Goal: Task Accomplishment & Management: Manage account settings

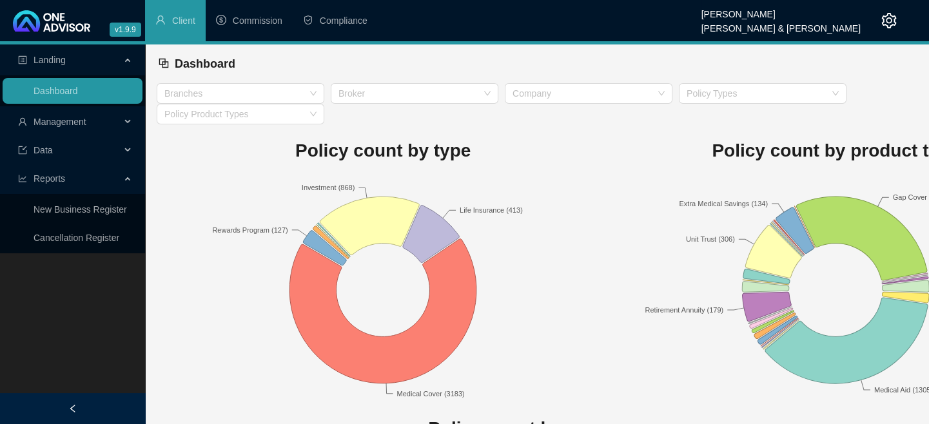
drag, startPoint x: 44, startPoint y: 333, endPoint x: 38, endPoint y: 320, distance: 14.1
click at [44, 333] on div "Landing Dashboard Management Data Reports New Business Register Cancellation Re…" at bounding box center [72, 256] width 145 height 424
click at [55, 129] on span "Management" at bounding box center [69, 122] width 103 height 26
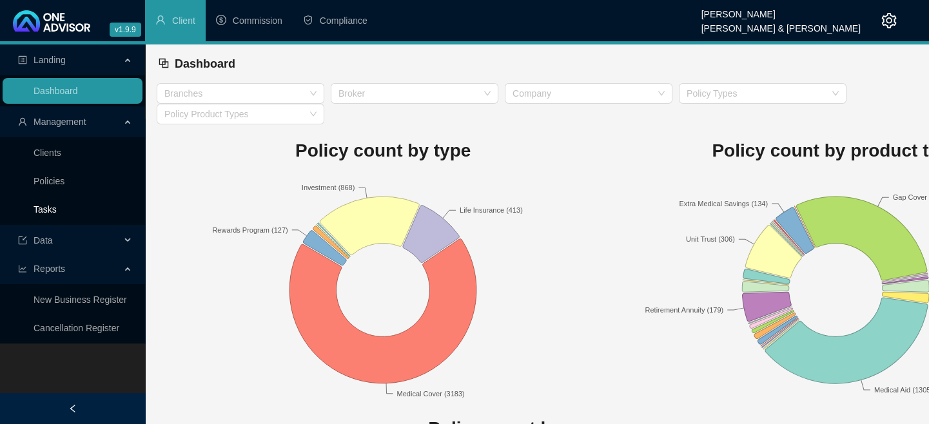
click at [57, 207] on link "Tasks" at bounding box center [45, 209] width 23 height 10
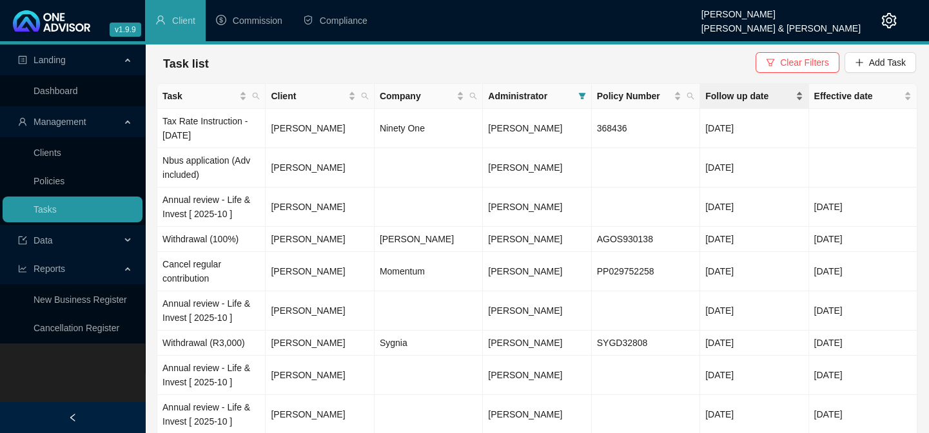
click at [801, 99] on div "Follow up date" at bounding box center [753, 96] width 97 height 14
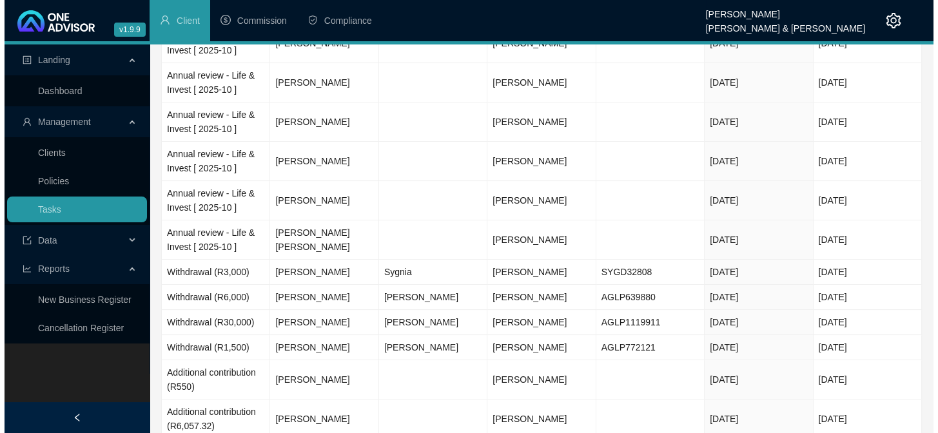
scroll to position [879, 0]
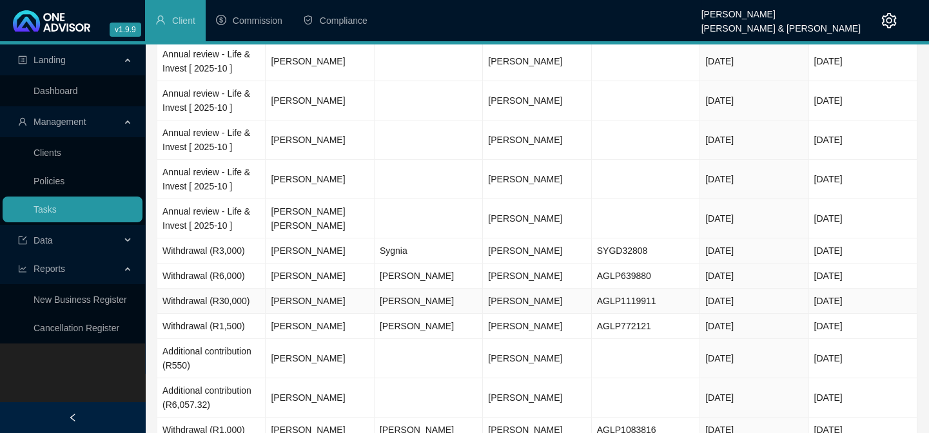
click at [315, 294] on td "[PERSON_NAME]" at bounding box center [320, 301] width 108 height 25
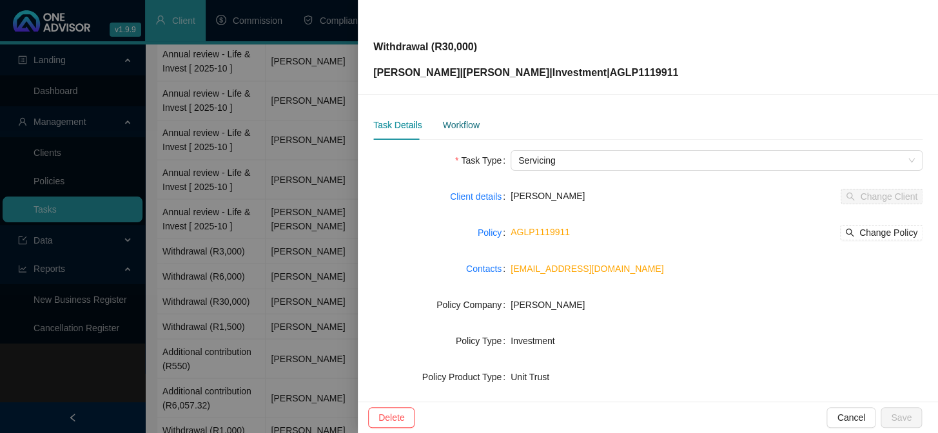
click at [471, 129] on div "Workflow" at bounding box center [460, 125] width 37 height 14
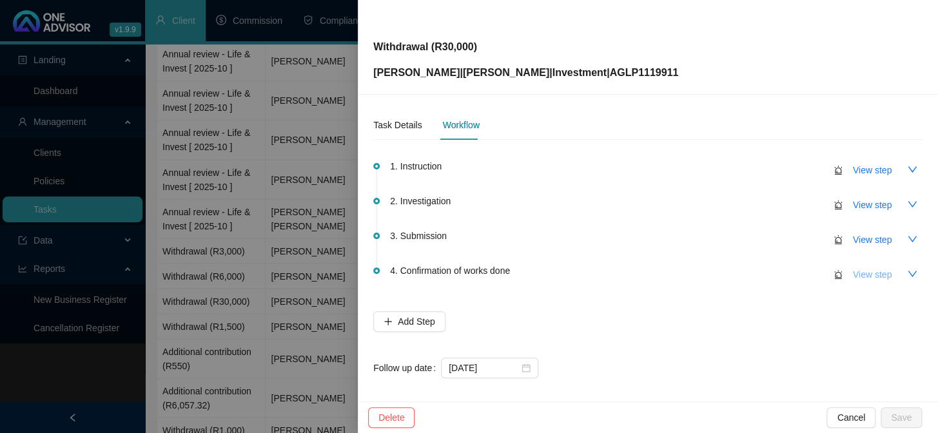
click at [853, 279] on span "View step" at bounding box center [872, 275] width 39 height 14
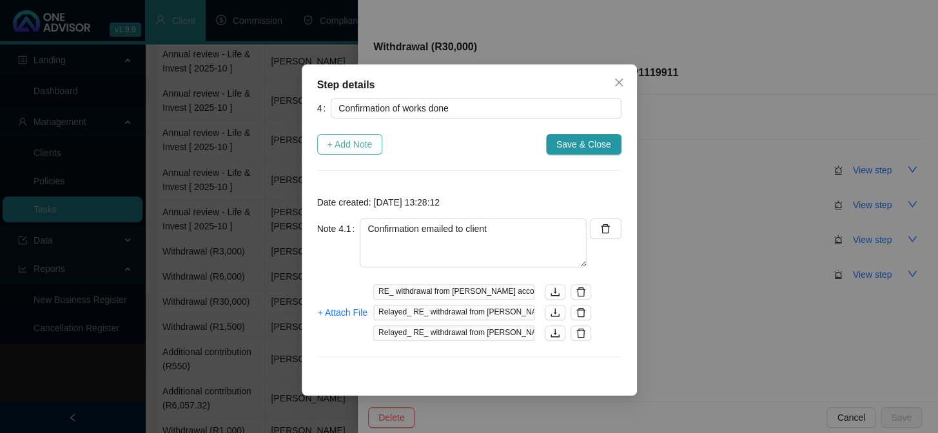
click at [360, 148] on span "+ Add Note" at bounding box center [350, 144] width 45 height 14
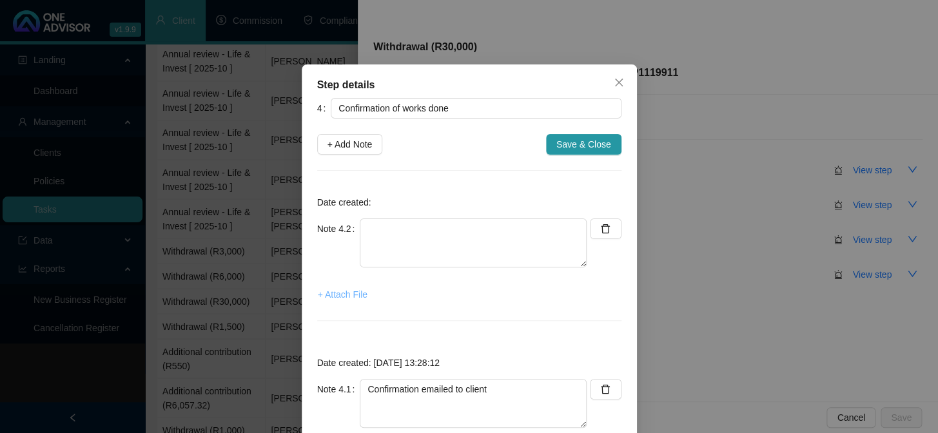
click at [322, 291] on span "+ Attach File" at bounding box center [343, 295] width 50 height 14
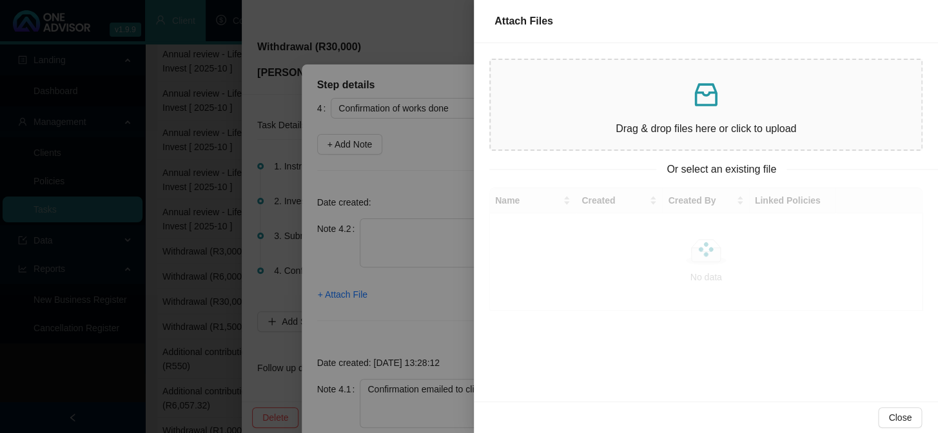
click at [448, 186] on div at bounding box center [469, 216] width 938 height 433
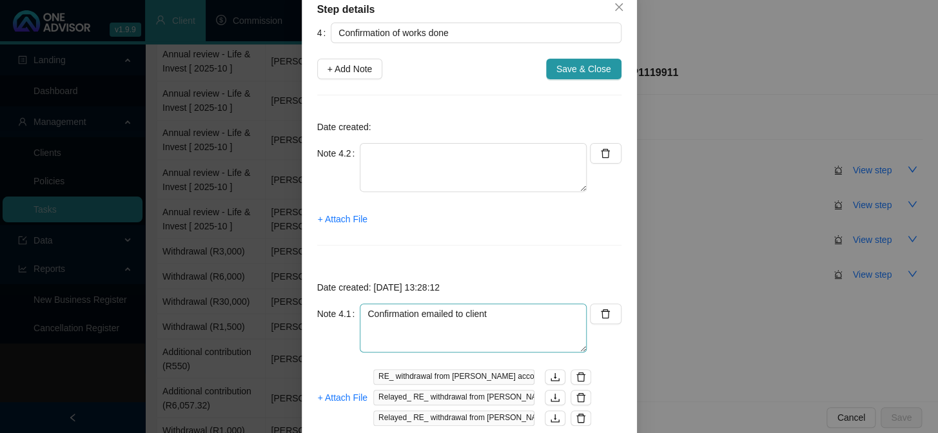
scroll to position [138, 0]
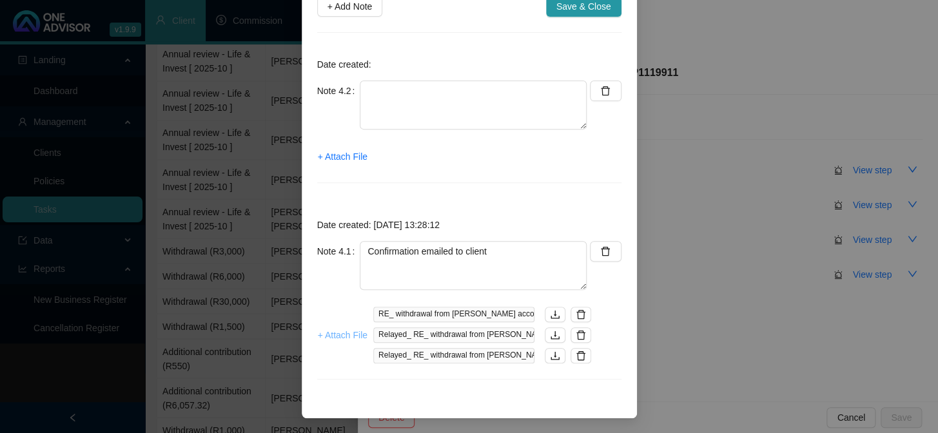
click at [328, 337] on span "+ Attach File" at bounding box center [343, 335] width 50 height 14
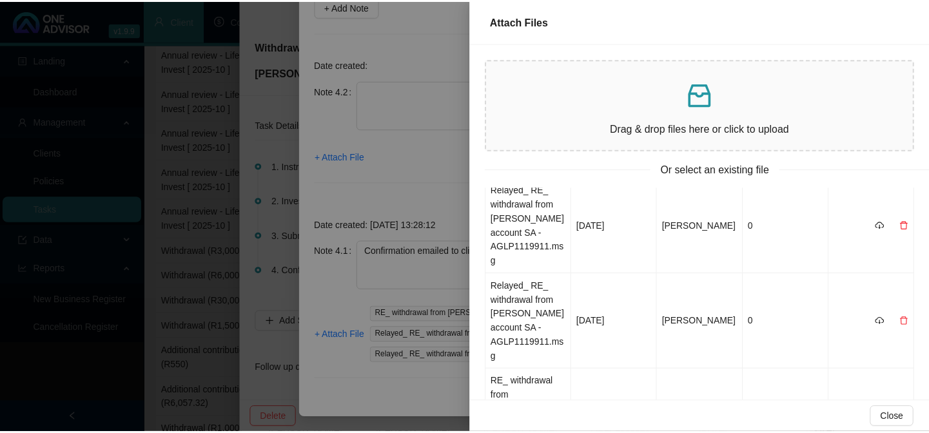
scroll to position [0, 0]
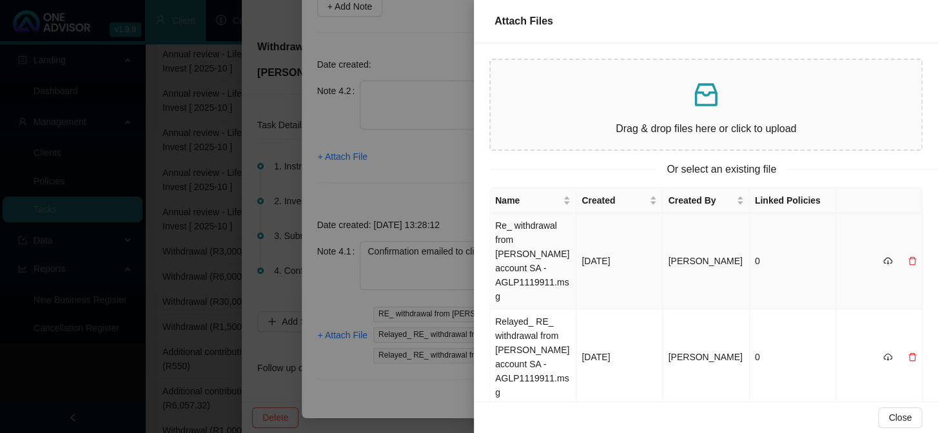
click at [526, 242] on td "Re_ withdrawal from [PERSON_NAME] account SA - AGLP1119911.msg" at bounding box center [533, 261] width 86 height 96
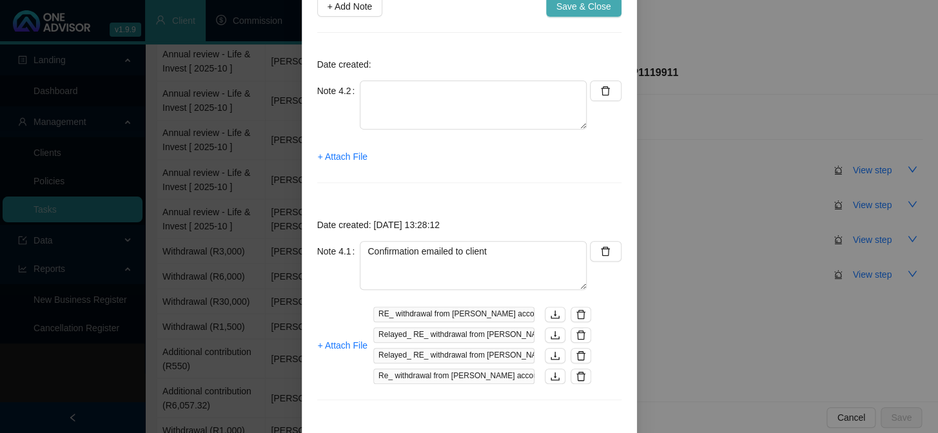
click at [561, 12] on span "Save & Close" at bounding box center [583, 6] width 55 height 14
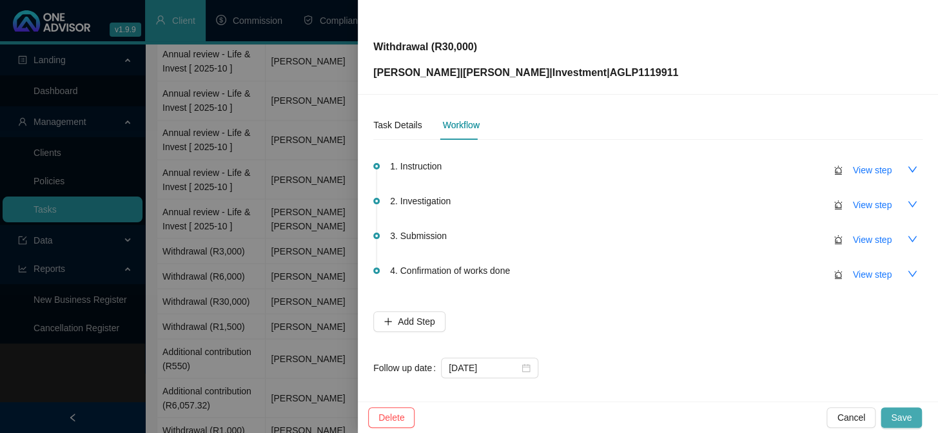
click at [901, 415] on span "Save" at bounding box center [901, 418] width 21 height 14
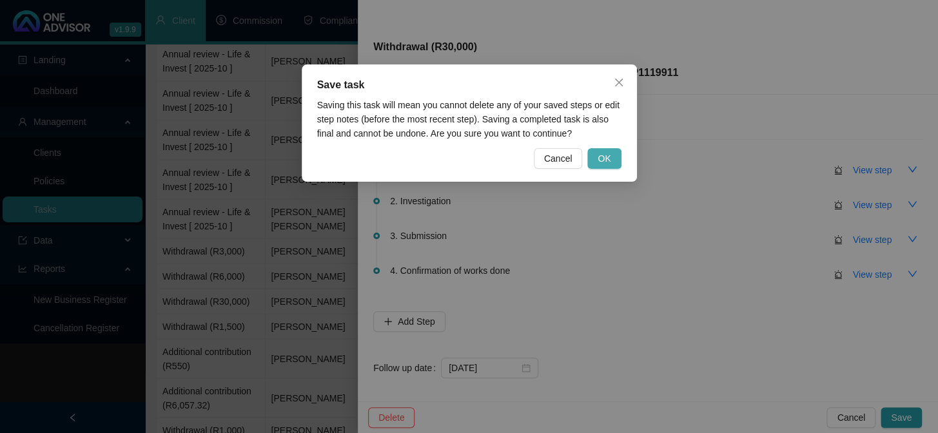
click at [603, 168] on button "OK" at bounding box center [604, 158] width 34 height 21
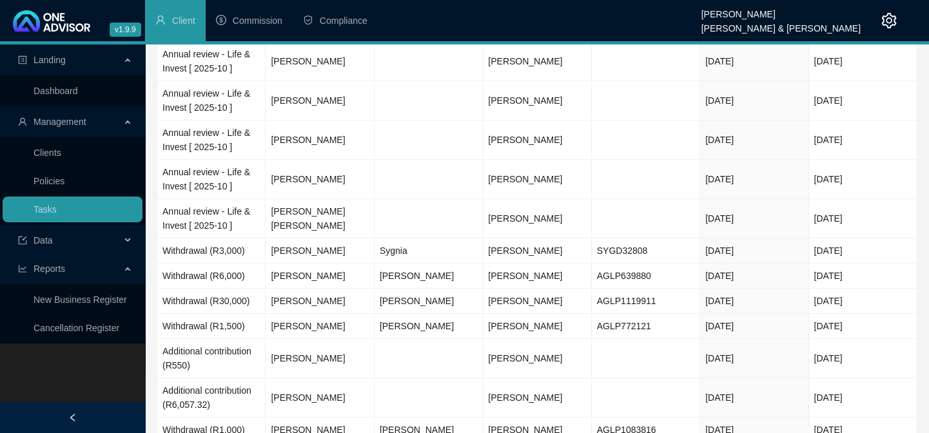
click at [13, 369] on div "Landing Dashboard Management Clients Policies Tasks Data Reports New Business R…" at bounding box center [72, 260] width 145 height 433
click at [51, 158] on link "Clients" at bounding box center [48, 153] width 28 height 10
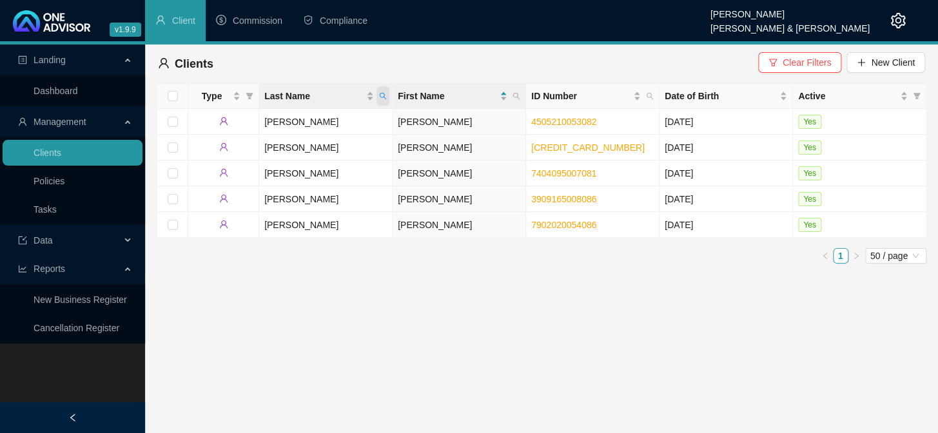
click at [385, 96] on icon "search" at bounding box center [383, 96] width 8 height 8
type input "NDONGENI"
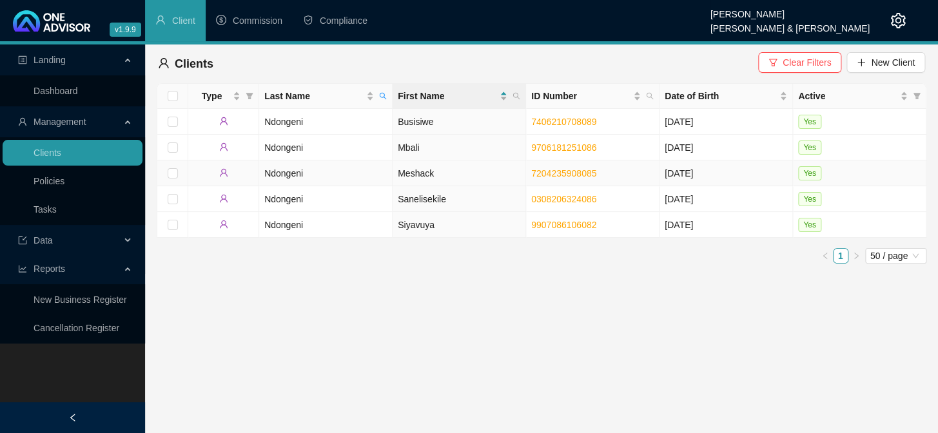
click at [288, 177] on td "Ndongeni" at bounding box center [325, 174] width 133 height 26
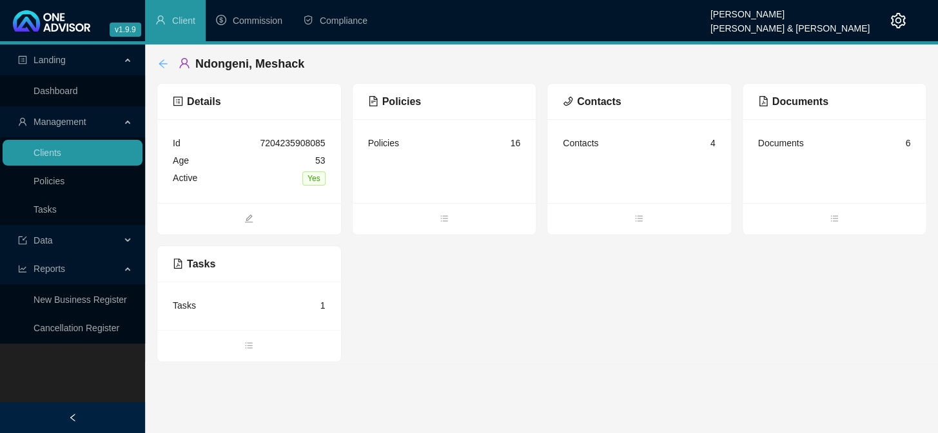
click at [159, 62] on icon "arrow-left" at bounding box center [163, 64] width 10 height 10
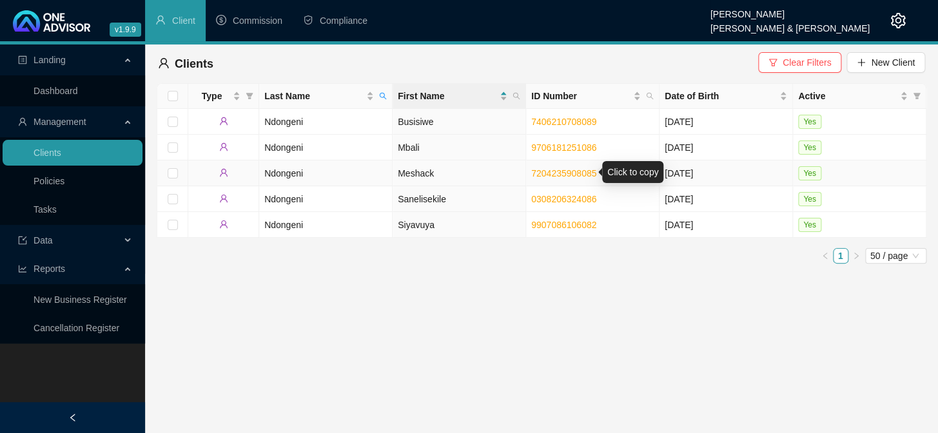
click at [577, 172] on link "7204235908085" at bounding box center [563, 173] width 65 height 10
click at [37, 365] on div "Landing Dashboard Management Clients Policies Tasks Data Reports New Business R…" at bounding box center [72, 260] width 145 height 433
click at [408, 175] on td "Meshack" at bounding box center [459, 174] width 133 height 26
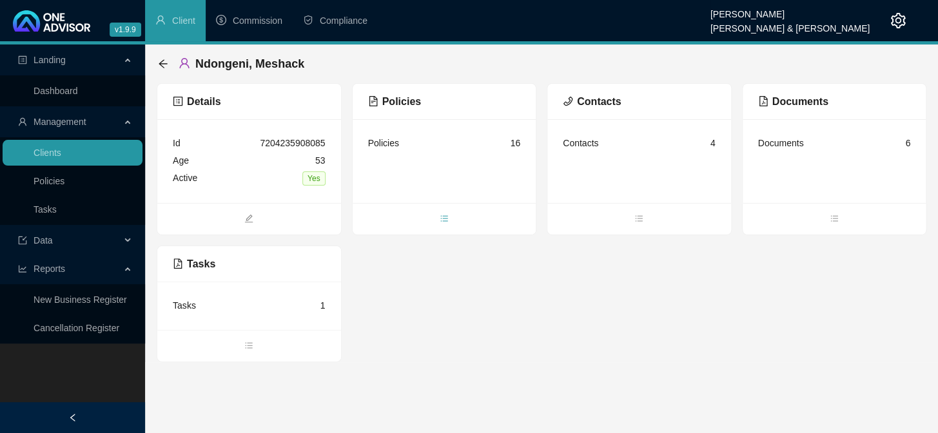
click at [442, 214] on icon "bars" at bounding box center [444, 218] width 9 height 9
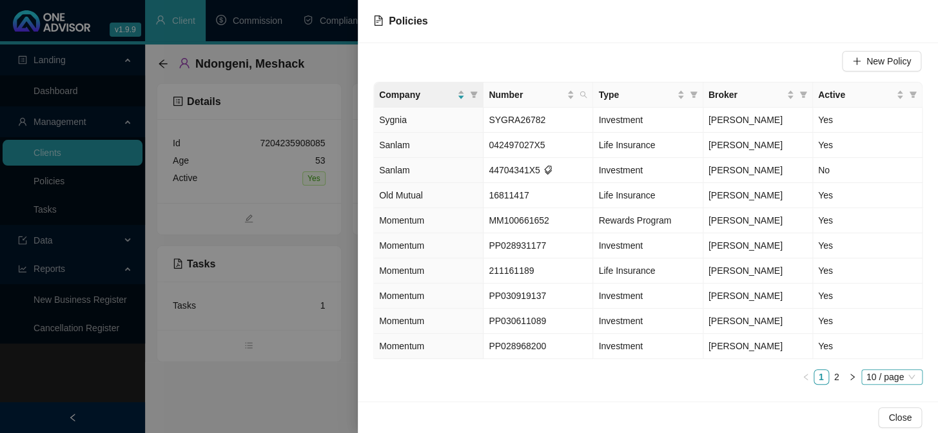
click at [870, 383] on span "10 / page" at bounding box center [891, 377] width 51 height 14
click at [874, 311] on div "20 / page" at bounding box center [893, 313] width 43 height 14
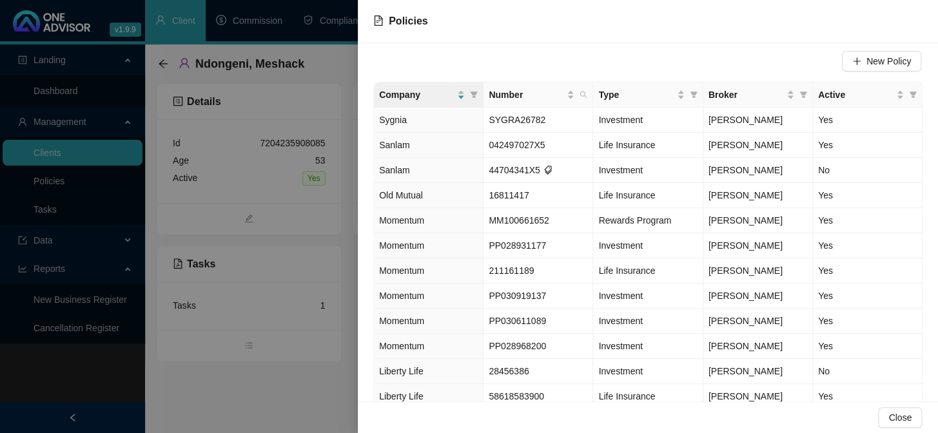
click at [413, 417] on div "Close" at bounding box center [648, 418] width 580 height 32
click at [520, 346] on span "PP028968200" at bounding box center [517, 346] width 57 height 10
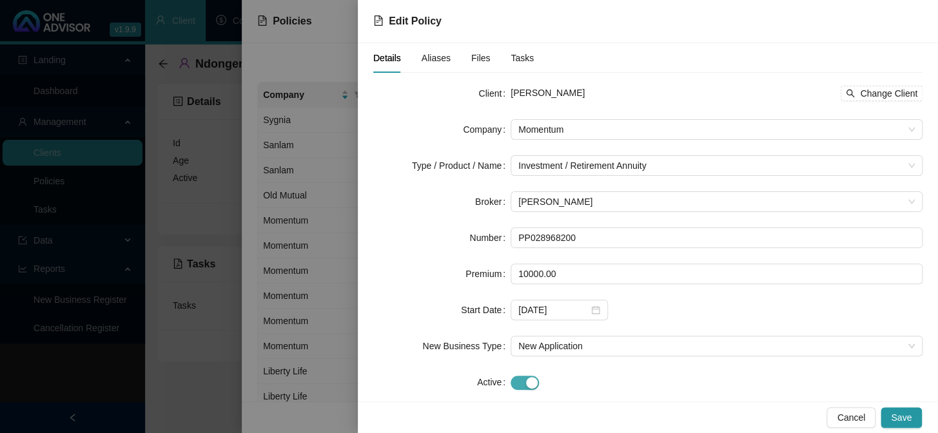
click at [526, 385] on div "button" at bounding box center [532, 383] width 12 height 12
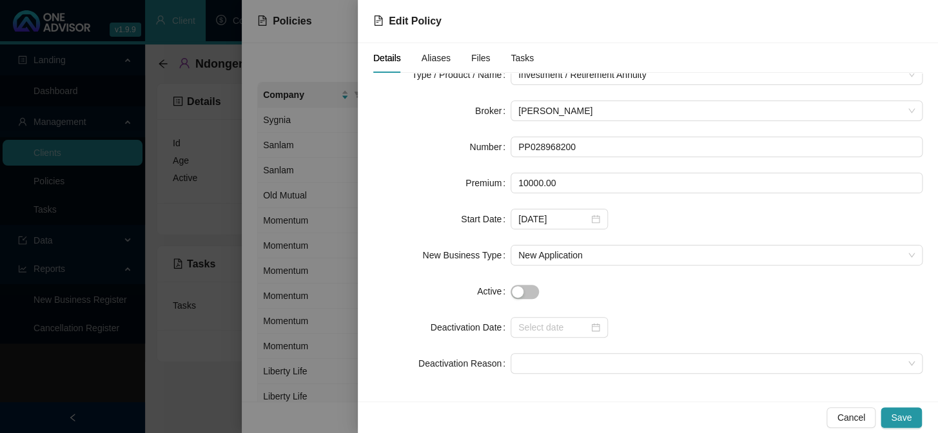
scroll to position [93, 0]
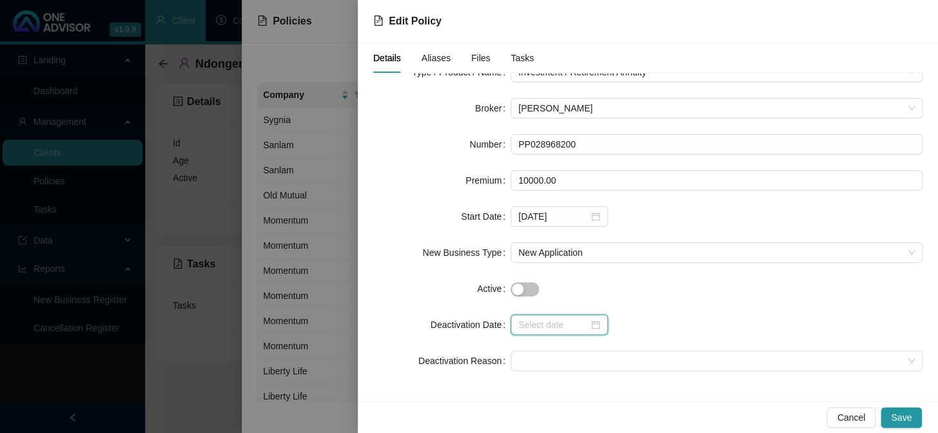
click at [554, 328] on input at bounding box center [553, 325] width 70 height 14
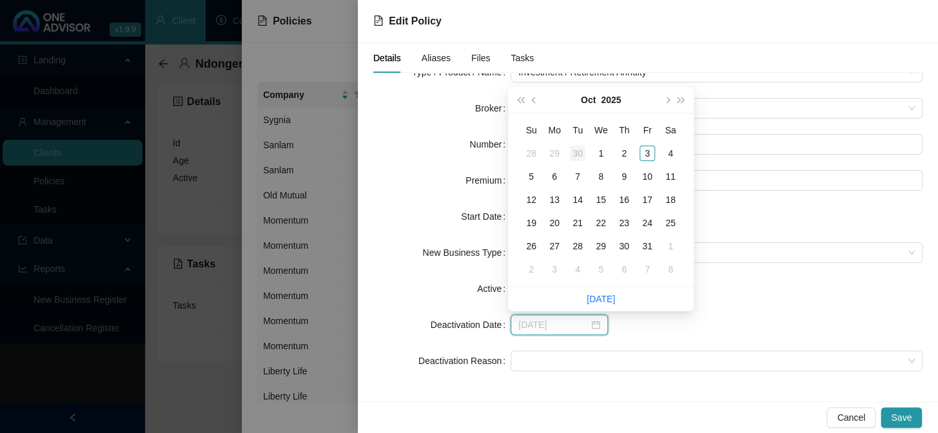
type input "[DATE]"
click at [582, 151] on div "30" at bounding box center [577, 153] width 15 height 15
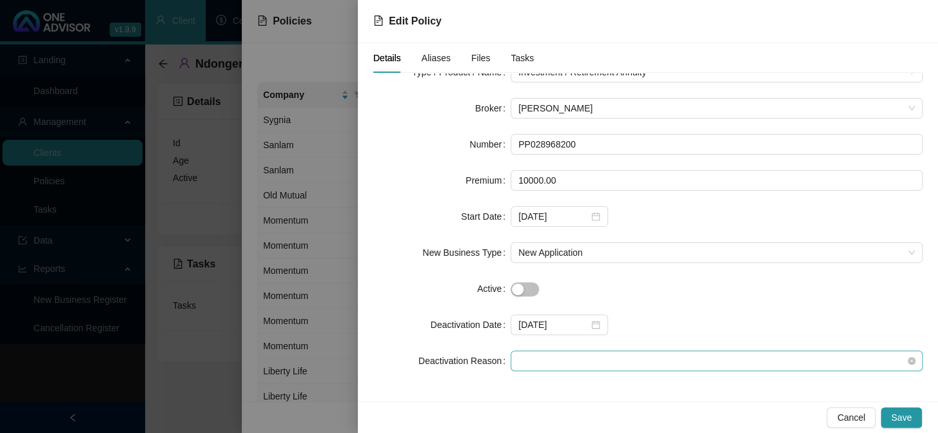
click at [529, 362] on span at bounding box center [716, 360] width 396 height 19
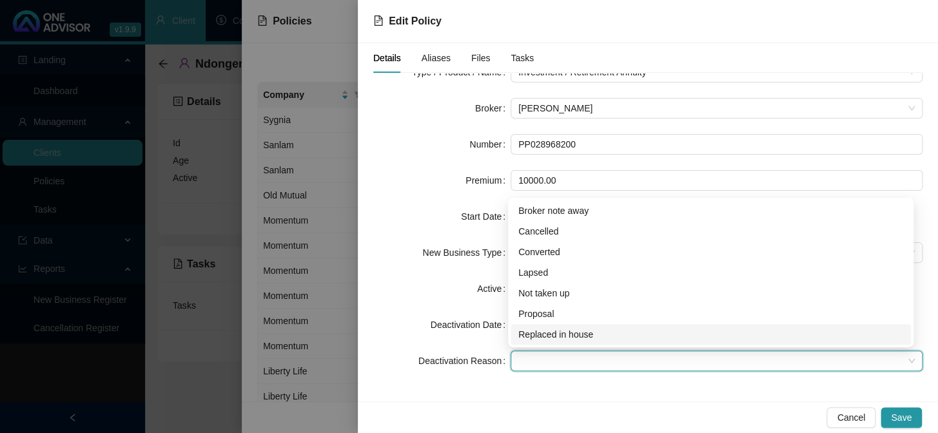
click at [562, 336] on div "Replaced in house" at bounding box center [710, 335] width 385 height 14
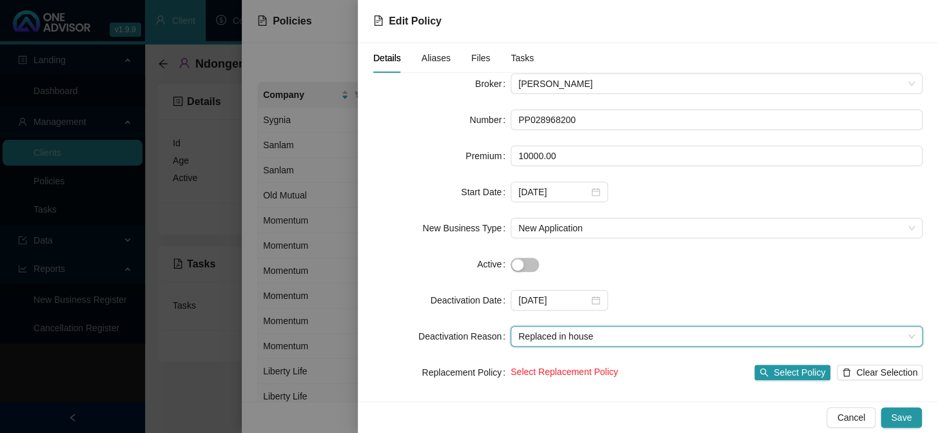
scroll to position [130, 0]
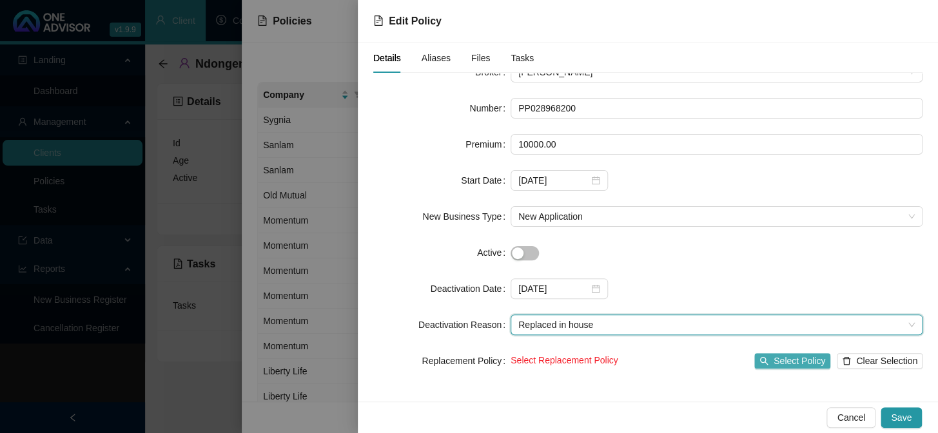
click at [778, 358] on span "Select Policy" at bounding box center [800, 361] width 52 height 14
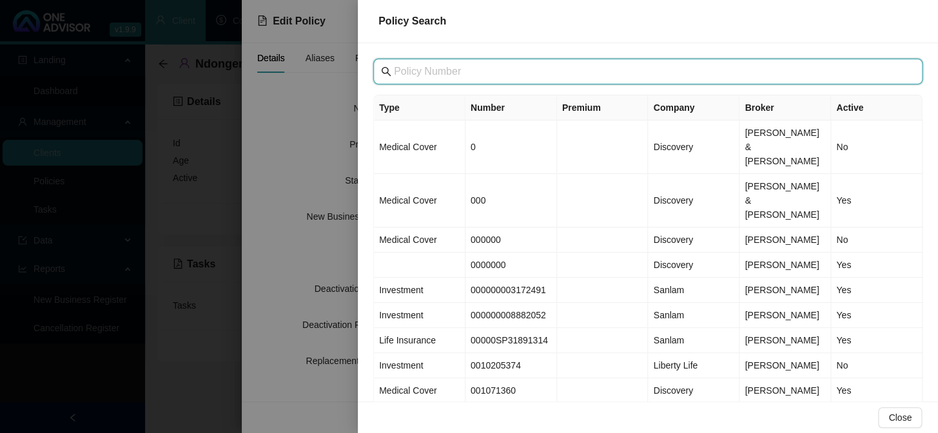
click at [428, 73] on input "text" at bounding box center [649, 71] width 511 height 15
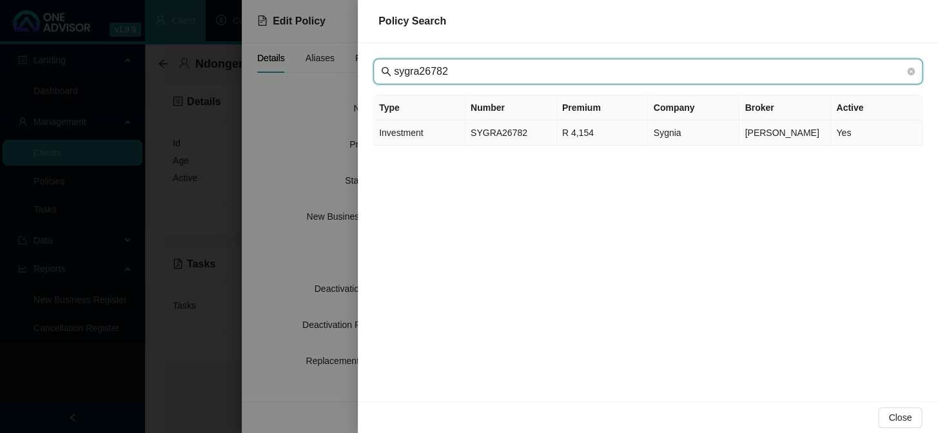
type input "sygra26782"
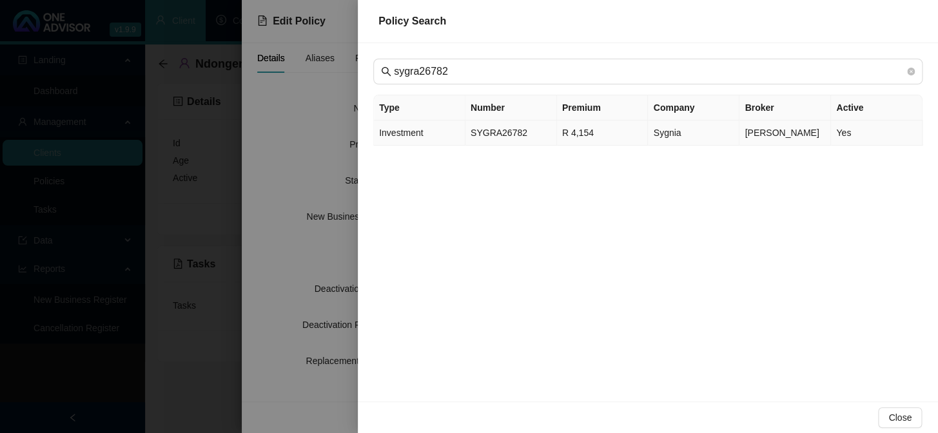
click at [484, 135] on td "SYGRA26782" at bounding box center [511, 133] width 92 height 25
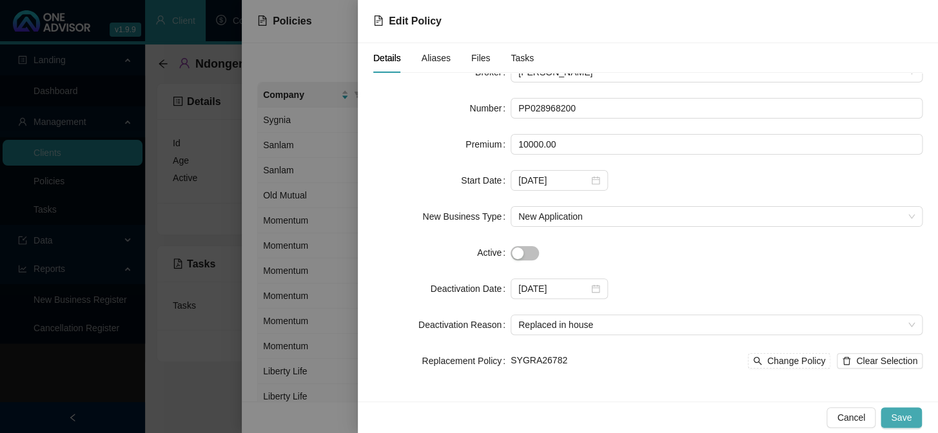
click at [896, 419] on span "Save" at bounding box center [901, 418] width 21 height 14
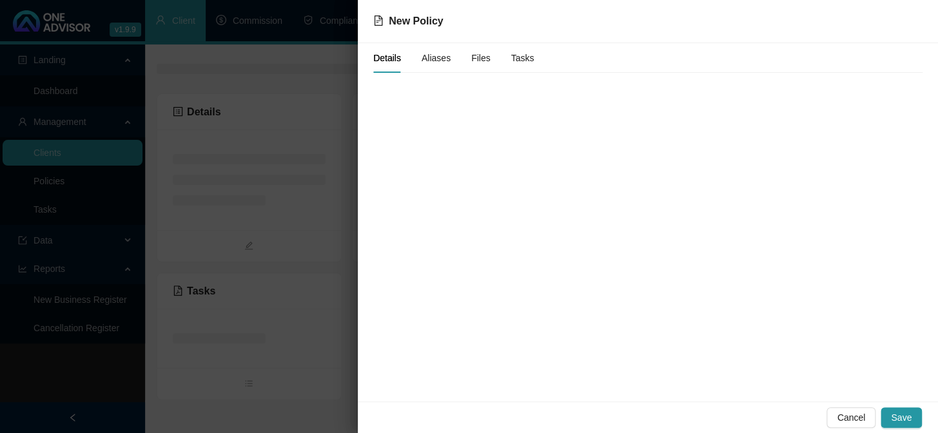
scroll to position [0, 0]
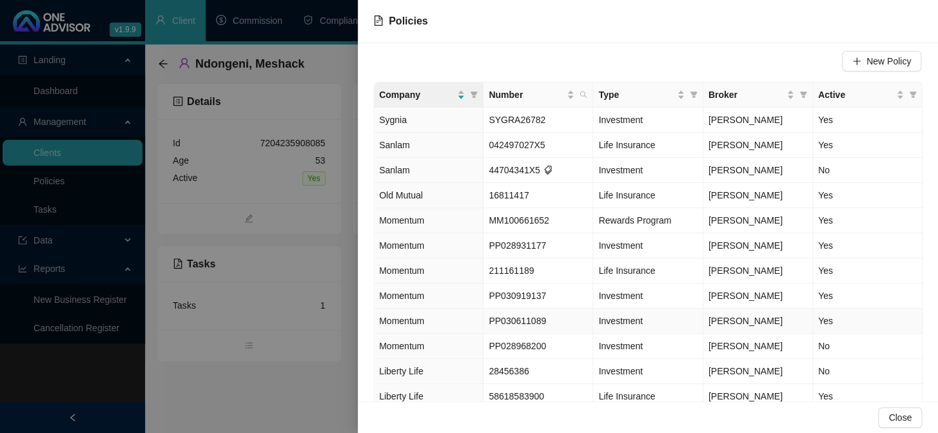
click at [509, 321] on span "PP030611089" at bounding box center [517, 321] width 57 height 10
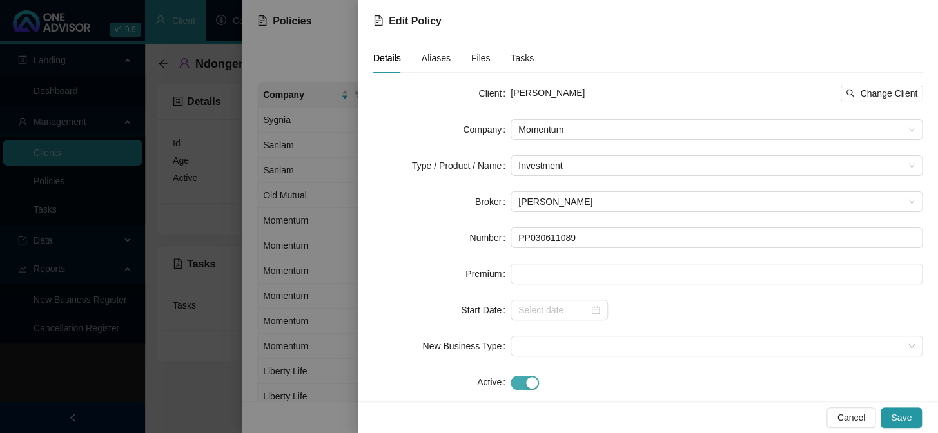
click at [522, 379] on span "button" at bounding box center [525, 383] width 28 height 14
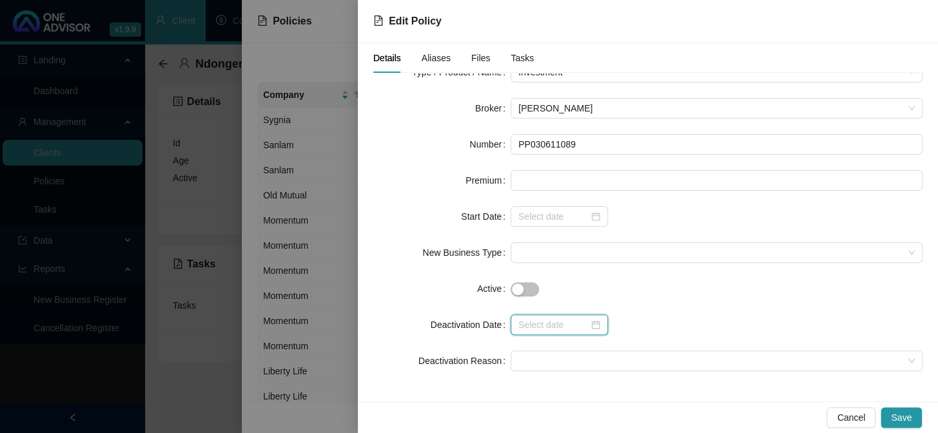
click at [518, 327] on input at bounding box center [553, 325] width 70 height 14
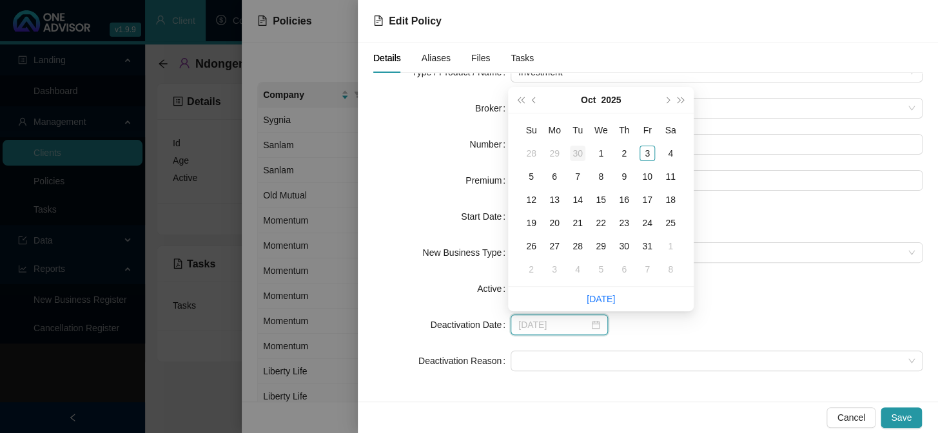
type input "[DATE]"
click at [574, 152] on div "30" at bounding box center [577, 153] width 15 height 15
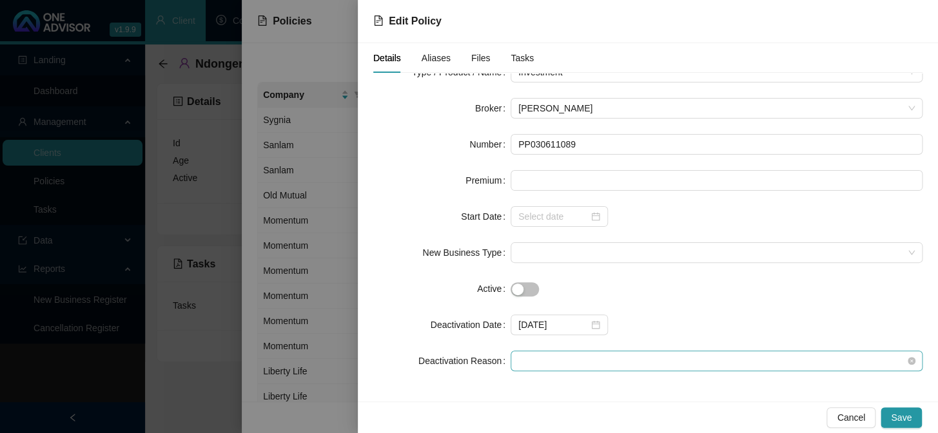
click at [540, 360] on span at bounding box center [716, 360] width 396 height 19
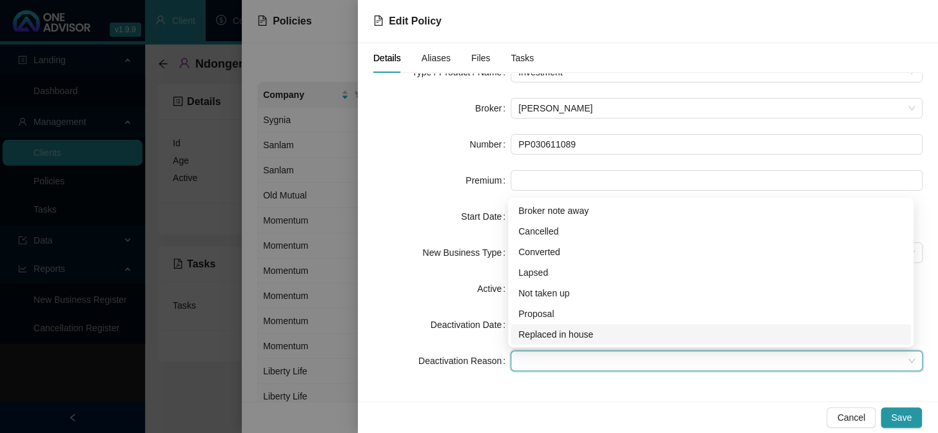
click at [559, 335] on div "Replaced in house" at bounding box center [710, 335] width 385 height 14
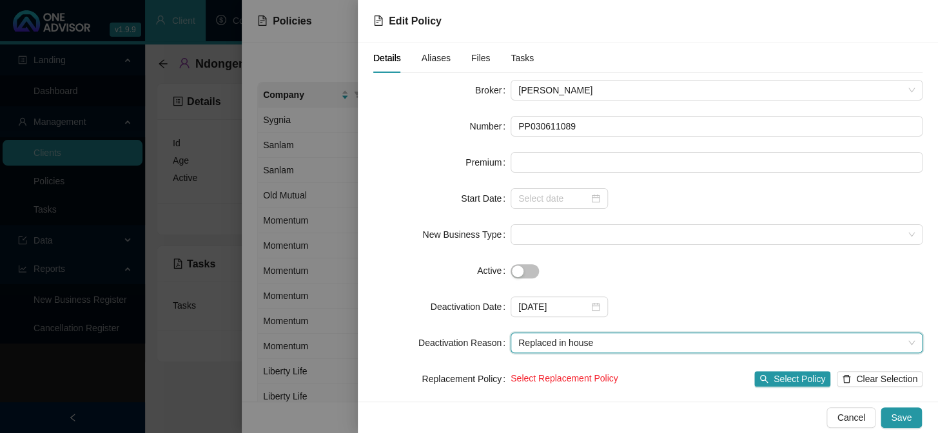
scroll to position [130, 0]
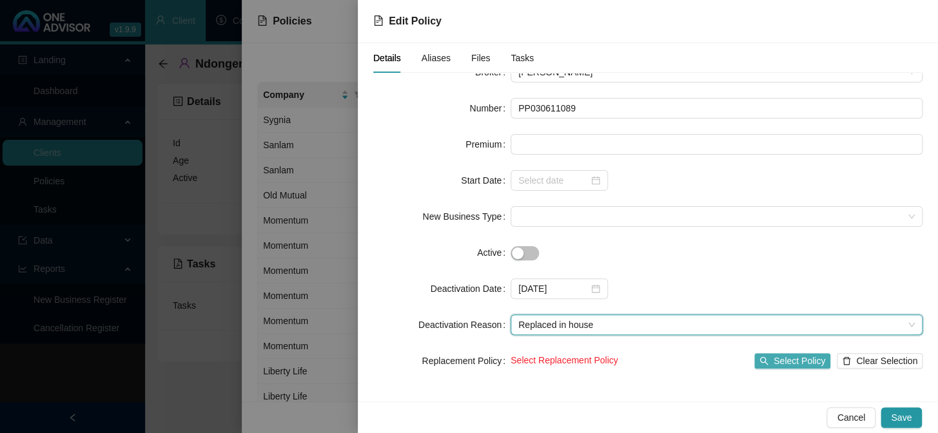
click at [788, 356] on span "Select Policy" at bounding box center [800, 361] width 52 height 14
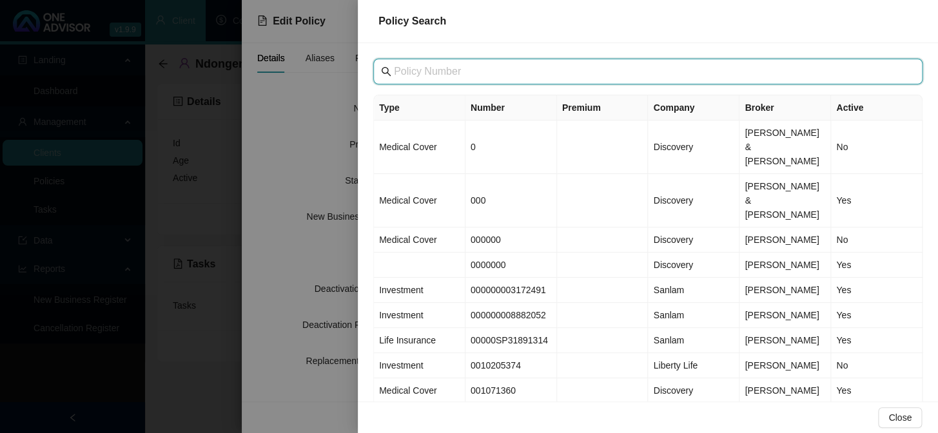
click at [451, 76] on input "text" at bounding box center [649, 71] width 511 height 15
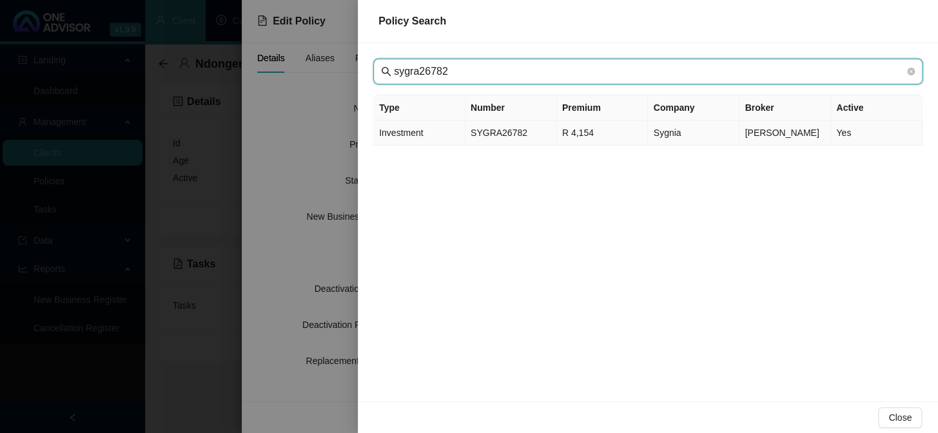
type input "sygra26782"
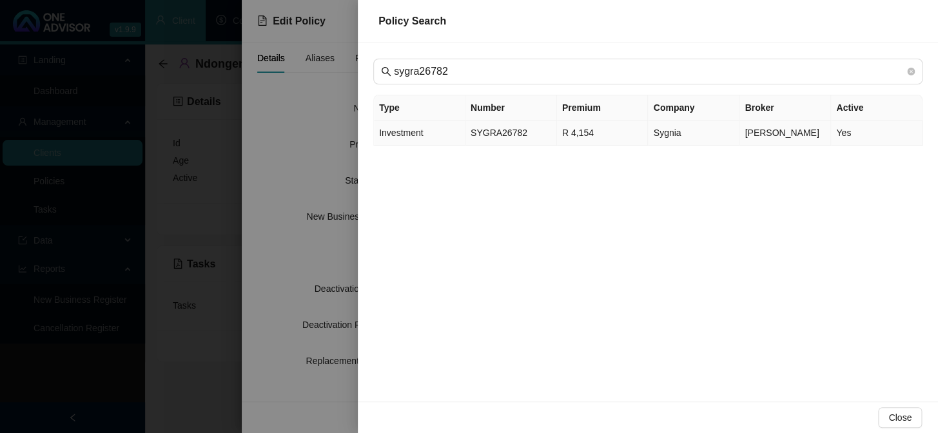
click at [489, 135] on td "SYGRA26782" at bounding box center [511, 133] width 92 height 25
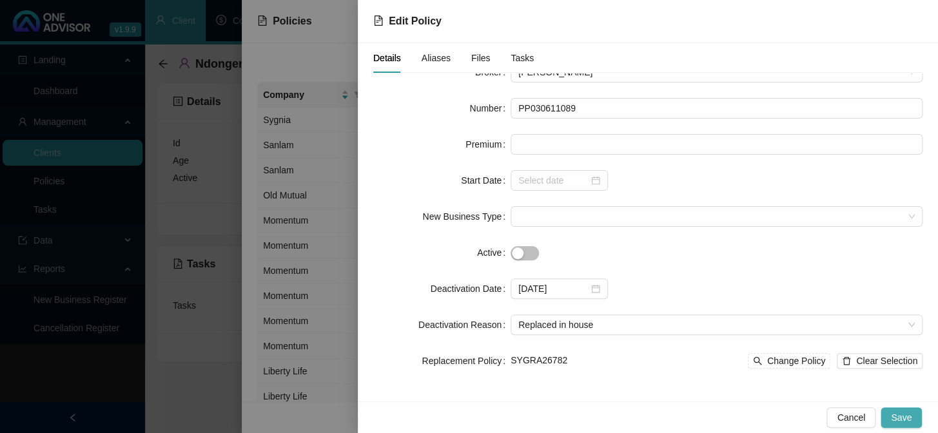
click at [897, 416] on span "Save" at bounding box center [901, 418] width 21 height 14
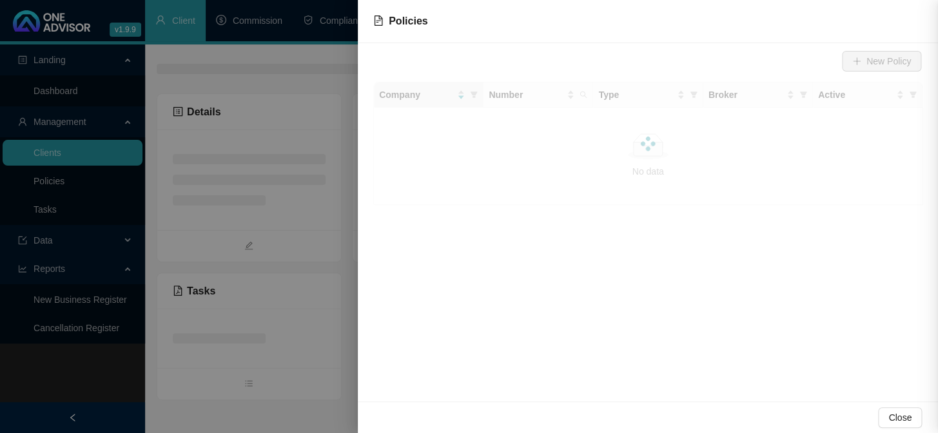
scroll to position [0, 0]
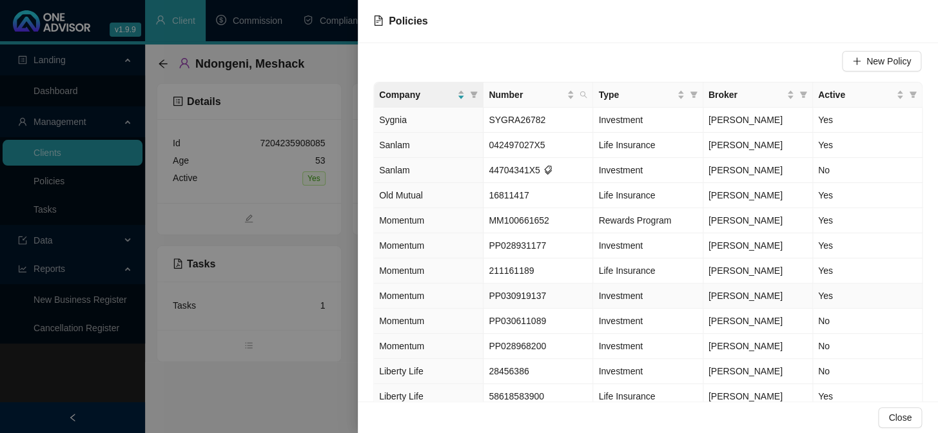
click at [529, 296] on span "PP030919137" at bounding box center [517, 296] width 57 height 10
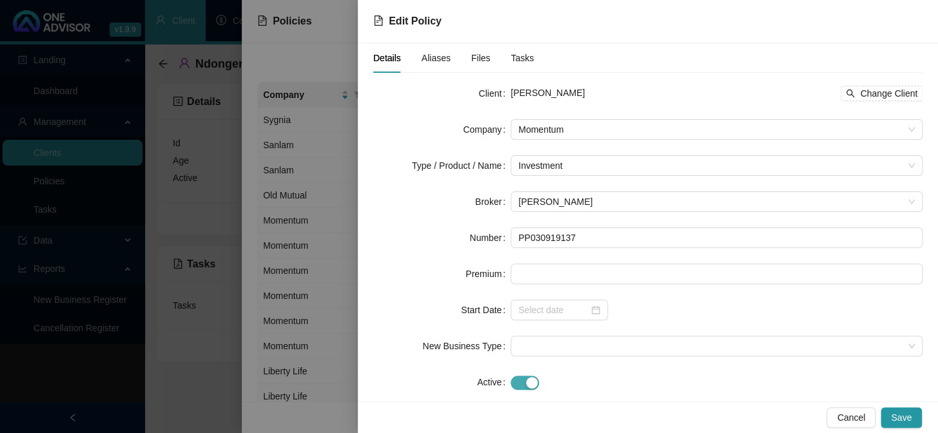
click at [531, 384] on div "button" at bounding box center [532, 383] width 12 height 12
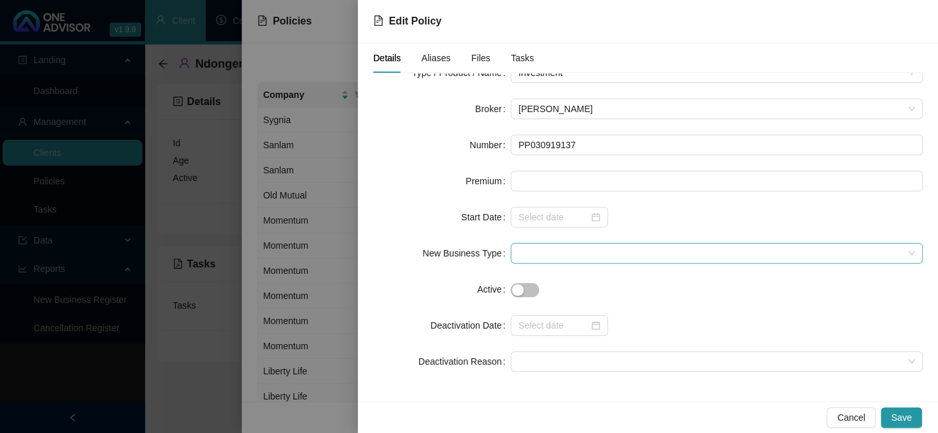
scroll to position [93, 0]
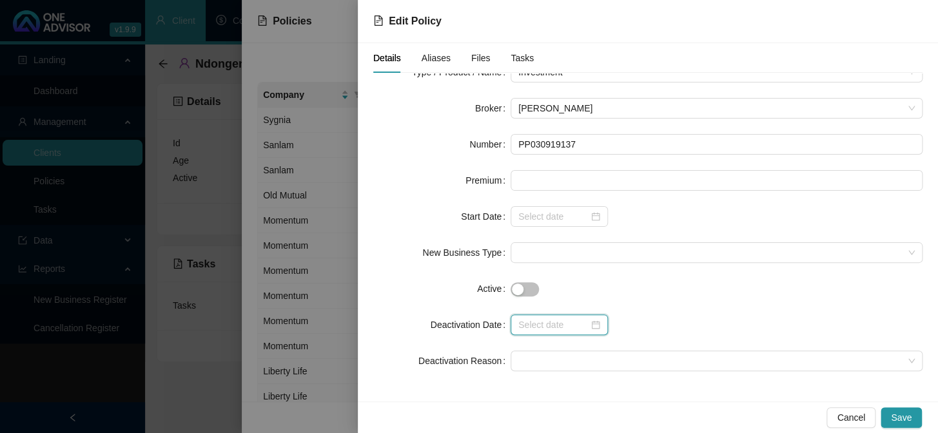
click at [548, 329] on input at bounding box center [553, 325] width 70 height 14
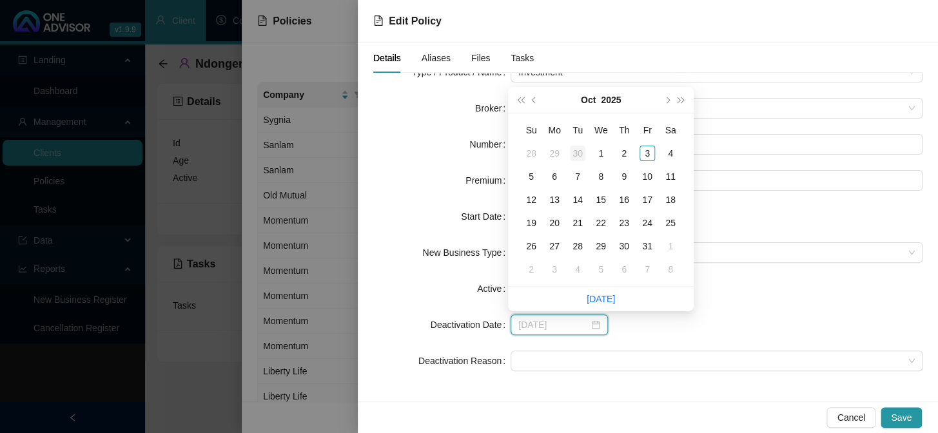
type input "[DATE]"
click at [582, 156] on div "30" at bounding box center [577, 153] width 15 height 15
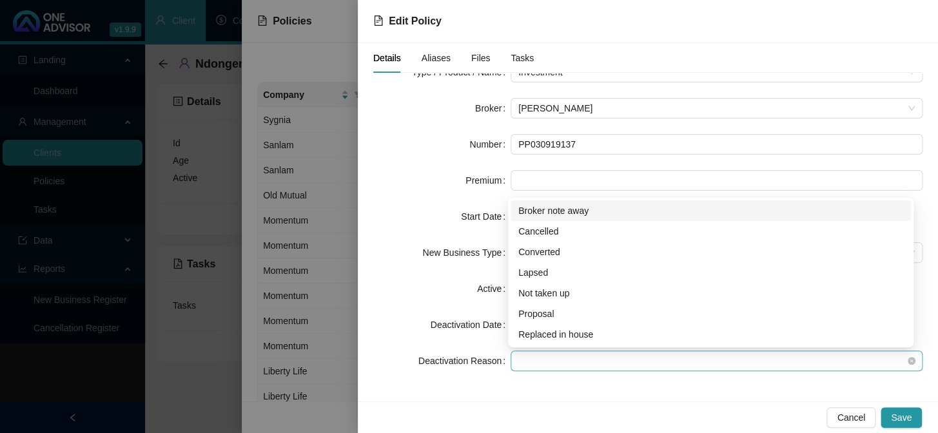
click at [536, 358] on span at bounding box center [716, 360] width 396 height 19
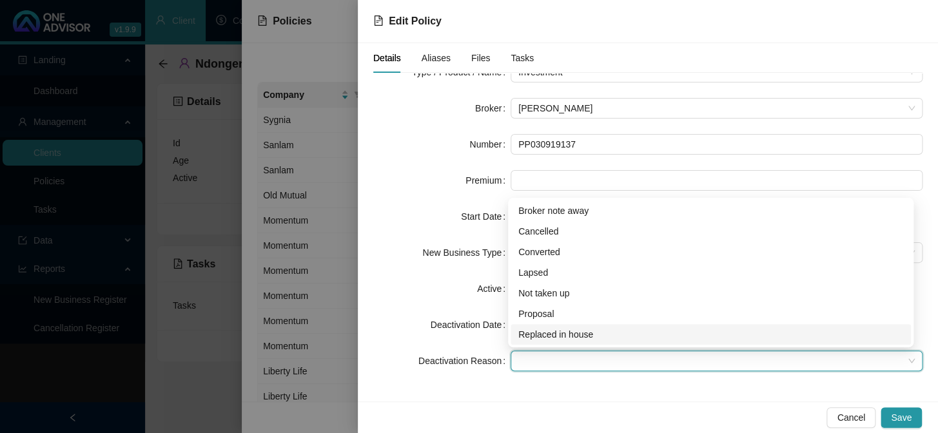
click at [554, 335] on div "Replaced in house" at bounding box center [710, 335] width 385 height 14
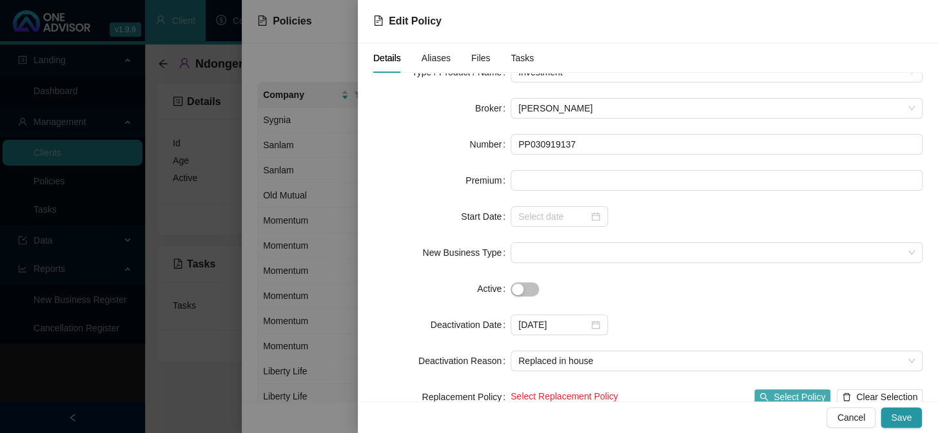
click at [774, 396] on span "Select Policy" at bounding box center [800, 397] width 52 height 14
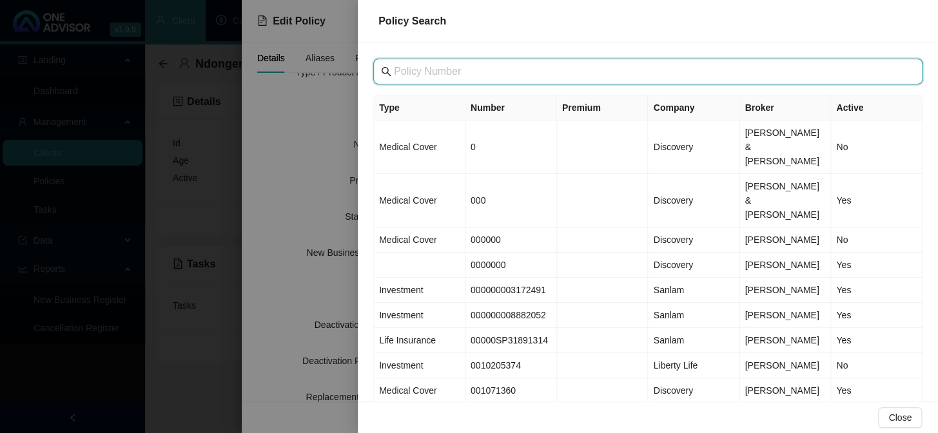
drag, startPoint x: 420, startPoint y: 74, endPoint x: 427, endPoint y: 73, distance: 6.6
click at [422, 74] on input "text" at bounding box center [649, 71] width 511 height 15
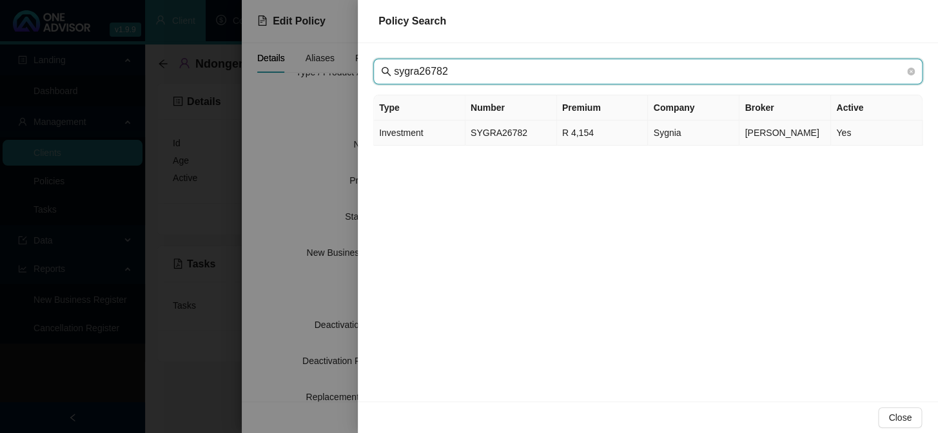
type input "sygra26782"
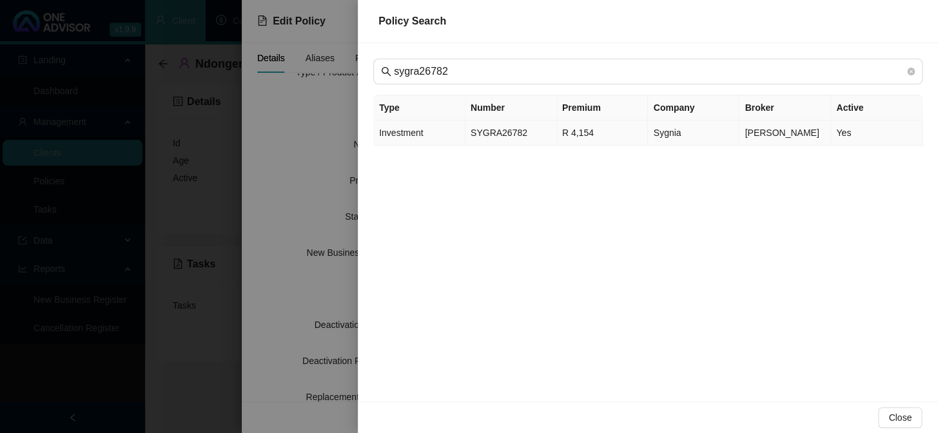
click at [484, 132] on td "SYGRA26782" at bounding box center [511, 133] width 92 height 25
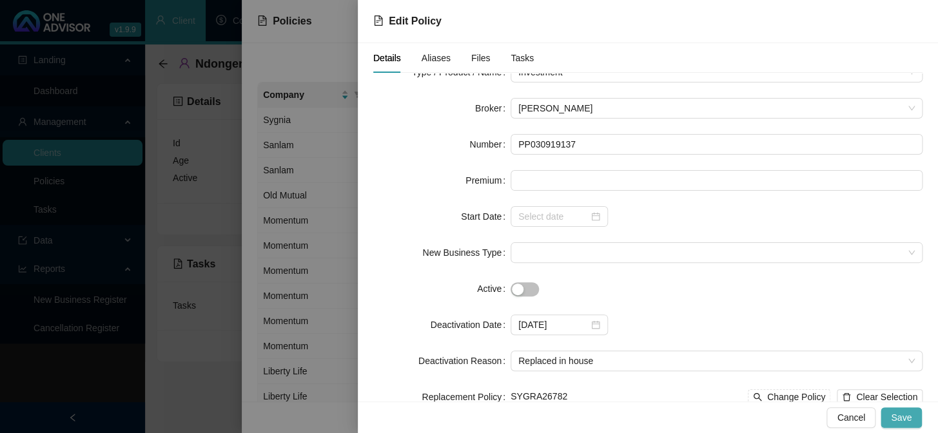
click at [909, 423] on span "Save" at bounding box center [901, 418] width 21 height 14
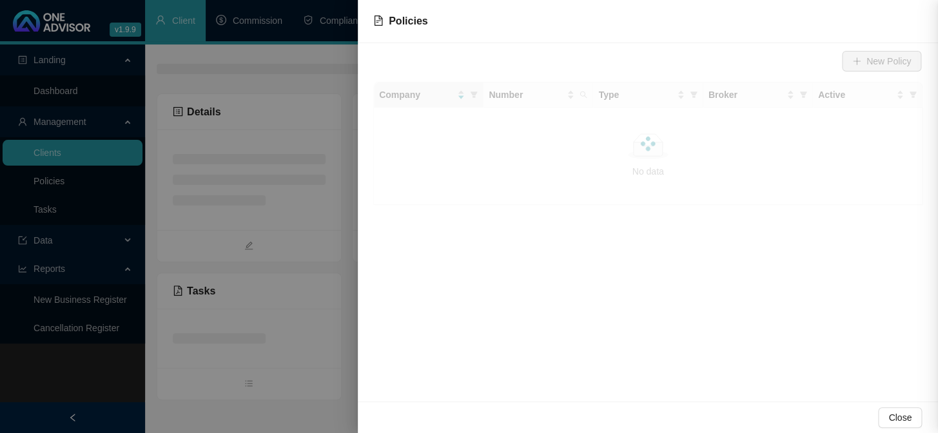
scroll to position [0, 0]
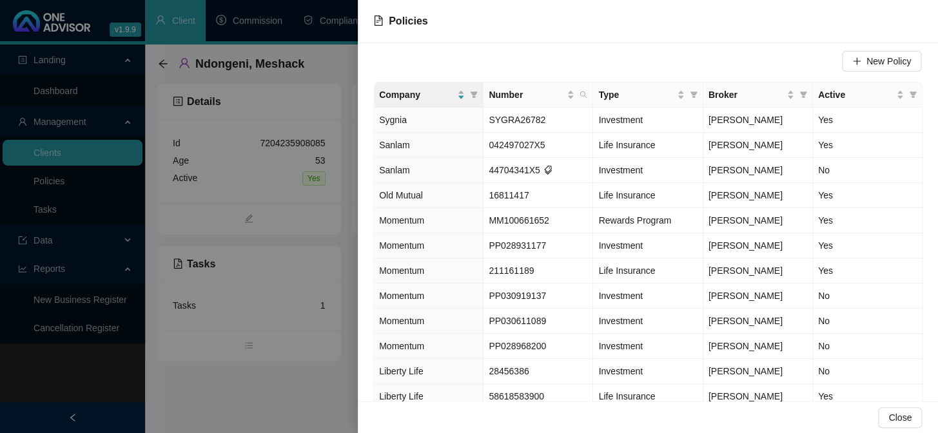
click at [289, 401] on div at bounding box center [469, 216] width 938 height 433
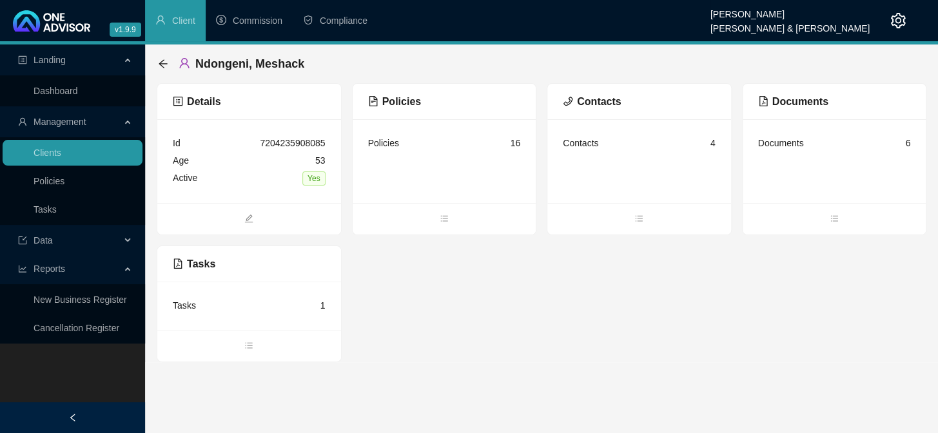
click at [834, 344] on div "Details Id 7204235908085 Age [DEMOGRAPHIC_DATA] Active Yes Policies Policies 16…" at bounding box center [542, 222] width 770 height 279
click at [165, 65] on icon "arrow-left" at bounding box center [163, 64] width 10 height 10
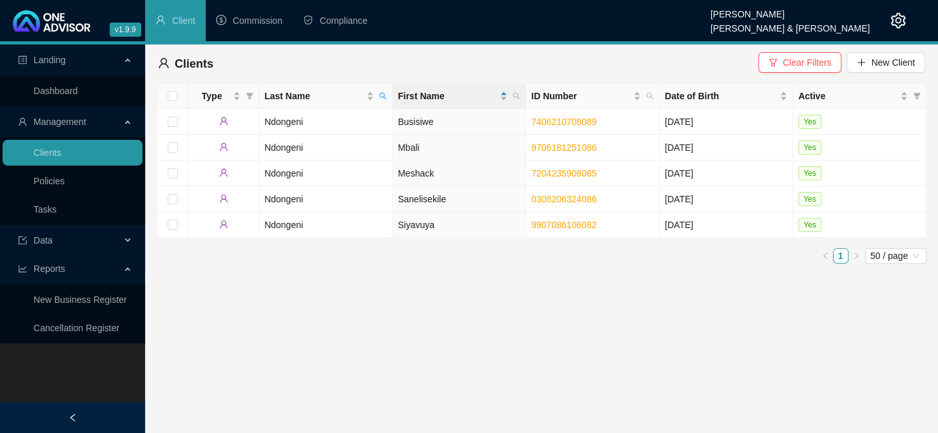
click at [384, 93] on icon "search" at bounding box center [383, 96] width 8 height 8
type input "NGEJANE"
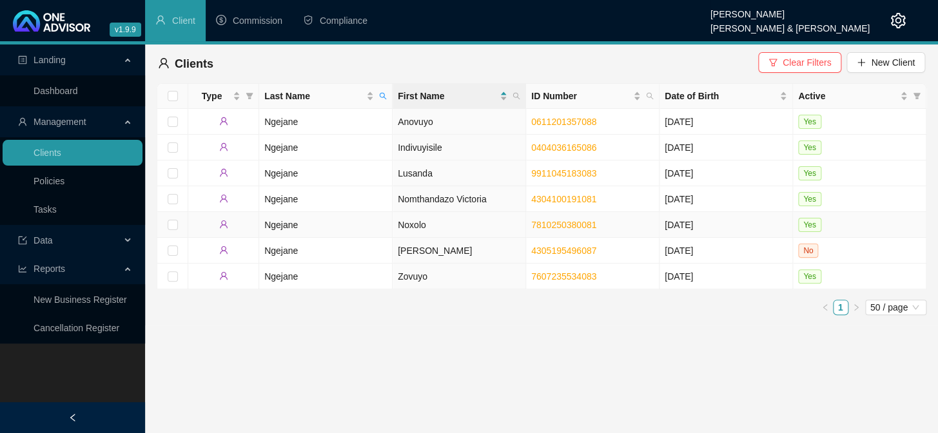
click at [409, 222] on td "Noxolo" at bounding box center [459, 225] width 133 height 26
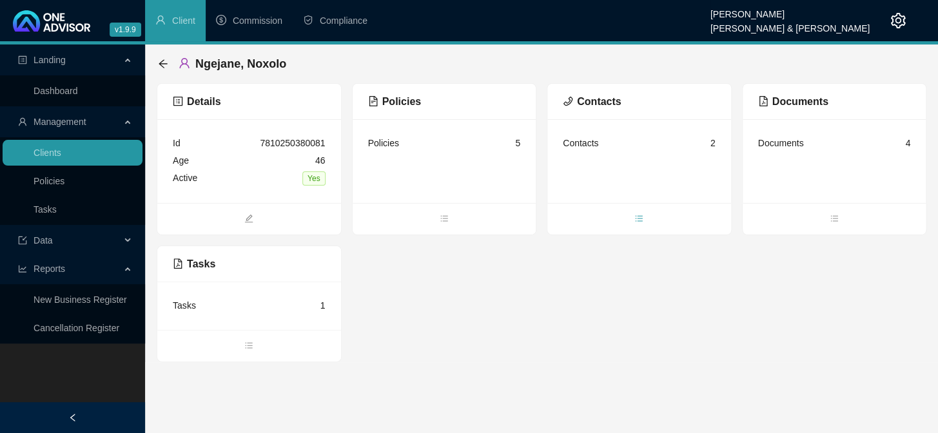
click at [638, 222] on icon "bars" at bounding box center [638, 218] width 9 height 9
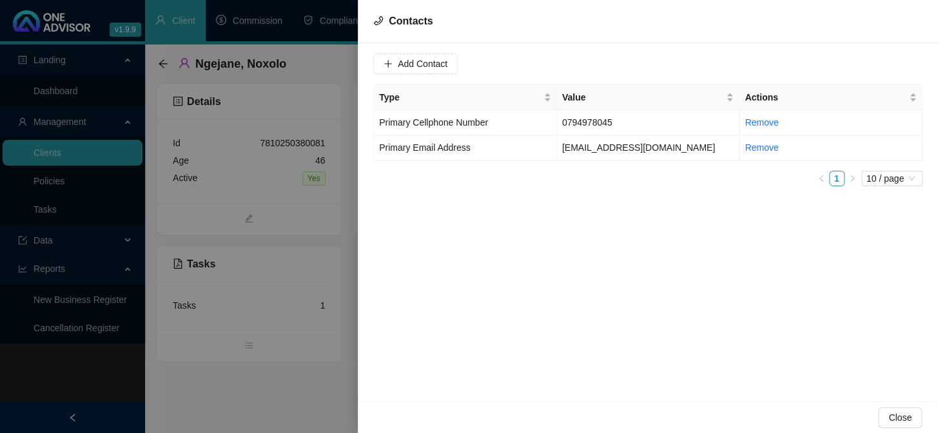
click at [277, 414] on div at bounding box center [469, 216] width 938 height 433
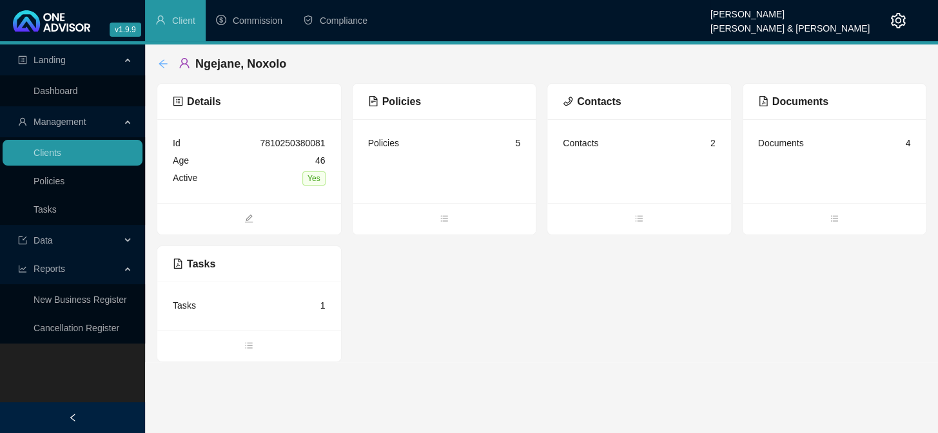
click at [163, 59] on icon "arrow-left" at bounding box center [163, 64] width 10 height 10
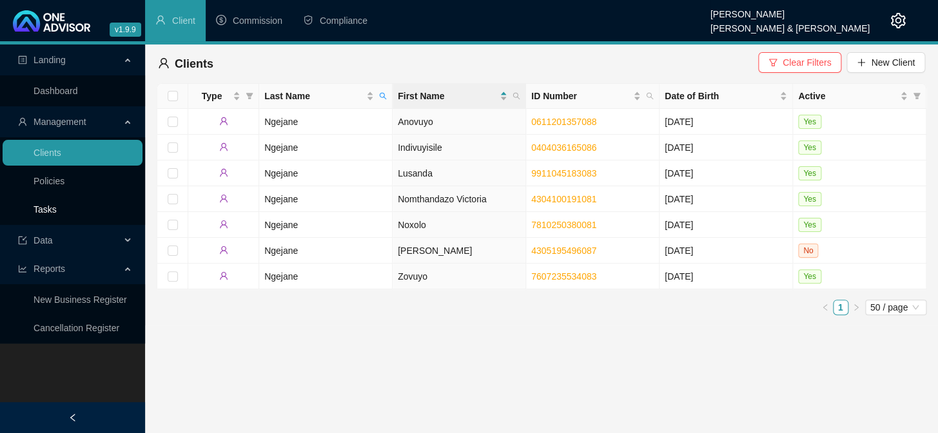
click at [57, 214] on link "Tasks" at bounding box center [45, 209] width 23 height 10
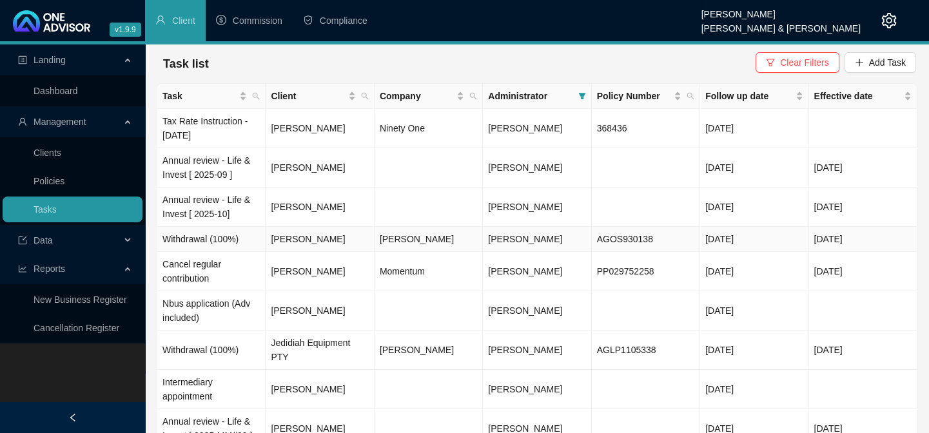
click at [295, 235] on td "[PERSON_NAME]" at bounding box center [320, 239] width 108 height 25
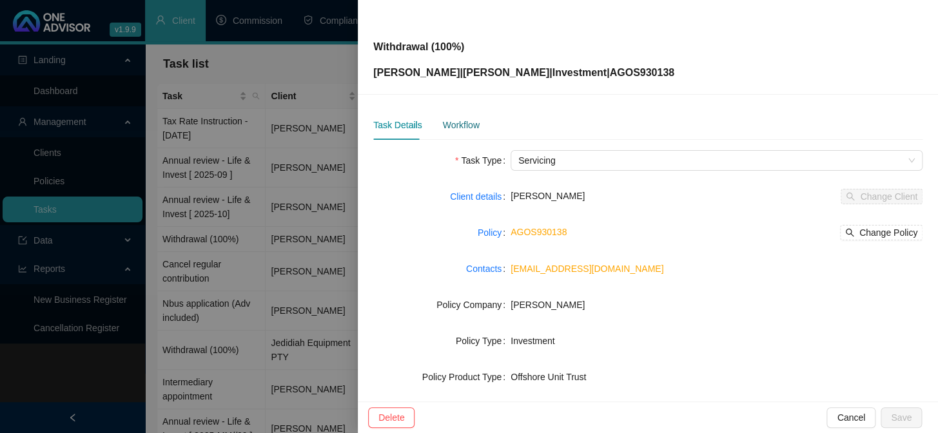
click at [454, 121] on div "Workflow" at bounding box center [460, 125] width 37 height 14
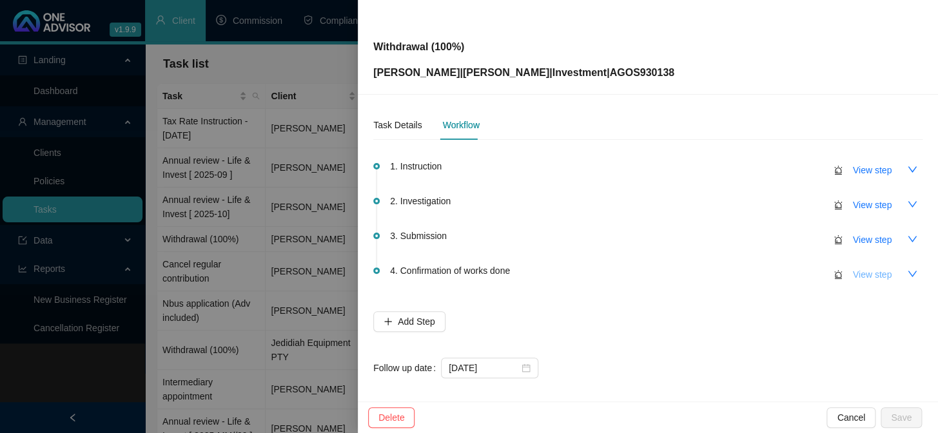
click at [868, 277] on span "View step" at bounding box center [872, 275] width 39 height 14
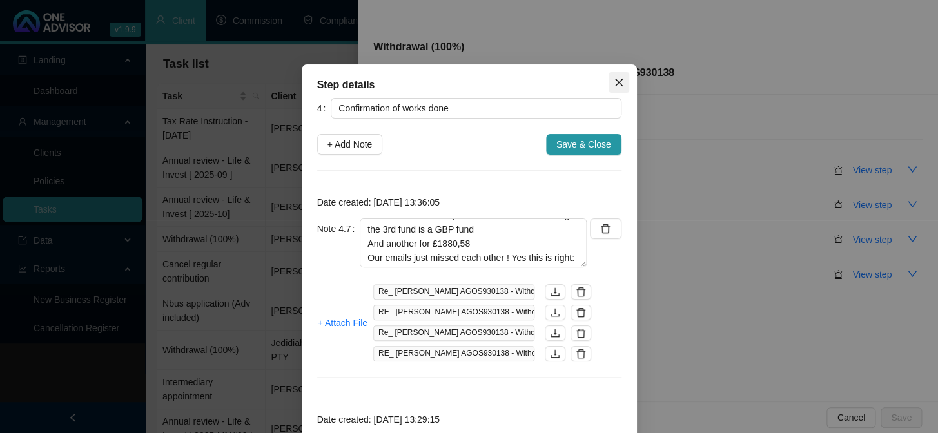
click at [618, 83] on icon "close" at bounding box center [619, 82] width 10 height 10
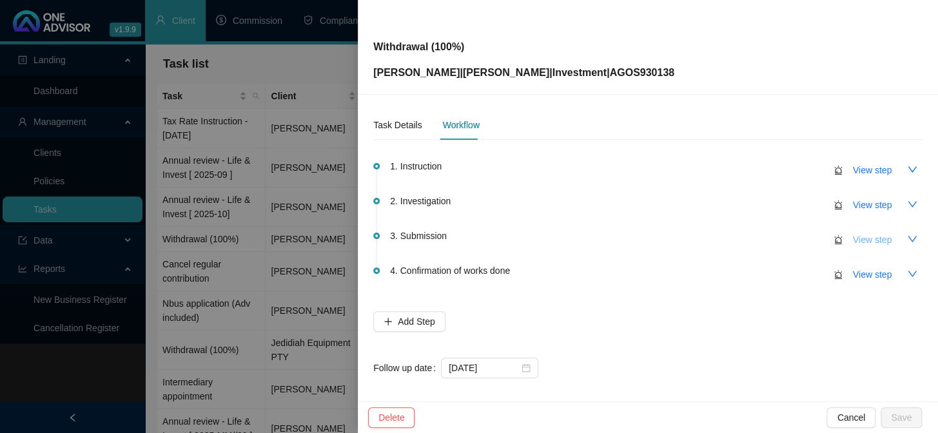
click at [867, 235] on span "View step" at bounding box center [872, 240] width 39 height 14
type input "Submission"
type textarea "[DATE] Added bank account and submitted withdrawal online"
type textarea "[DATE] Double checked with [PERSON_NAME] - 100% withdrawal"
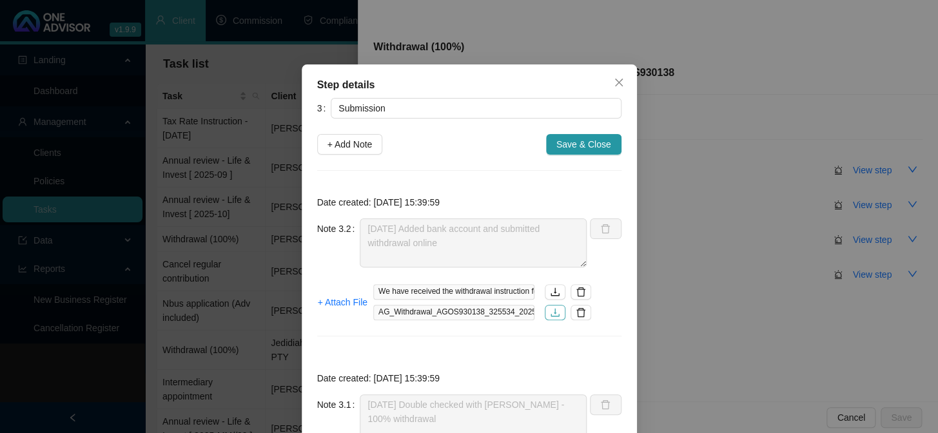
click at [550, 315] on icon "download" at bounding box center [555, 313] width 10 height 10
click at [616, 84] on icon "close" at bounding box center [618, 83] width 8 height 8
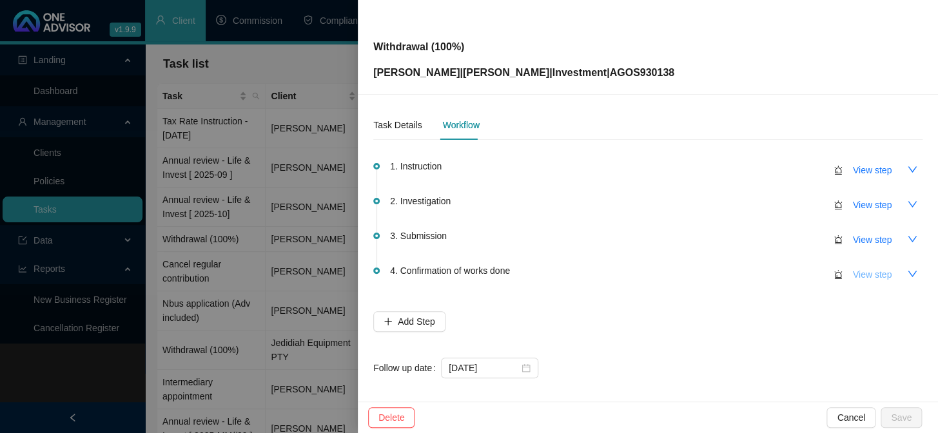
click at [857, 272] on span "View step" at bounding box center [872, 275] width 39 height 14
type input "Confirmation of works done"
type textarea "More emails on funds received I just got a prompt on discovery bank to accept a…"
type textarea "[PERSON_NAME] asked for amount"
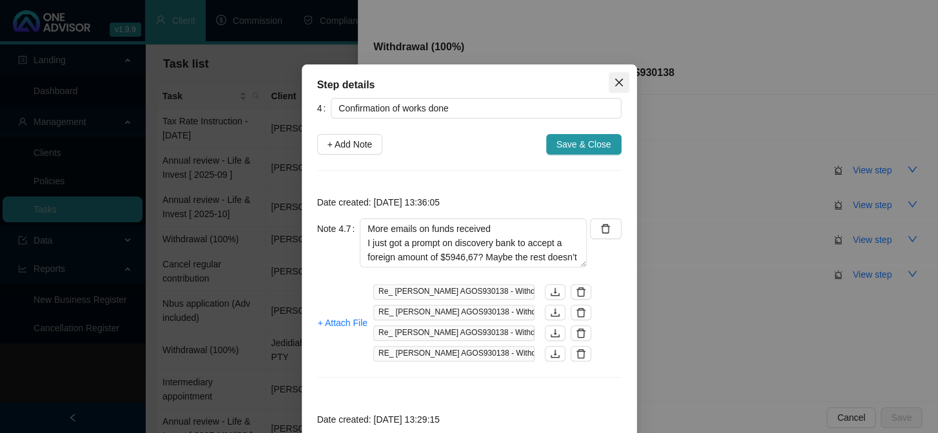
click at [614, 81] on icon "close" at bounding box center [618, 83] width 8 height 8
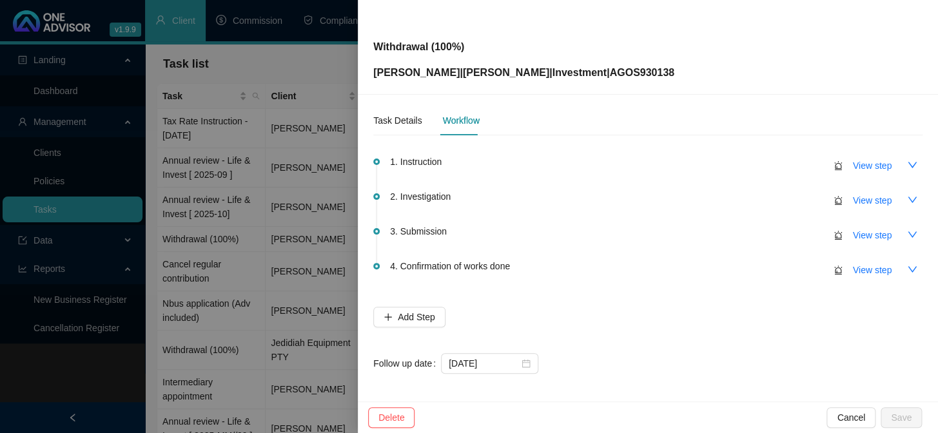
scroll to position [6, 0]
click at [395, 117] on div "Task Details" at bounding box center [397, 119] width 48 height 14
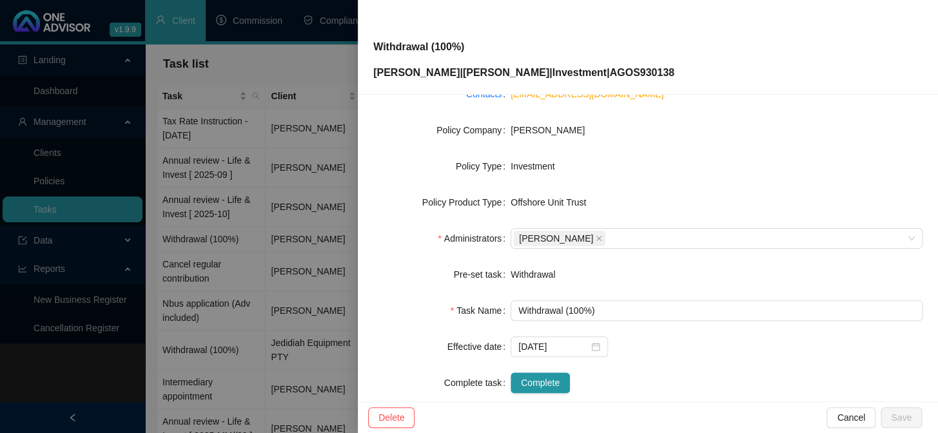
scroll to position [197, 0]
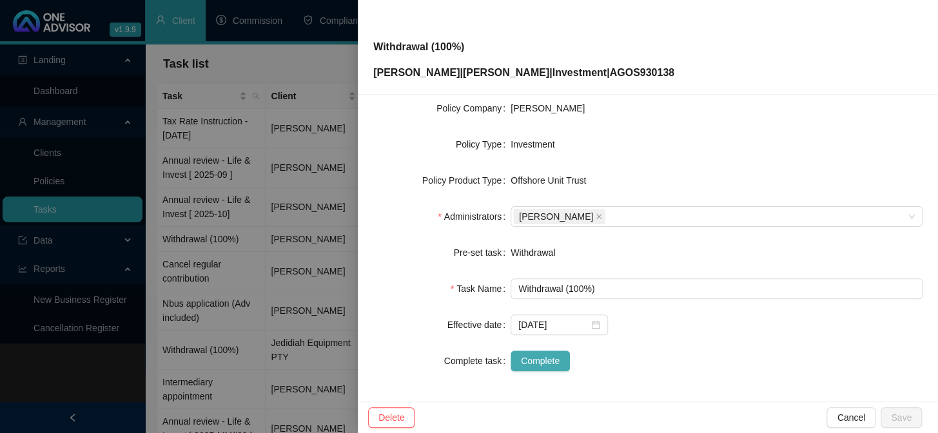
click at [531, 362] on span "Complete" at bounding box center [540, 361] width 39 height 14
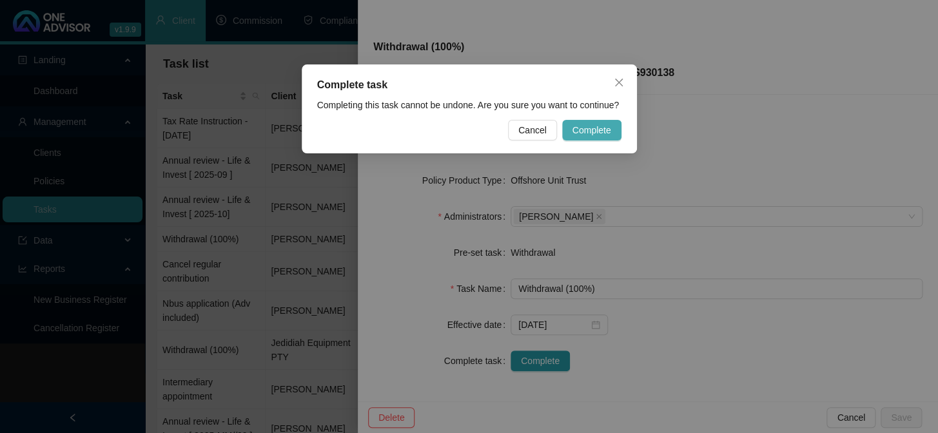
click at [591, 130] on span "Complete" at bounding box center [591, 130] width 39 height 14
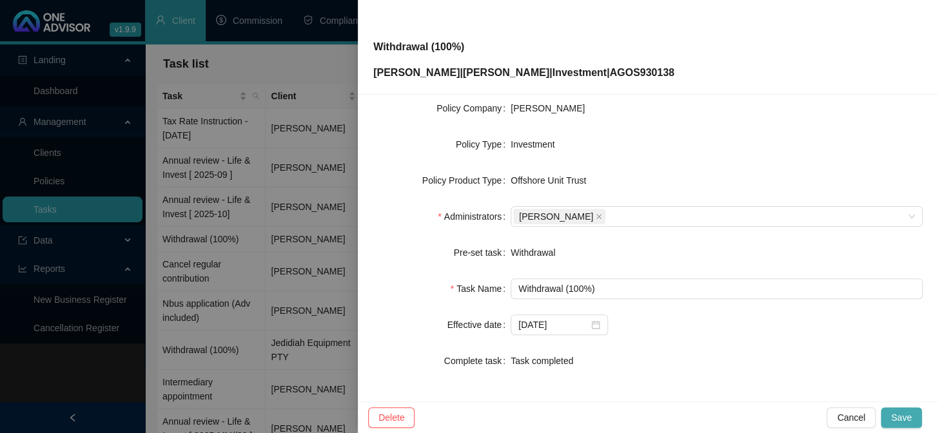
click at [895, 414] on span "Save" at bounding box center [901, 418] width 21 height 14
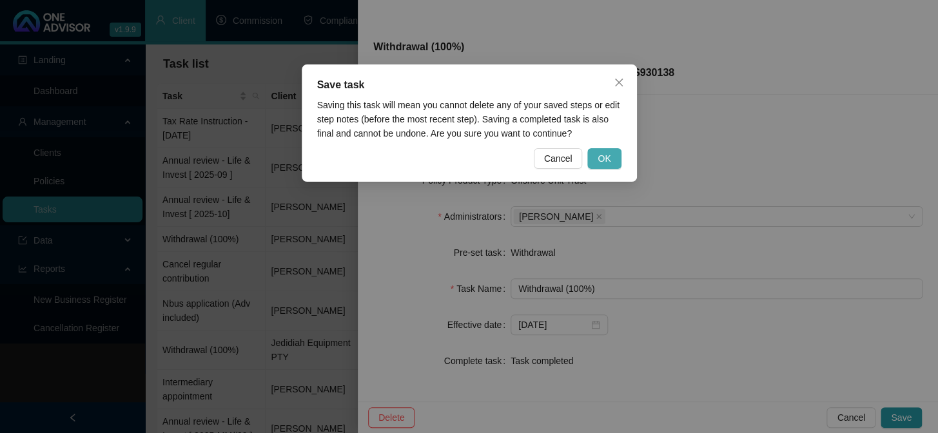
click at [602, 159] on span "OK" at bounding box center [604, 159] width 13 height 14
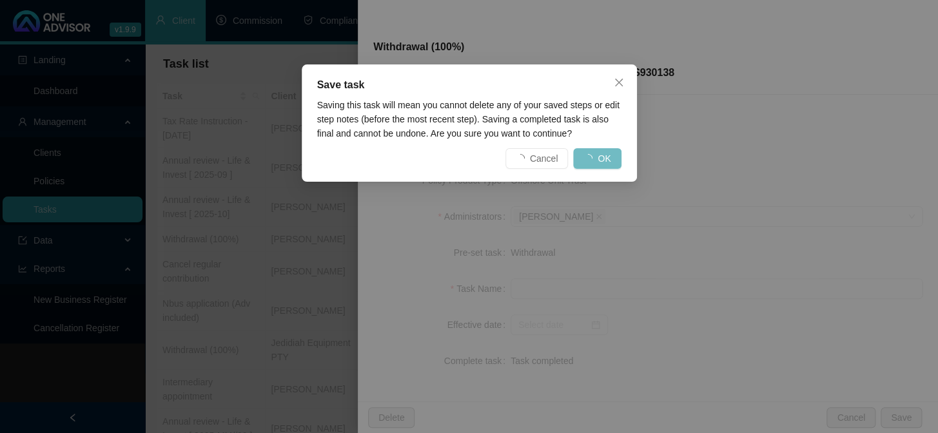
scroll to position [181, 0]
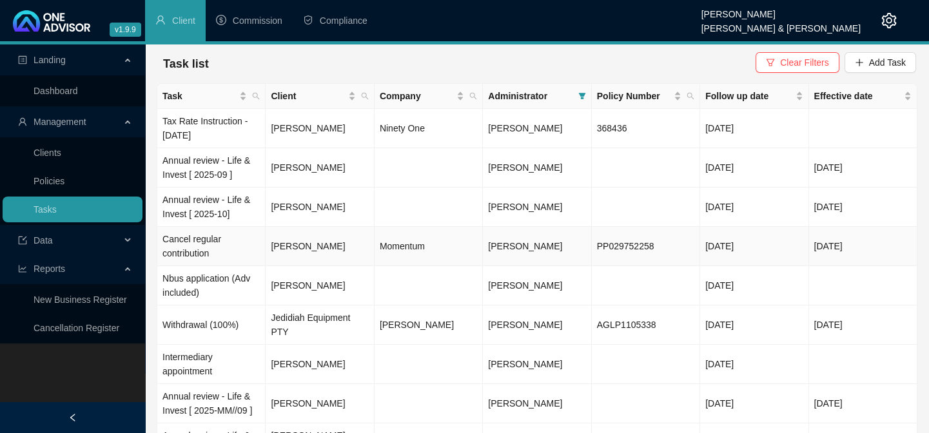
click at [302, 245] on td "[PERSON_NAME]" at bounding box center [320, 246] width 108 height 39
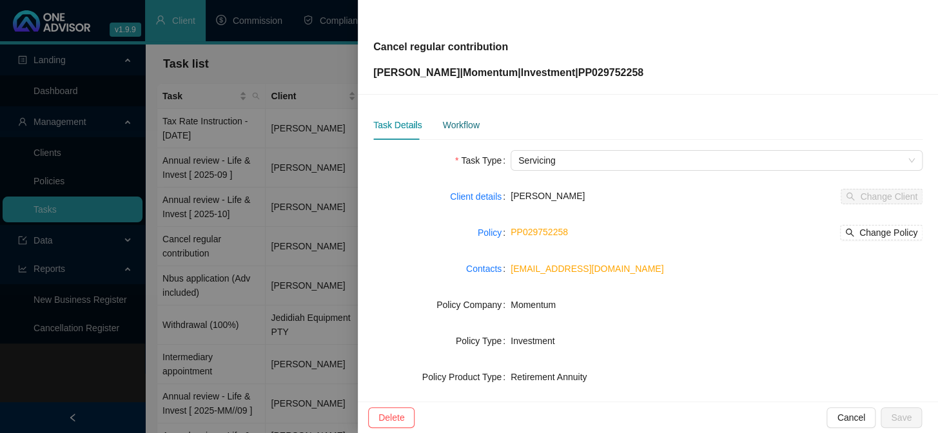
click at [467, 124] on div "Workflow" at bounding box center [460, 125] width 37 height 14
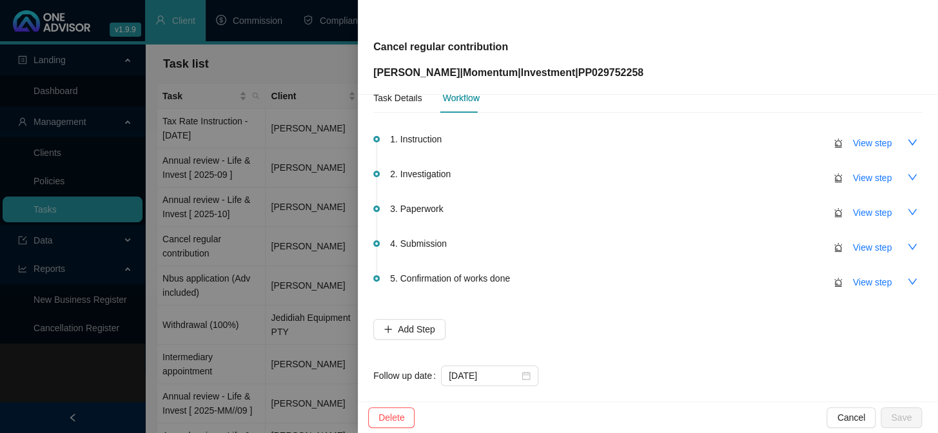
scroll to position [41, 0]
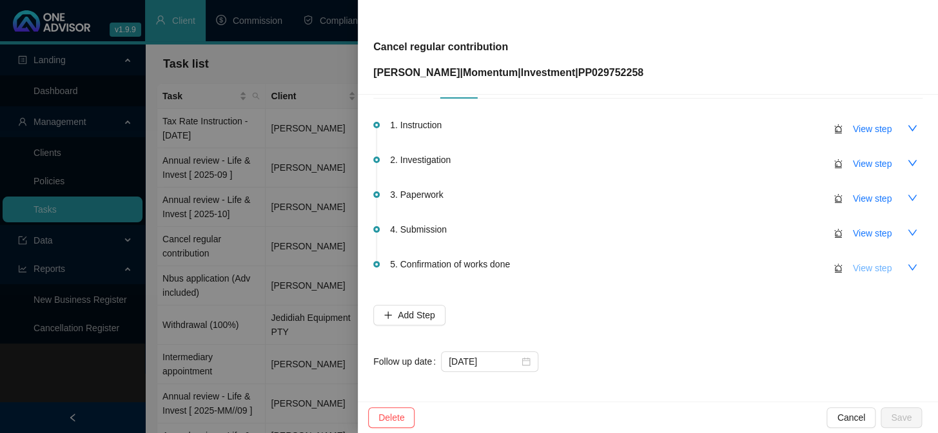
click at [866, 267] on span "View step" at bounding box center [872, 268] width 39 height 14
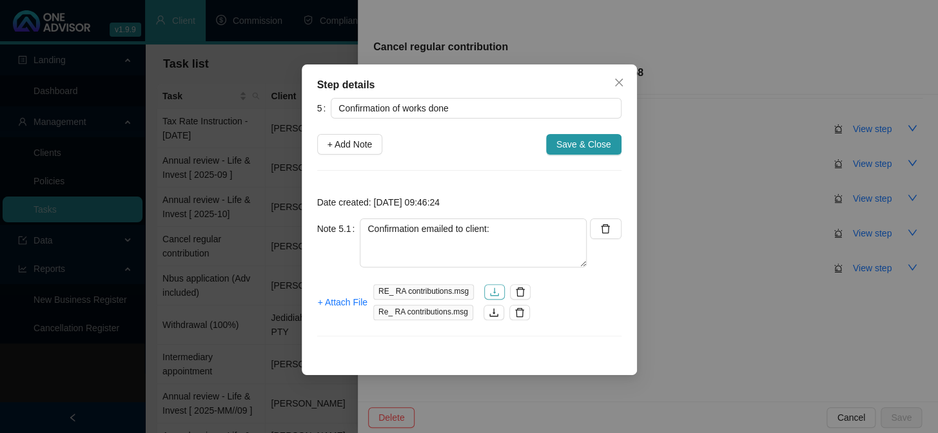
click at [494, 289] on icon "download" at bounding box center [494, 292] width 10 height 10
click at [492, 313] on icon "download" at bounding box center [494, 313] width 10 height 10
click at [623, 77] on icon "close" at bounding box center [619, 82] width 10 height 10
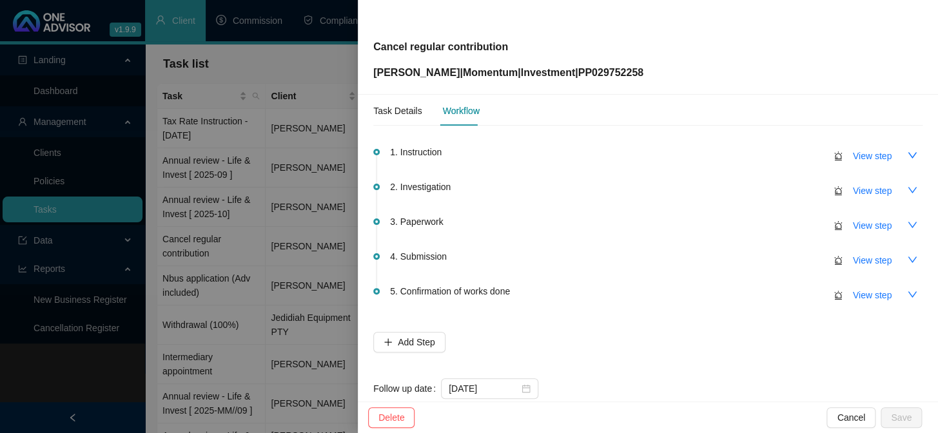
scroll to position [0, 0]
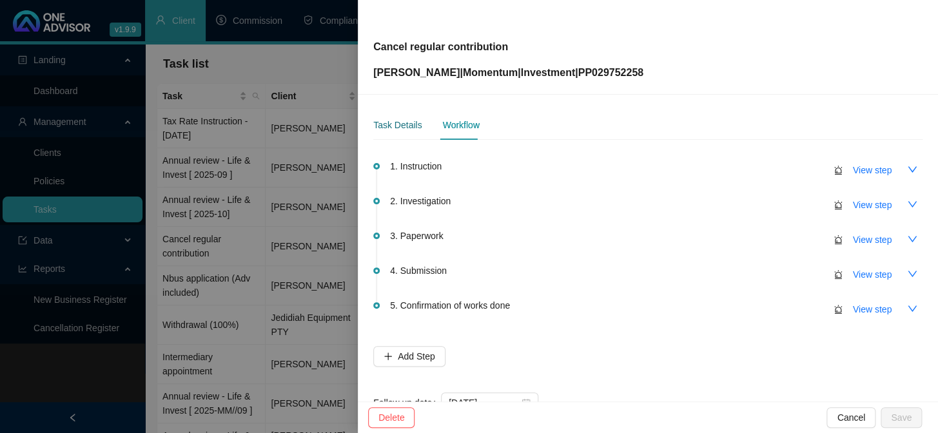
click at [395, 118] on div "Task Details" at bounding box center [397, 125] width 48 height 14
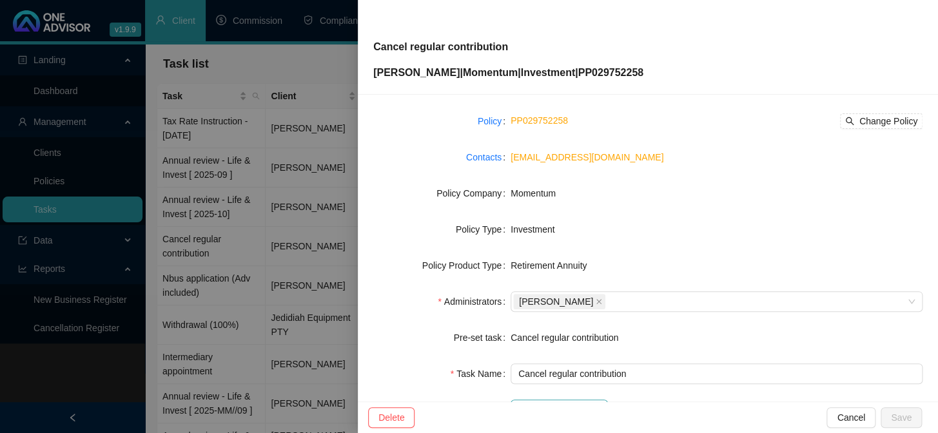
scroll to position [197, 0]
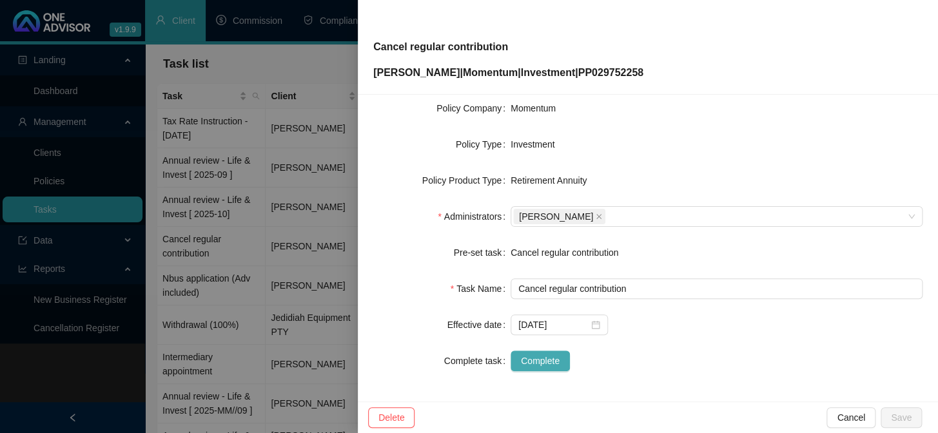
click at [536, 360] on span "Complete" at bounding box center [540, 361] width 39 height 14
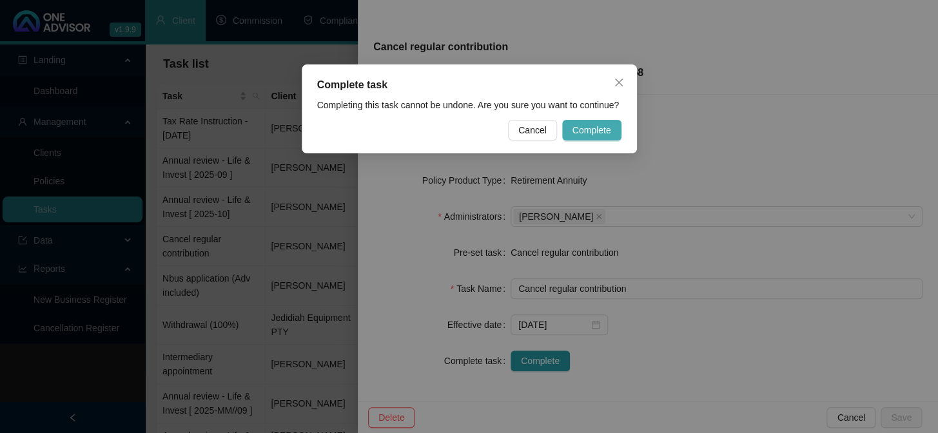
click at [599, 126] on span "Complete" at bounding box center [591, 130] width 39 height 14
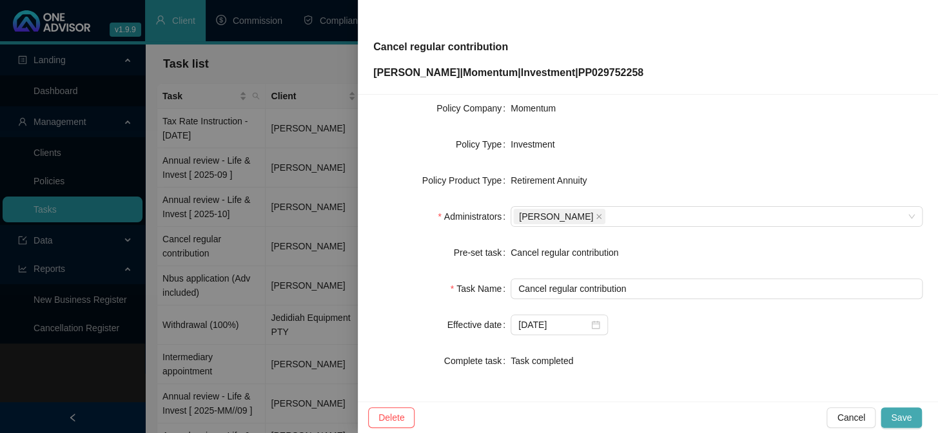
click at [899, 413] on span "Save" at bounding box center [901, 418] width 21 height 14
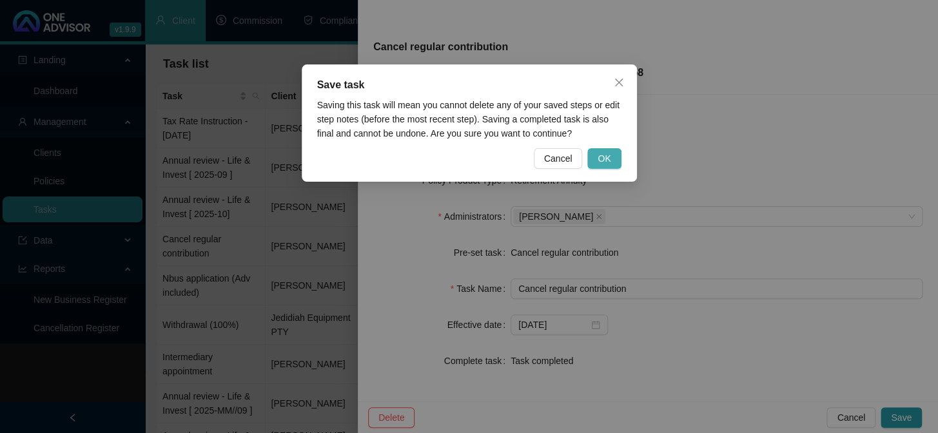
click at [605, 157] on span "OK" at bounding box center [604, 159] width 13 height 14
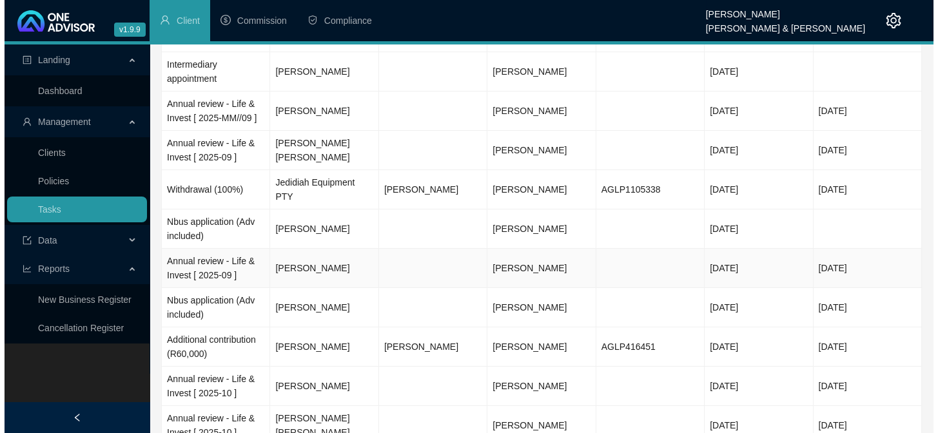
scroll to position [175, 0]
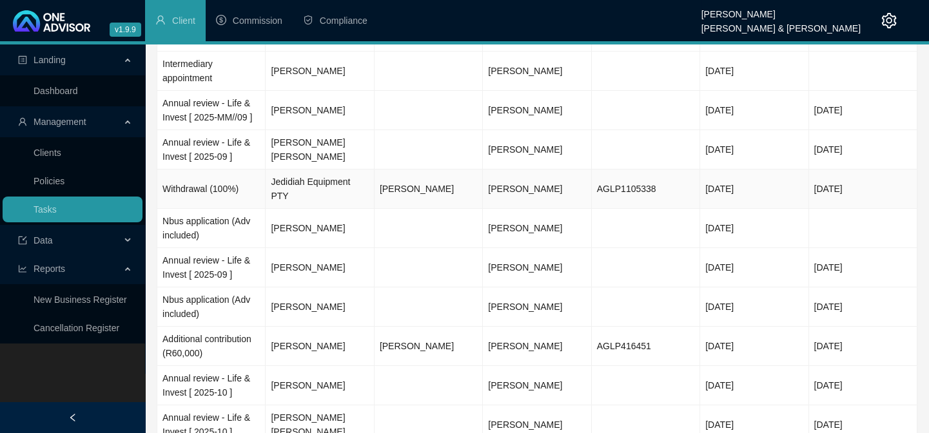
click at [309, 180] on td "Jedidiah Equipment PTY" at bounding box center [320, 189] width 108 height 39
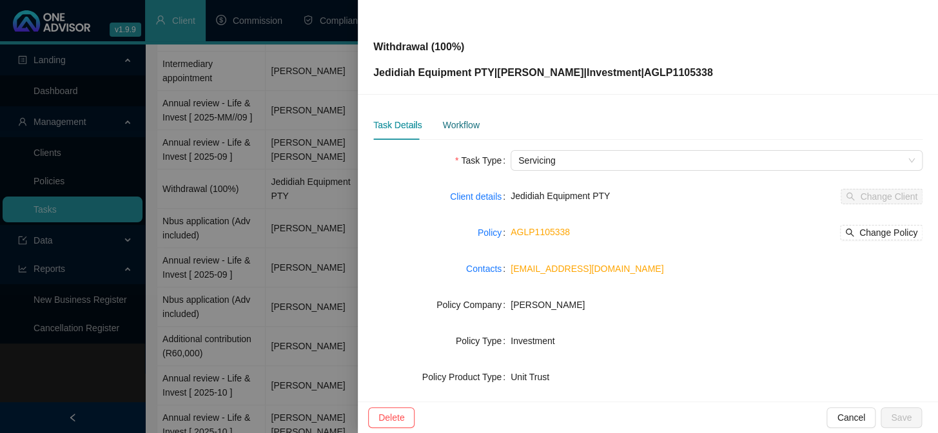
click at [469, 123] on div "Workflow" at bounding box center [460, 125] width 37 height 14
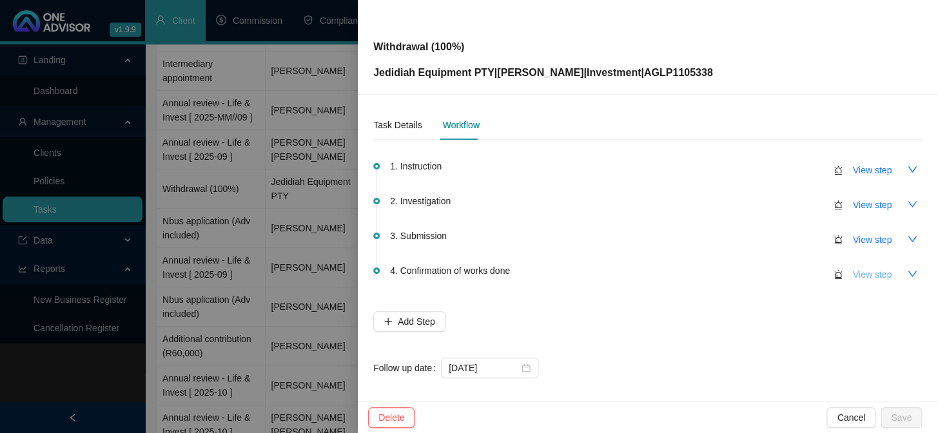
click at [872, 269] on span "View step" at bounding box center [872, 275] width 39 height 14
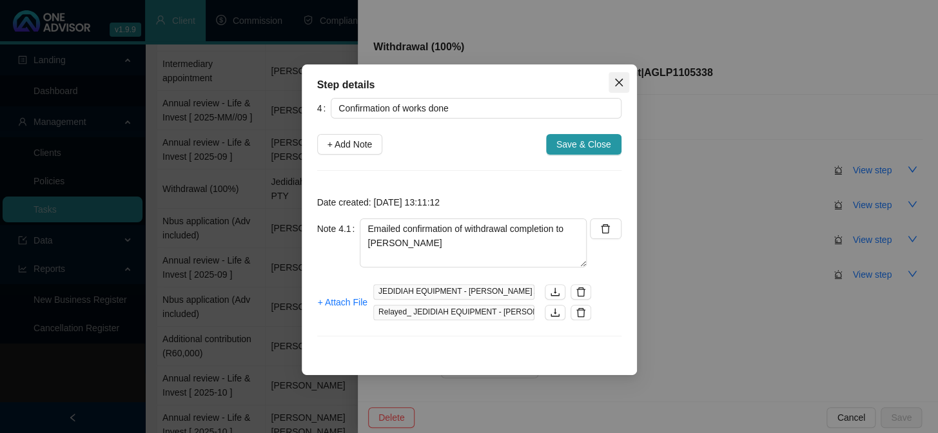
click at [621, 84] on icon "close" at bounding box center [619, 82] width 10 height 10
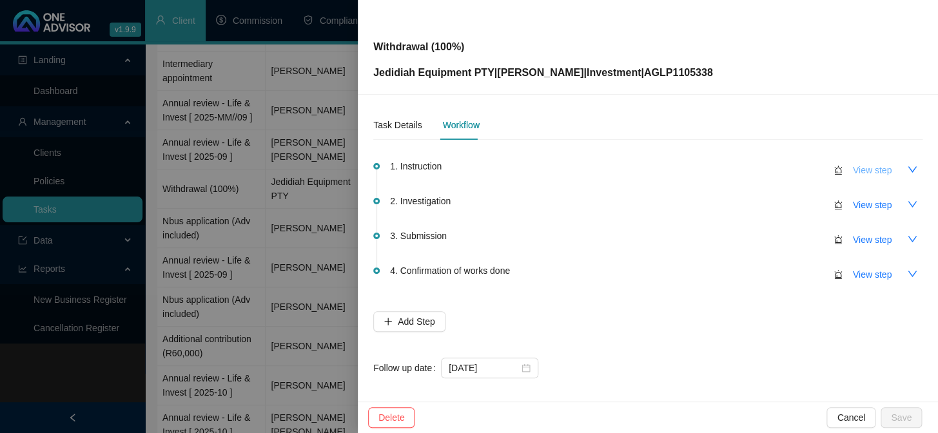
click at [864, 175] on span "View step" at bounding box center [872, 170] width 39 height 14
type input "Instruction"
type textarea "[DATE] Notification of withdrawal received via email from [PERSON_NAME]. Either…"
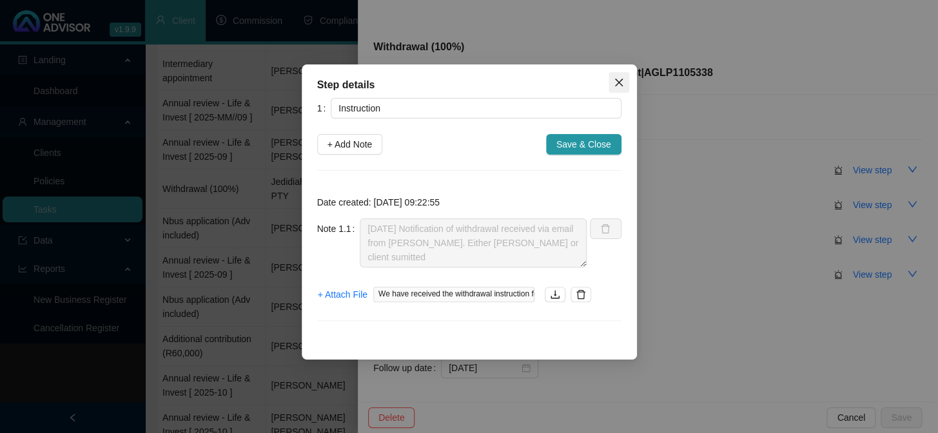
click at [621, 81] on icon "close" at bounding box center [619, 82] width 10 height 10
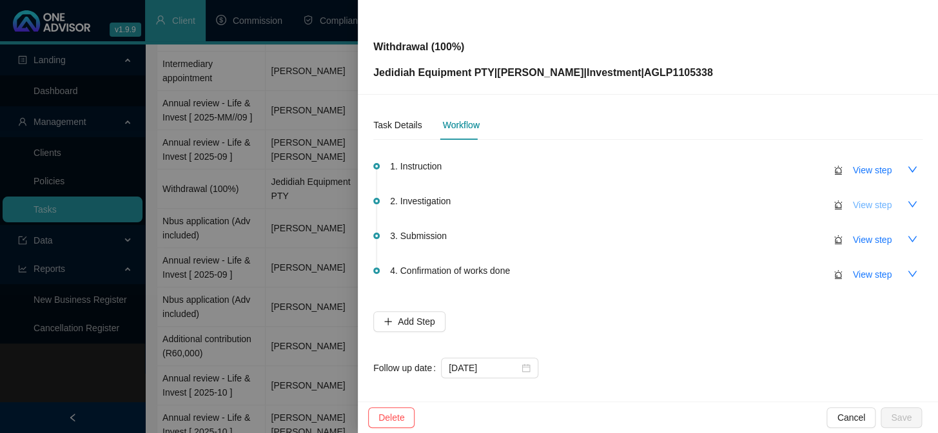
click at [868, 208] on span "View step" at bounding box center [872, 205] width 39 height 14
type input "Investigation"
type textarea "[PERSON_NAME] sent screenshot of whatsapp"
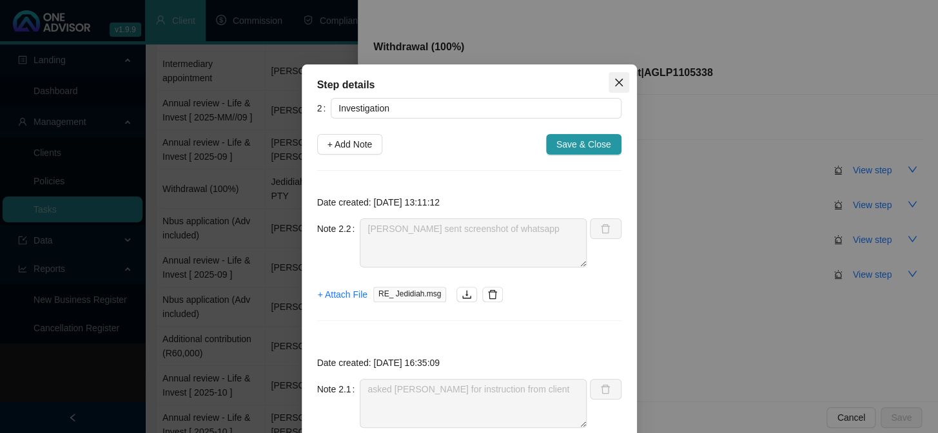
click at [614, 80] on icon "close" at bounding box center [619, 82] width 10 height 10
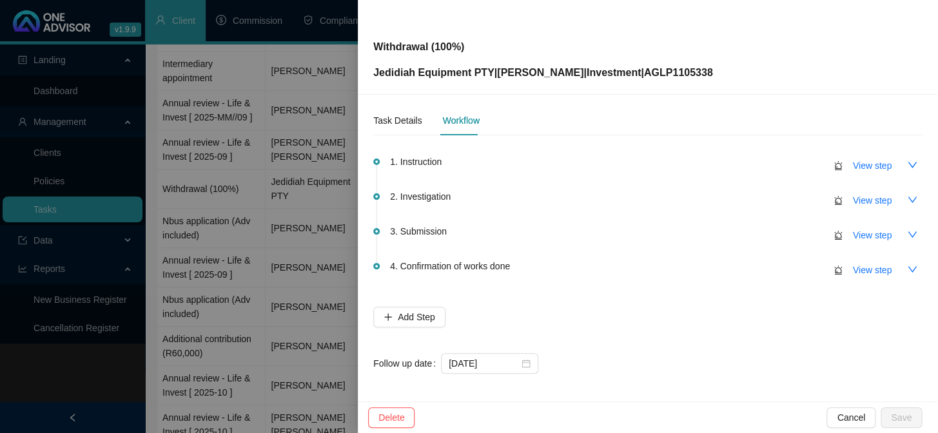
scroll to position [6, 0]
click at [380, 116] on div "Task Details" at bounding box center [397, 119] width 48 height 14
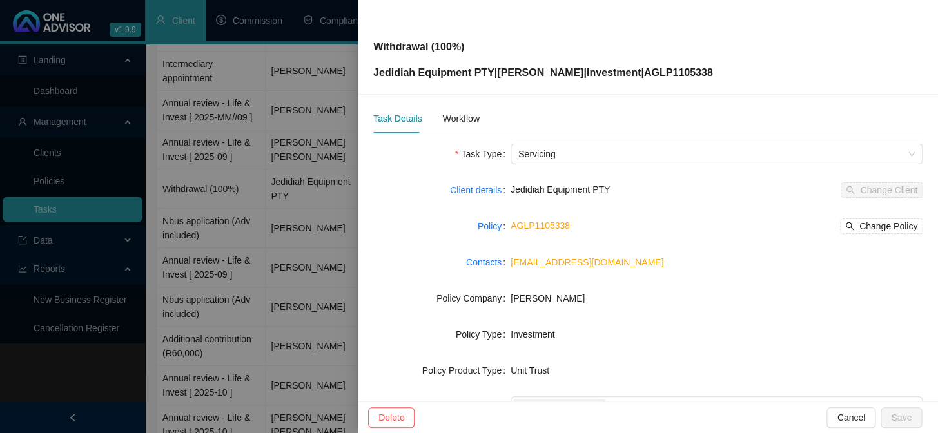
scroll to position [197, 0]
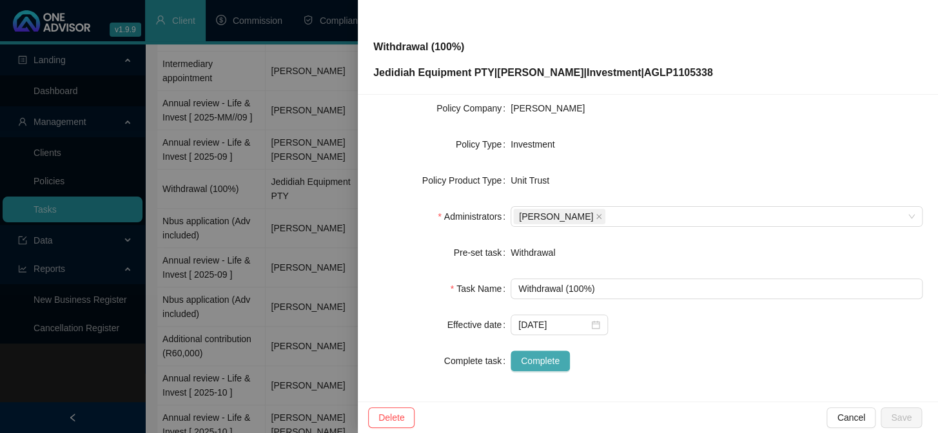
click at [527, 357] on span "Complete" at bounding box center [540, 361] width 39 height 14
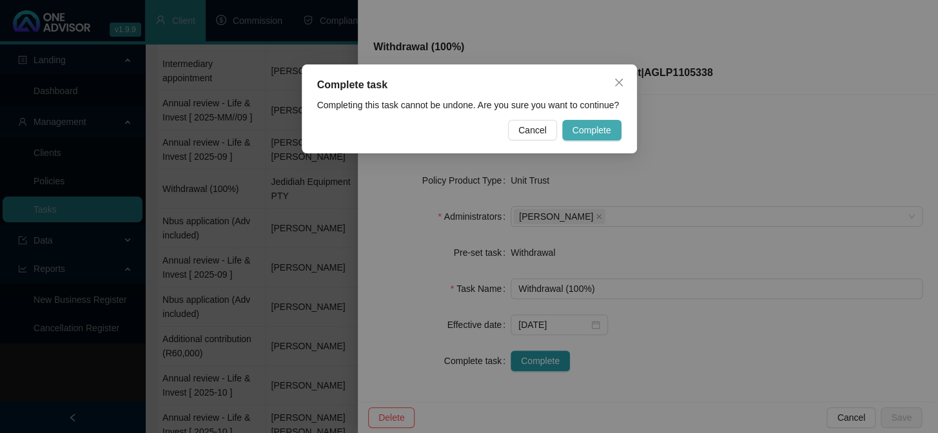
click at [590, 135] on span "Complete" at bounding box center [591, 130] width 39 height 14
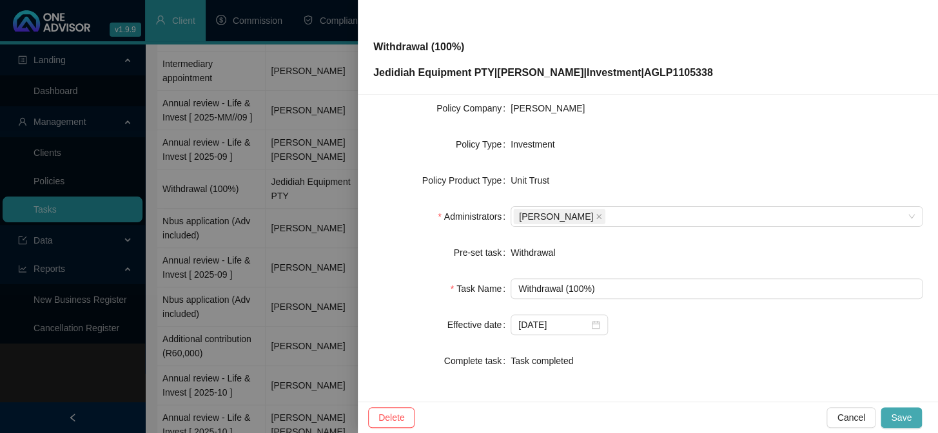
click at [906, 418] on span "Save" at bounding box center [901, 418] width 21 height 14
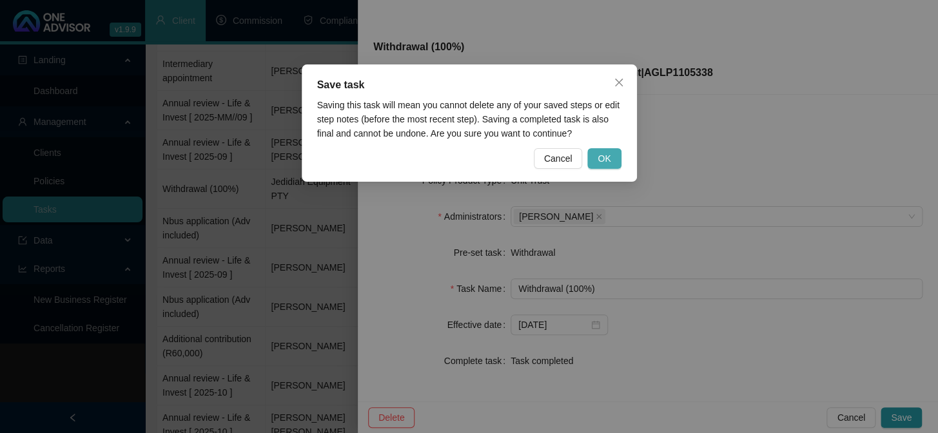
click at [612, 159] on button "OK" at bounding box center [604, 158] width 34 height 21
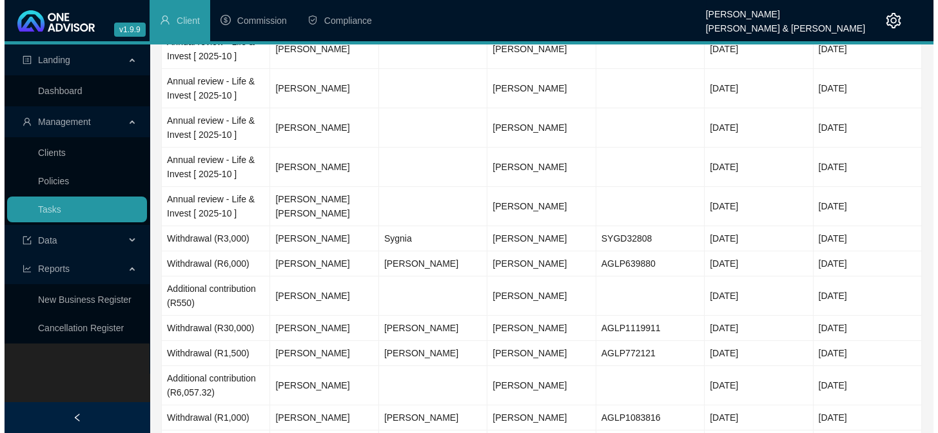
scroll to position [820, 0]
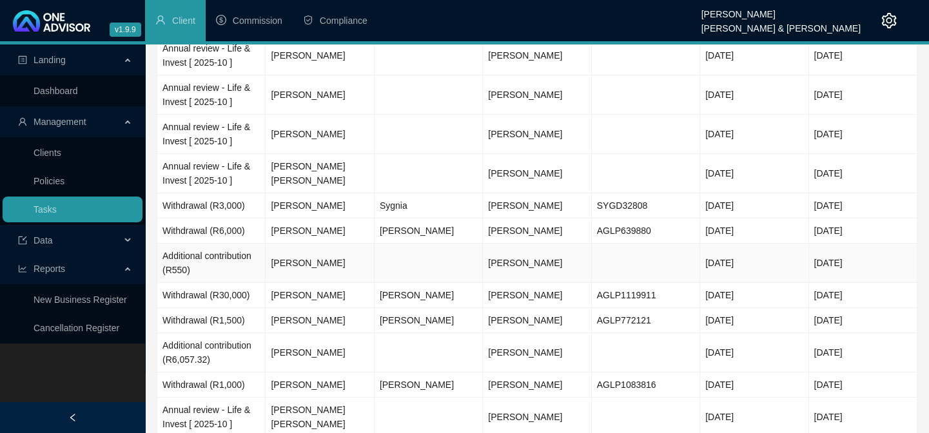
click at [315, 260] on td "[PERSON_NAME]" at bounding box center [320, 263] width 108 height 39
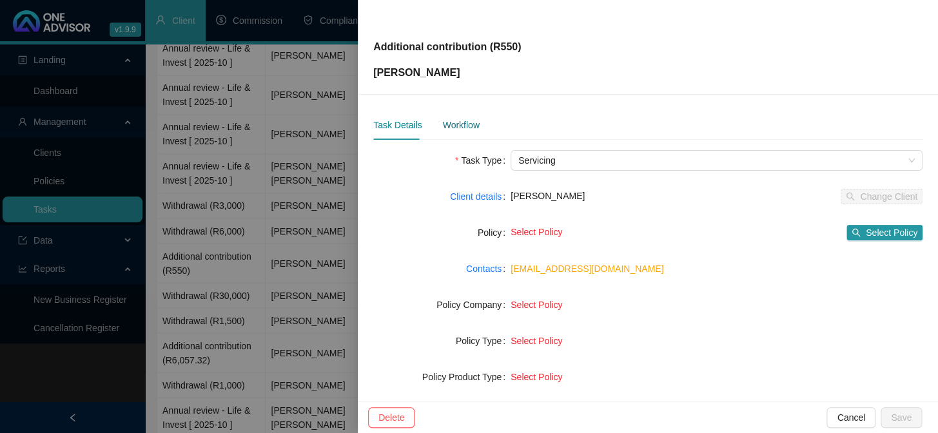
click at [456, 128] on div "Workflow" at bounding box center [460, 125] width 37 height 14
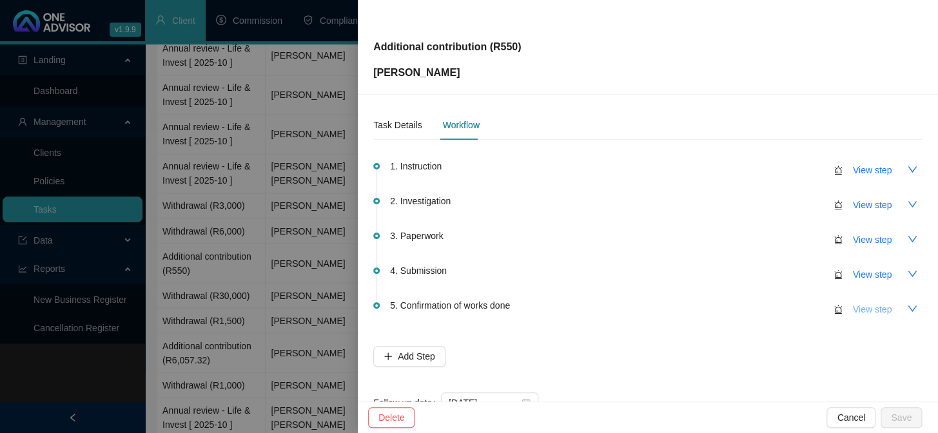
click at [861, 307] on span "View step" at bounding box center [872, 309] width 39 height 14
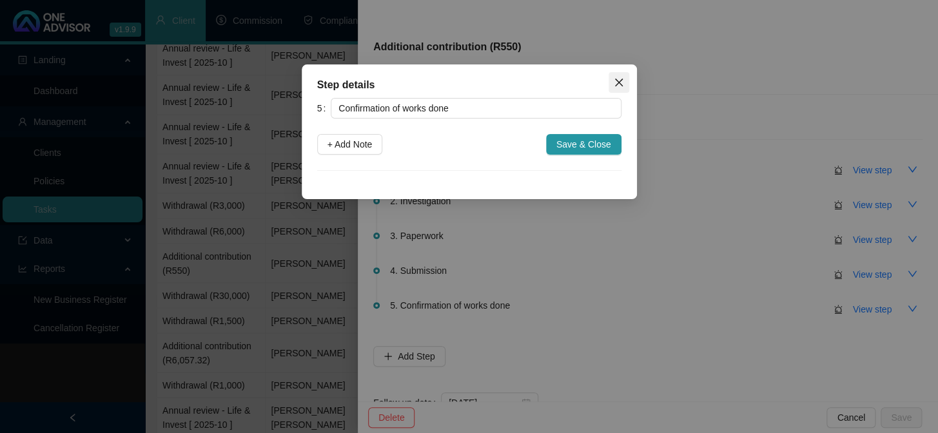
click at [625, 79] on span "Close" at bounding box center [619, 82] width 21 height 10
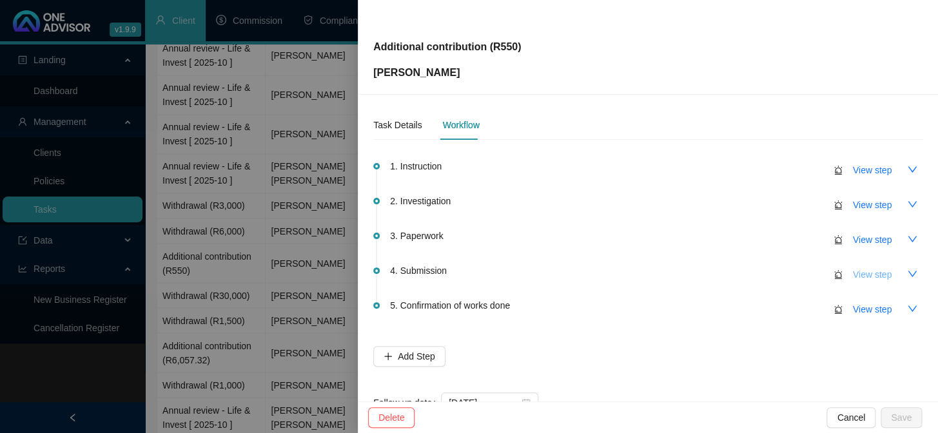
click at [857, 275] on span "View step" at bounding box center [872, 275] width 39 height 14
type input "Submission"
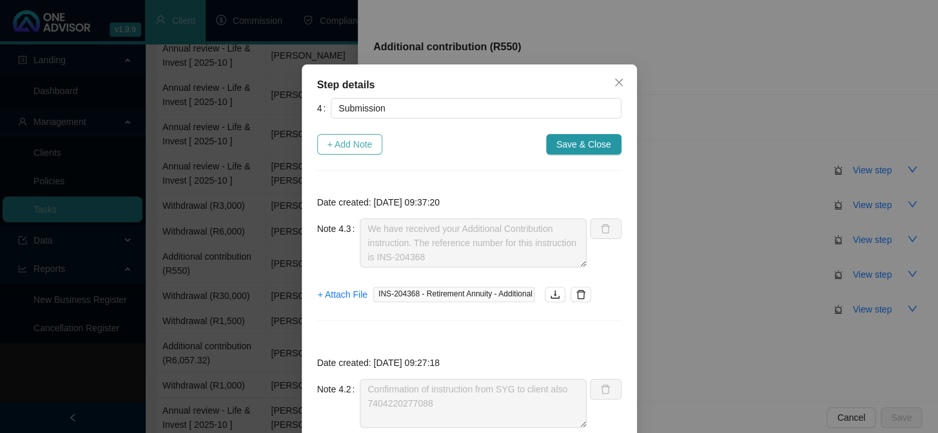
click at [333, 140] on span "+ Add Note" at bounding box center [350, 144] width 45 height 14
type textarea "We have received your Additional Contribution instruction. The reference number…"
type textarea "Confirmation of instruction from SYG to client also 7404220277088"
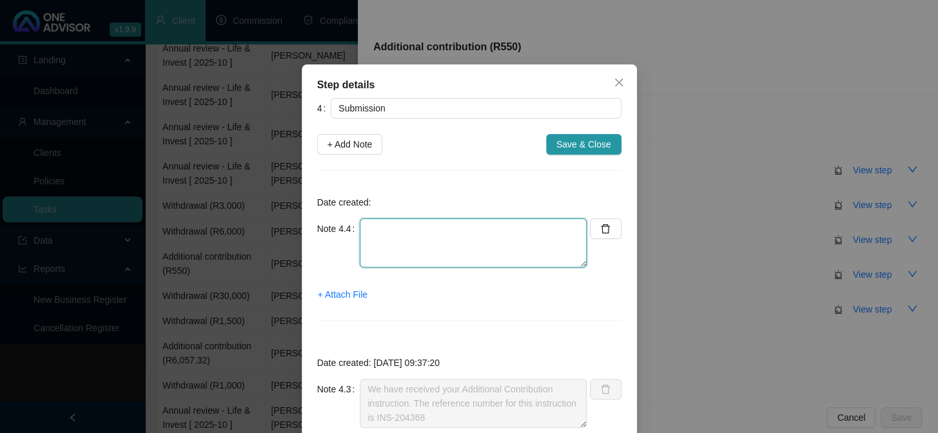
click at [425, 254] on textarea at bounding box center [473, 243] width 227 height 49
paste textarea "We have processed your Additional Contribution instruction for account, SYGRA24…"
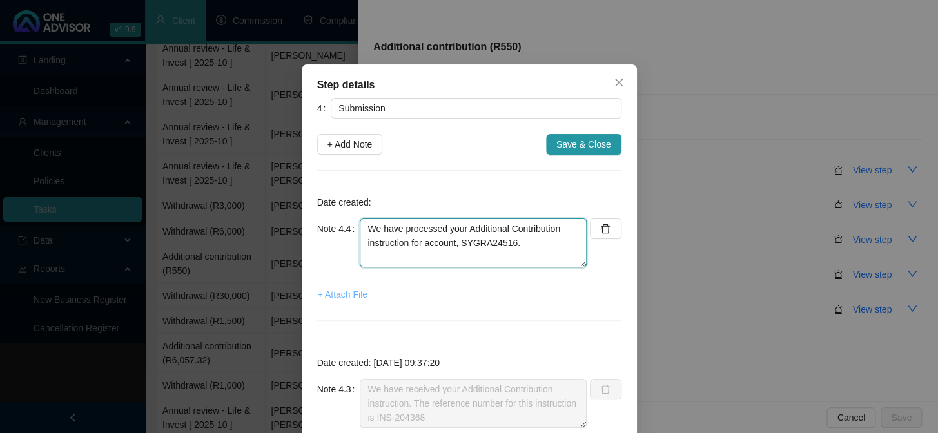
type textarea "We have processed your Additional Contribution instruction for account, SYGRA24…"
click at [336, 298] on span "+ Attach File" at bounding box center [343, 295] width 50 height 14
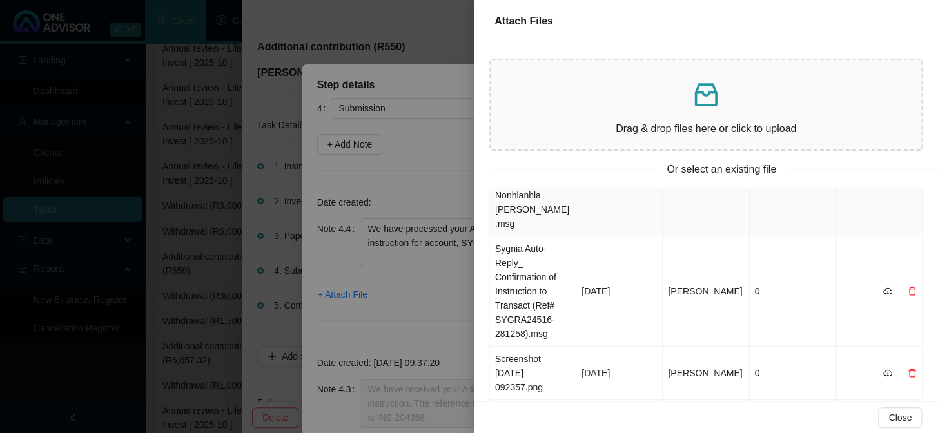
scroll to position [0, 0]
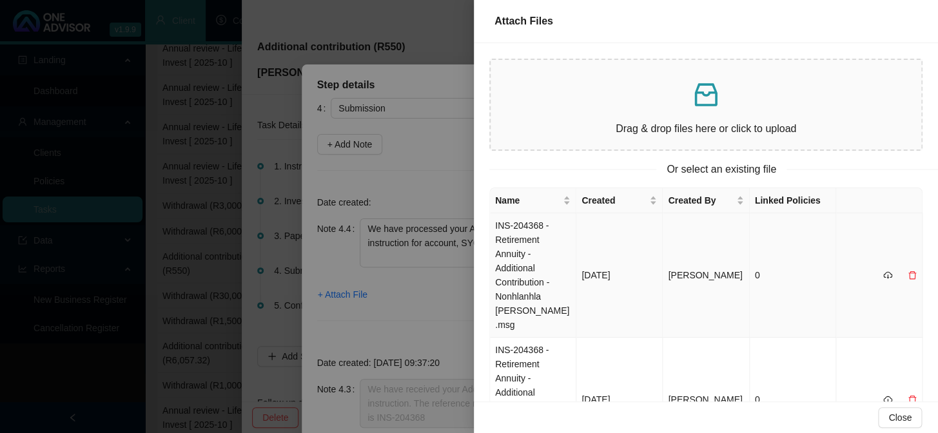
click at [506, 251] on td "INS-204368 - Retirement Annuity - Additional Contribution - Nonhlanhla [PERSON_…" at bounding box center [533, 275] width 86 height 124
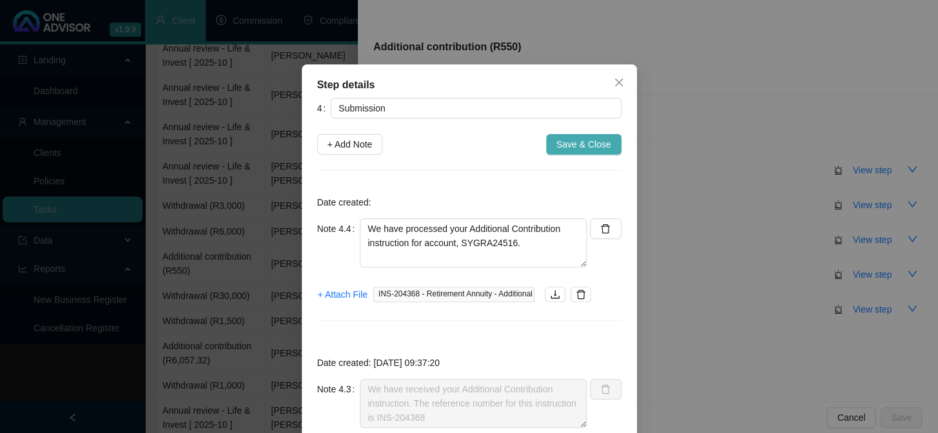
click at [573, 148] on span "Save & Close" at bounding box center [583, 144] width 55 height 14
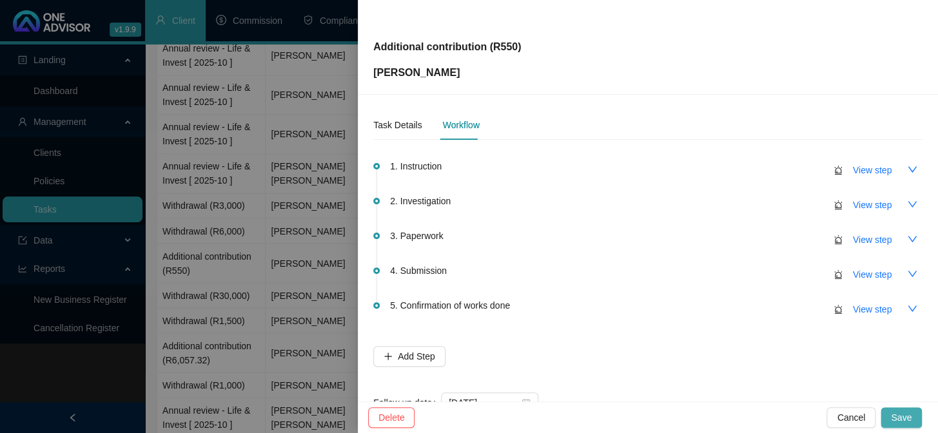
click at [896, 414] on span "Save" at bounding box center [901, 418] width 21 height 14
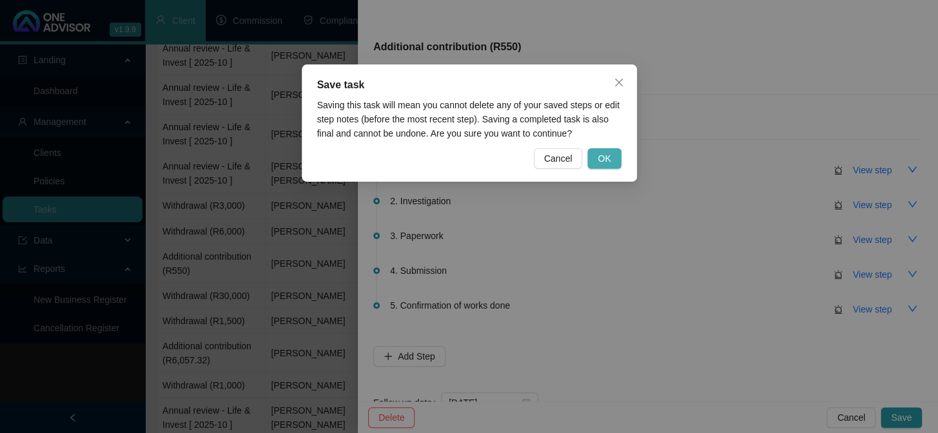
click at [605, 161] on span "OK" at bounding box center [604, 159] width 13 height 14
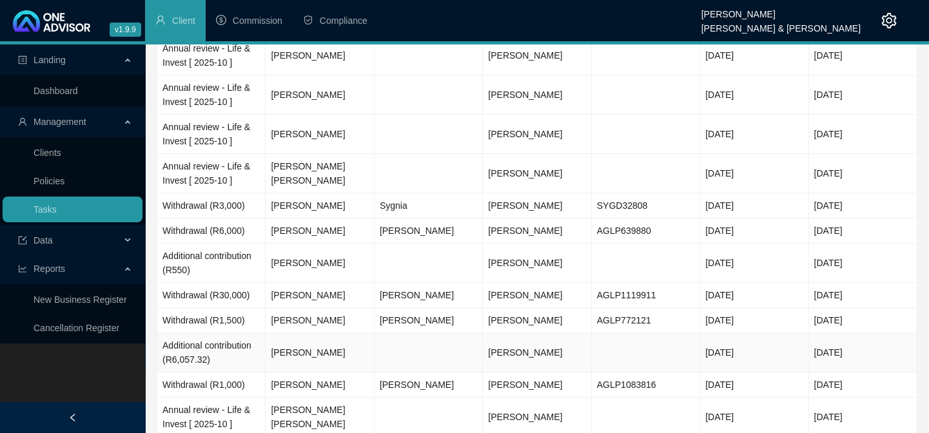
click at [312, 366] on td "[PERSON_NAME]" at bounding box center [320, 352] width 108 height 39
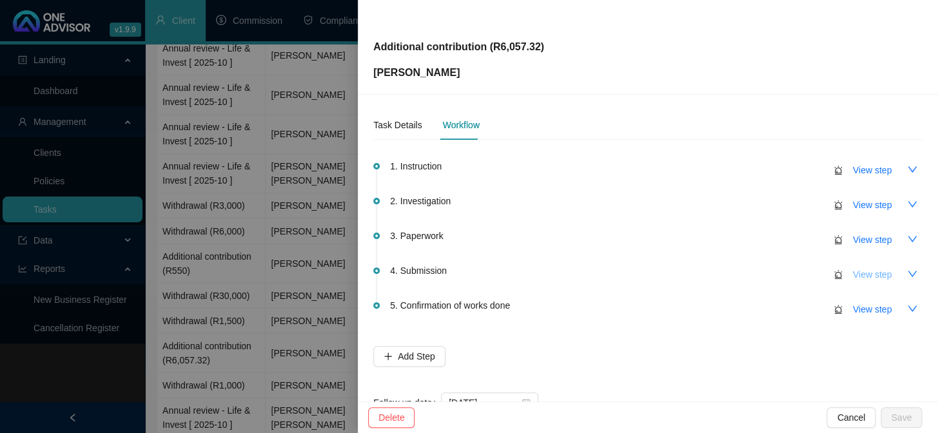
click at [853, 273] on span "View step" at bounding box center [872, 275] width 39 height 14
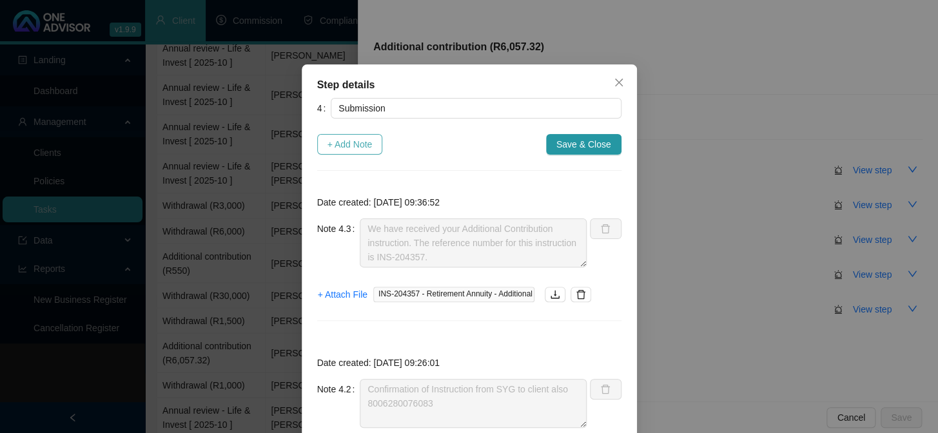
click at [358, 147] on span "+ Add Note" at bounding box center [350, 144] width 45 height 14
type textarea "We have received your Additional Contribution instruction. The reference number…"
type textarea "Confirmation of Instruction from SYG to client also 8006280076083"
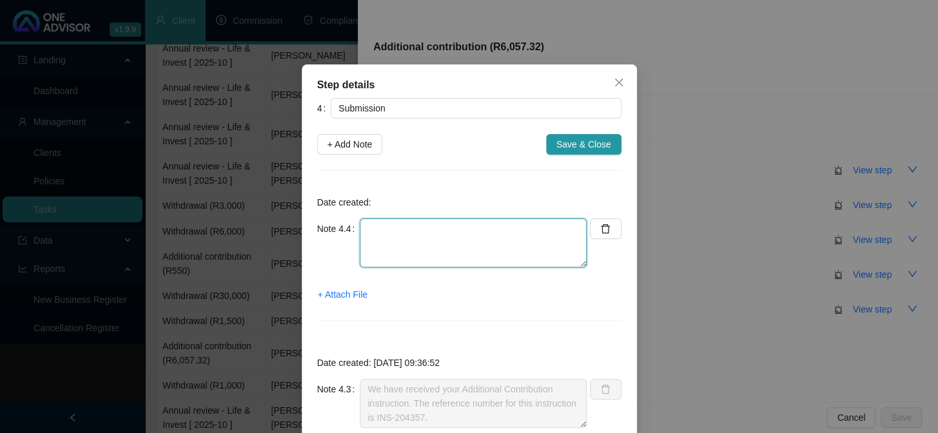
click at [453, 240] on textarea at bounding box center [473, 243] width 227 height 49
paste textarea "We have processed your Additional Contribution instruction for account, SYGRA24…"
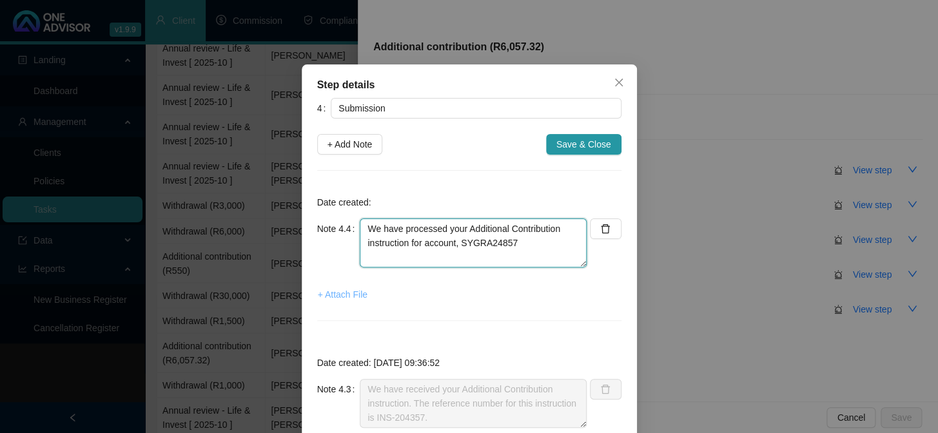
type textarea "We have processed your Additional Contribution instruction for account, SYGRA24…"
click at [348, 297] on span "+ Attach File" at bounding box center [343, 295] width 50 height 14
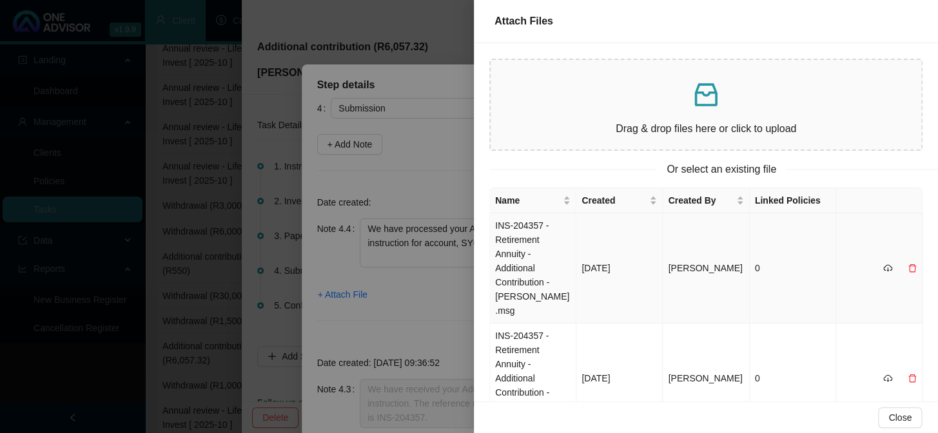
click at [522, 245] on td "INS-204357 - Retirement Annuity - Additional Contribution - [PERSON_NAME].msg" at bounding box center [533, 268] width 86 height 110
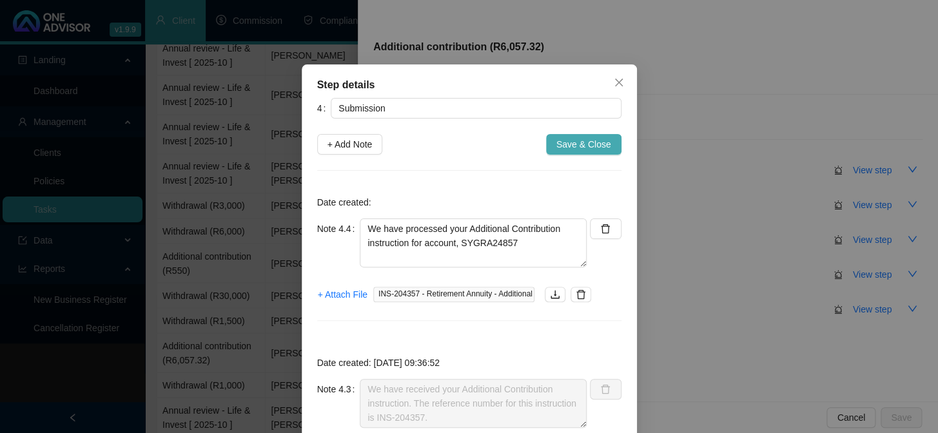
click at [577, 150] on span "Save & Close" at bounding box center [583, 144] width 55 height 14
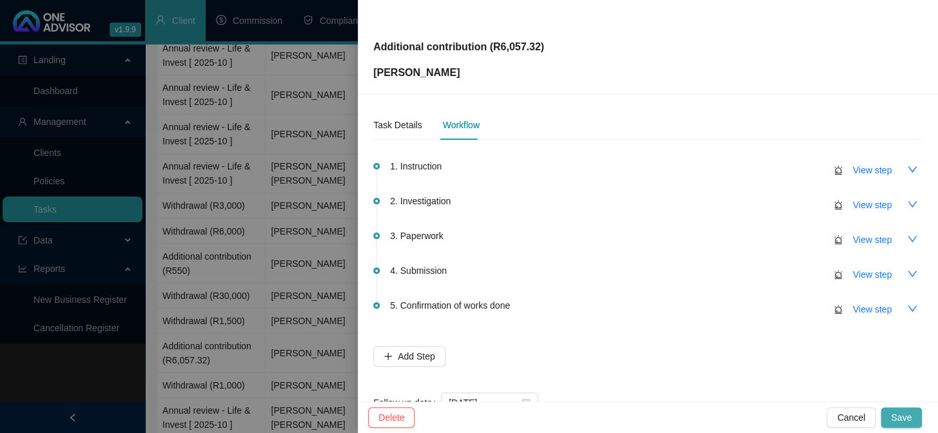
click at [897, 414] on span "Save" at bounding box center [901, 418] width 21 height 14
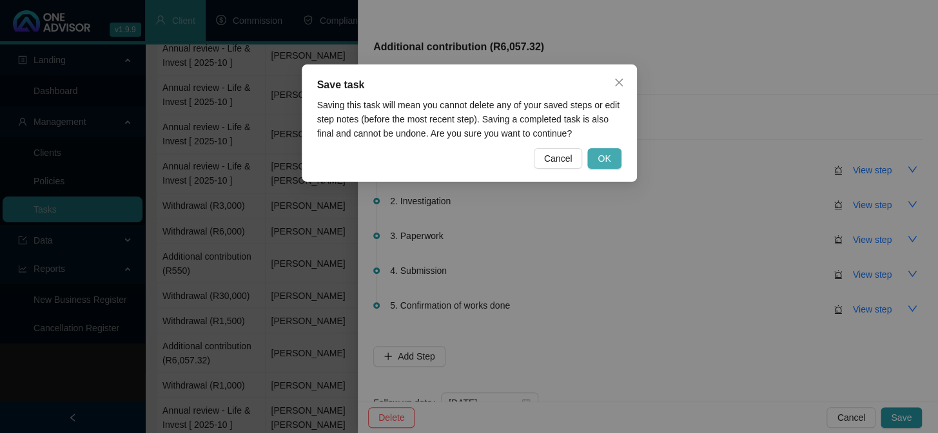
click at [605, 157] on span "OK" at bounding box center [604, 159] width 13 height 14
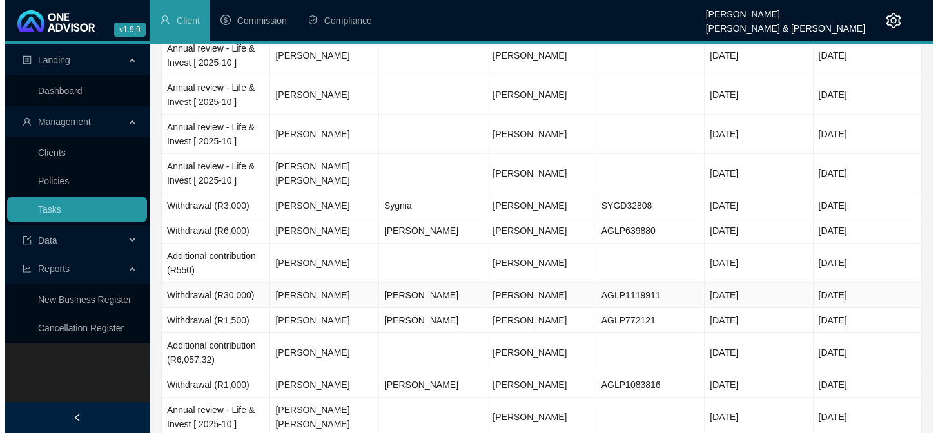
scroll to position [879, 0]
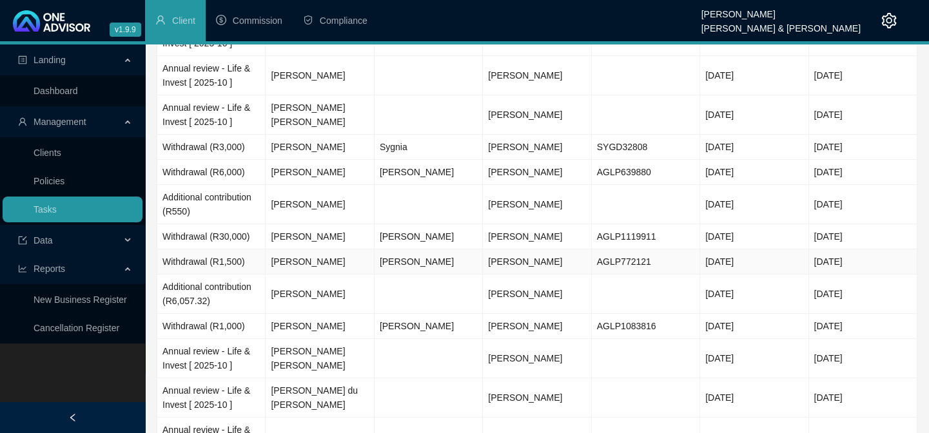
click at [339, 273] on td "[PERSON_NAME]" at bounding box center [320, 261] width 108 height 25
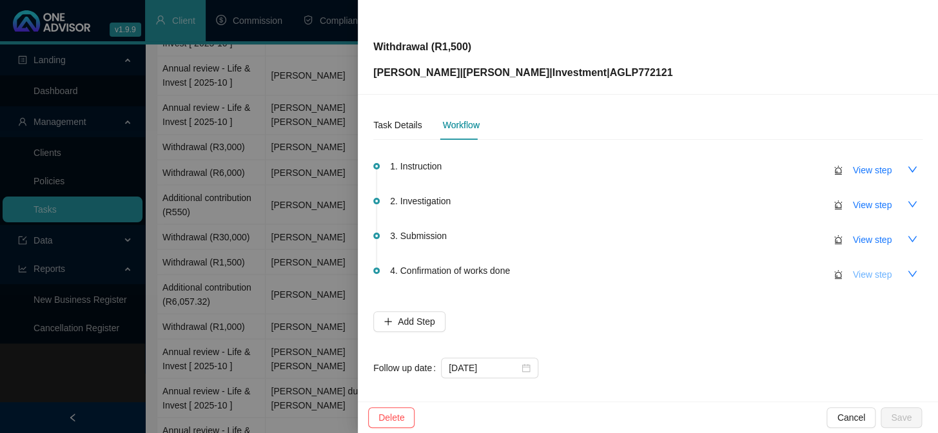
click at [854, 277] on span "View step" at bounding box center [872, 275] width 39 height 14
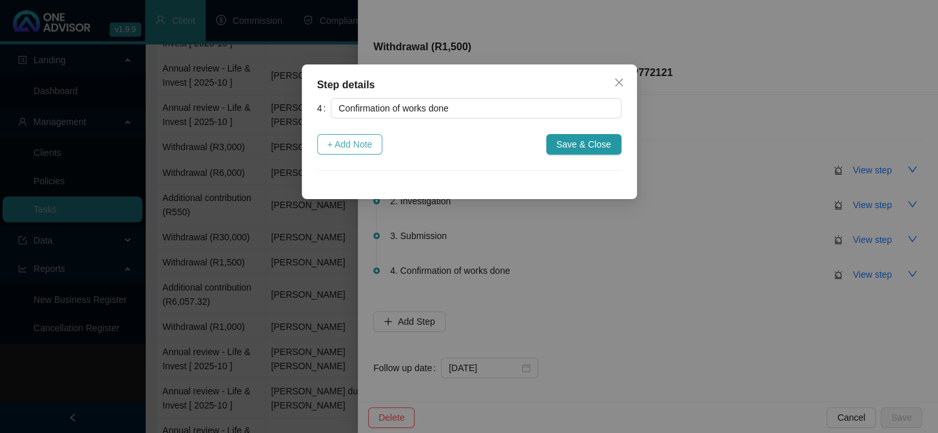
click at [341, 145] on span "+ Add Note" at bounding box center [350, 144] width 45 height 14
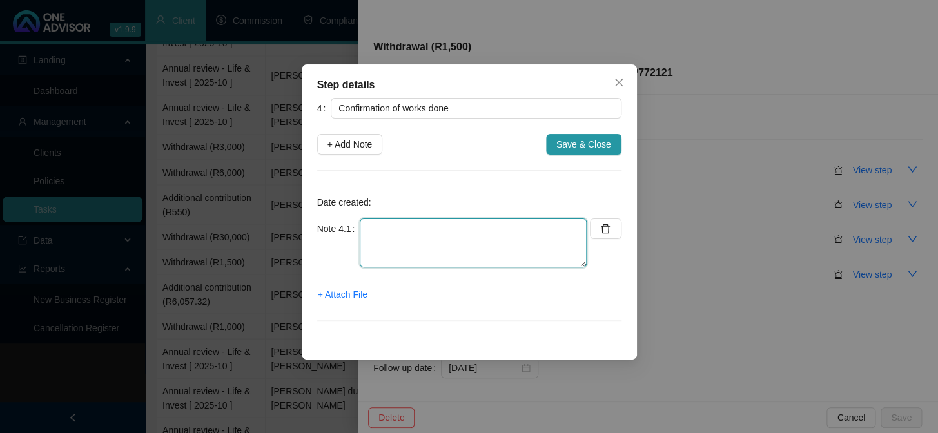
click at [418, 238] on textarea at bounding box center [473, 243] width 227 height 49
type textarea "c"
type textarea "Completed"
click at [353, 295] on span "+ Attach File" at bounding box center [343, 295] width 50 height 14
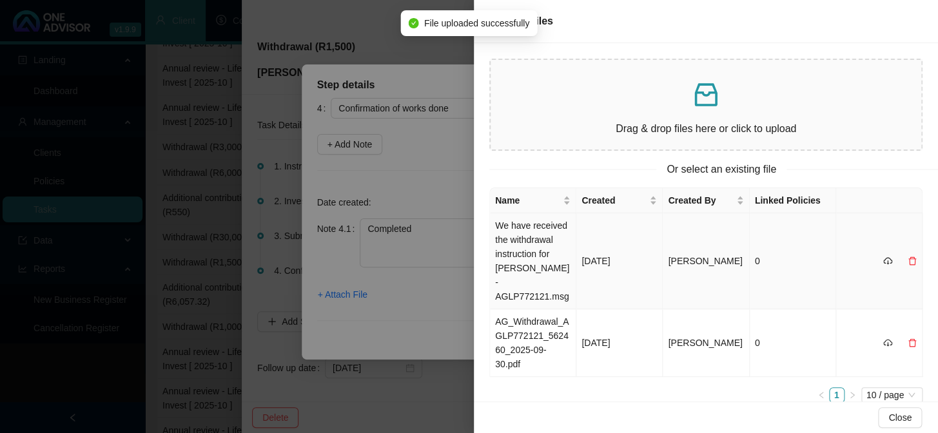
click at [536, 239] on td "We have received the withdrawal instruction for [PERSON_NAME] - AGLP772121.msg" at bounding box center [533, 261] width 86 height 96
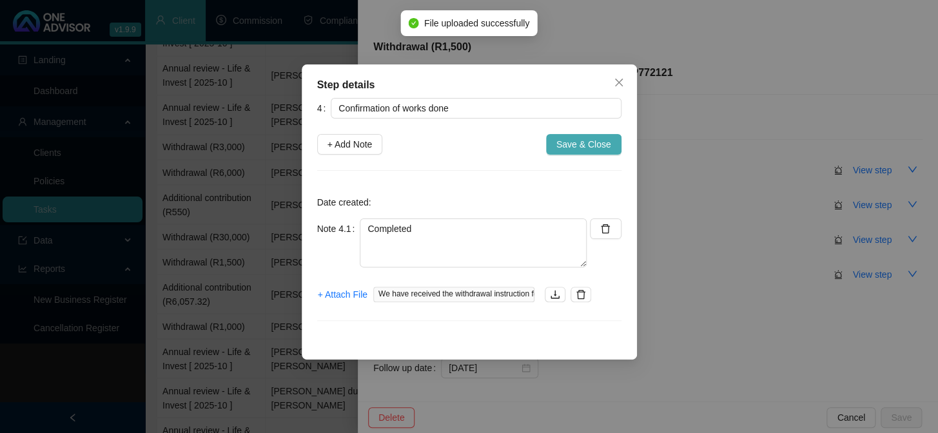
click at [607, 142] on span "Save & Close" at bounding box center [583, 144] width 55 height 14
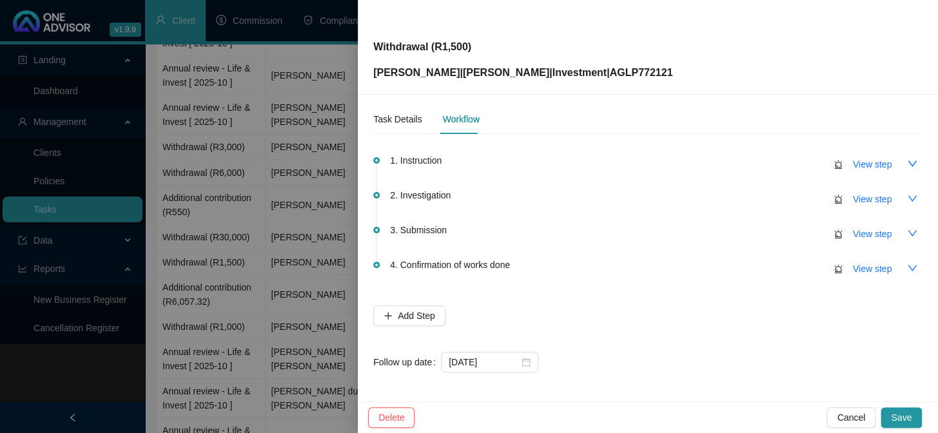
scroll to position [6, 0]
click at [382, 115] on div "Task Details" at bounding box center [397, 119] width 48 height 14
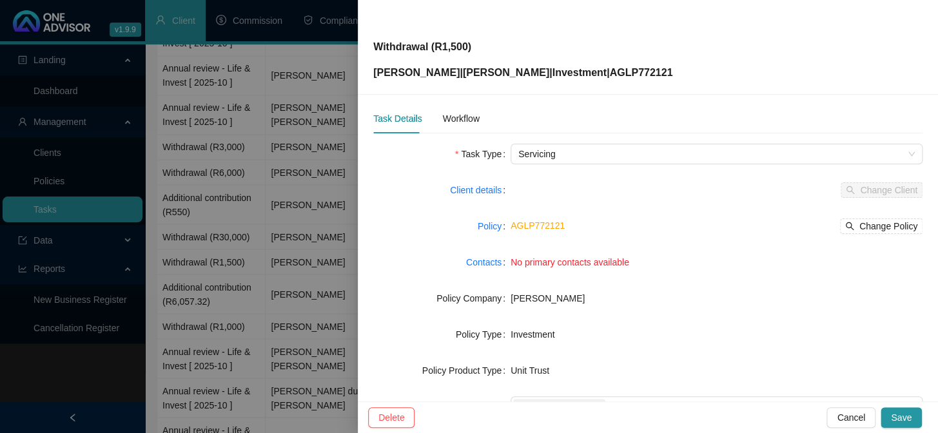
scroll to position [197, 0]
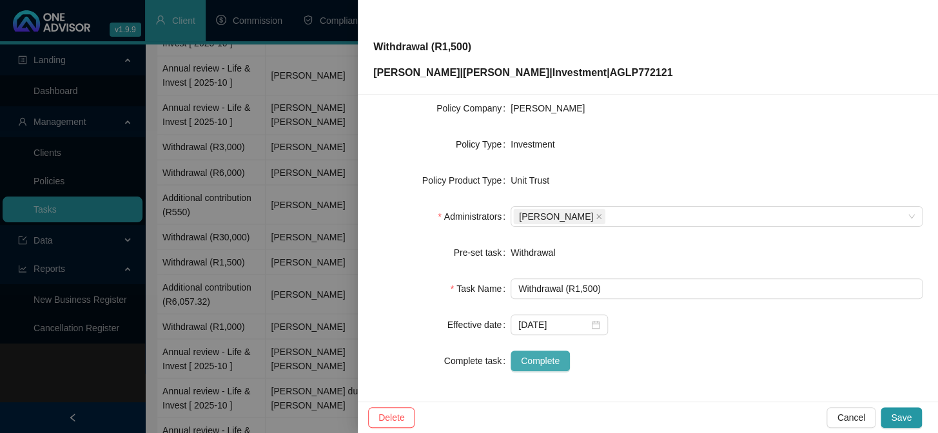
click at [531, 354] on span "Complete" at bounding box center [540, 361] width 39 height 14
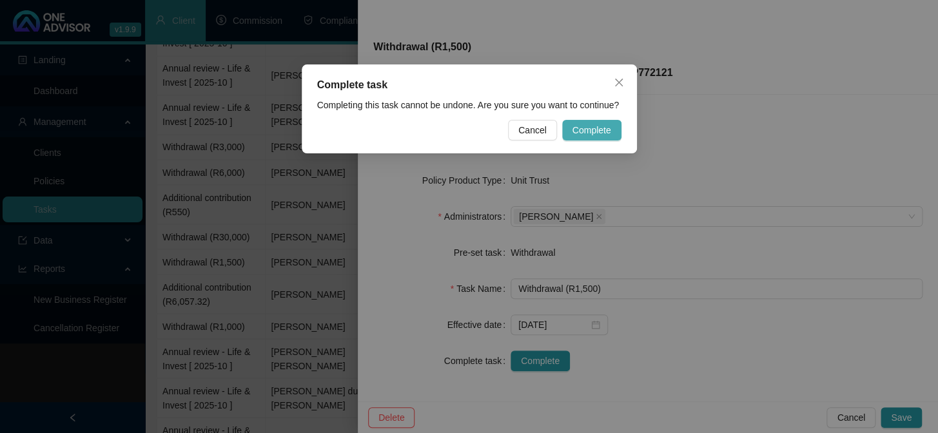
click at [602, 124] on span "Complete" at bounding box center [591, 130] width 39 height 14
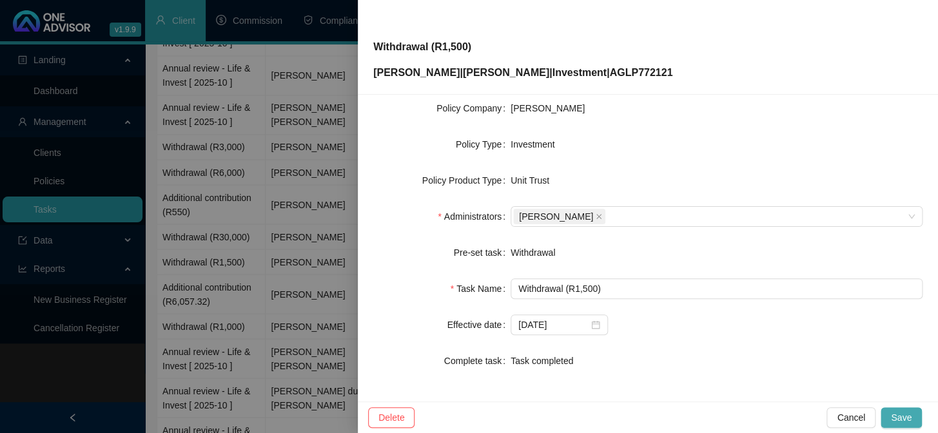
click at [903, 416] on span "Save" at bounding box center [901, 418] width 21 height 14
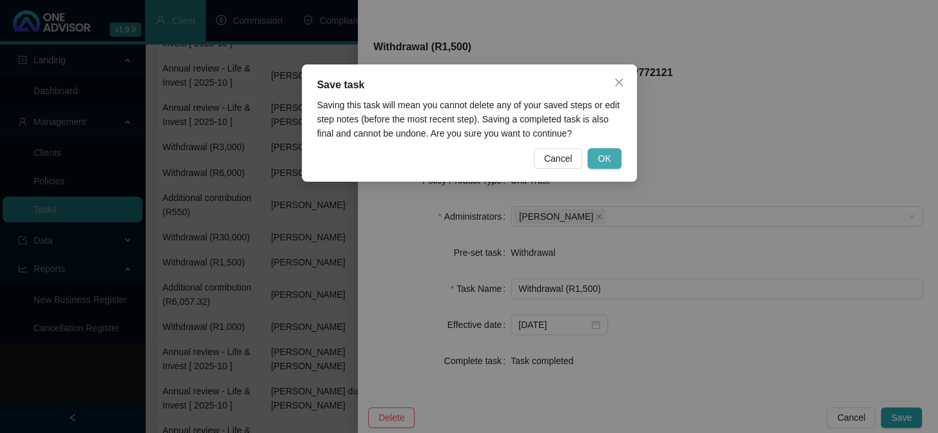
click at [594, 157] on button "OK" at bounding box center [604, 158] width 34 height 21
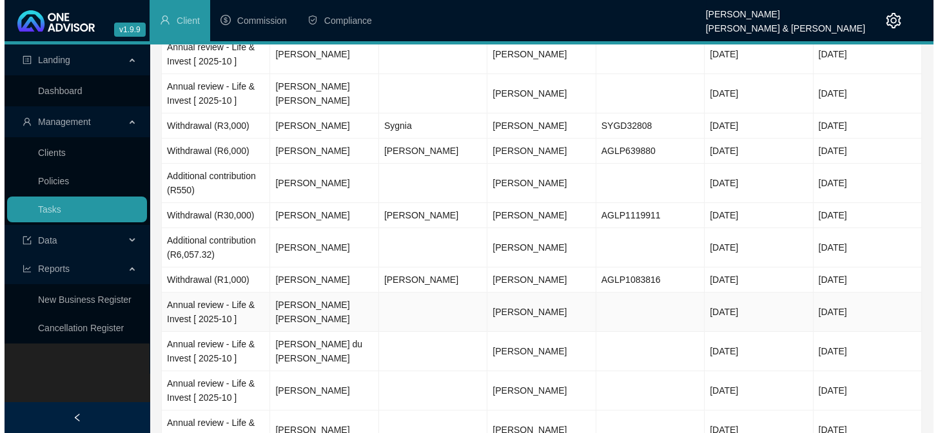
scroll to position [879, 0]
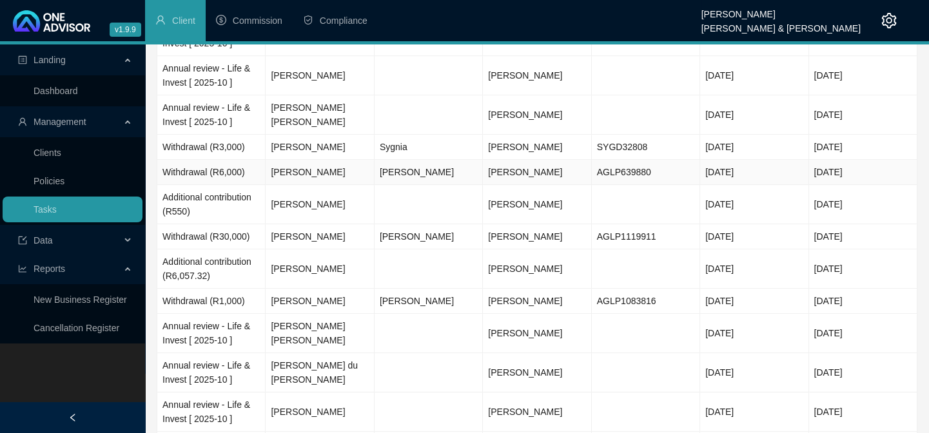
click at [309, 172] on td "[PERSON_NAME]" at bounding box center [320, 172] width 108 height 25
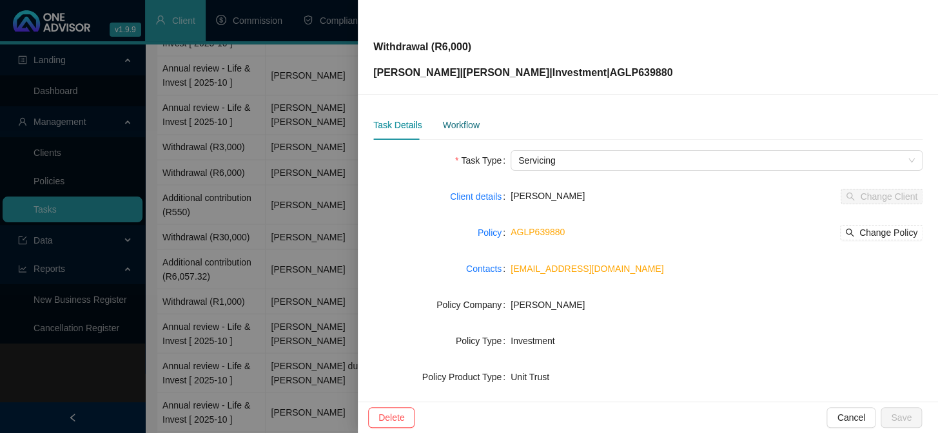
click at [464, 128] on div "Workflow" at bounding box center [460, 125] width 37 height 14
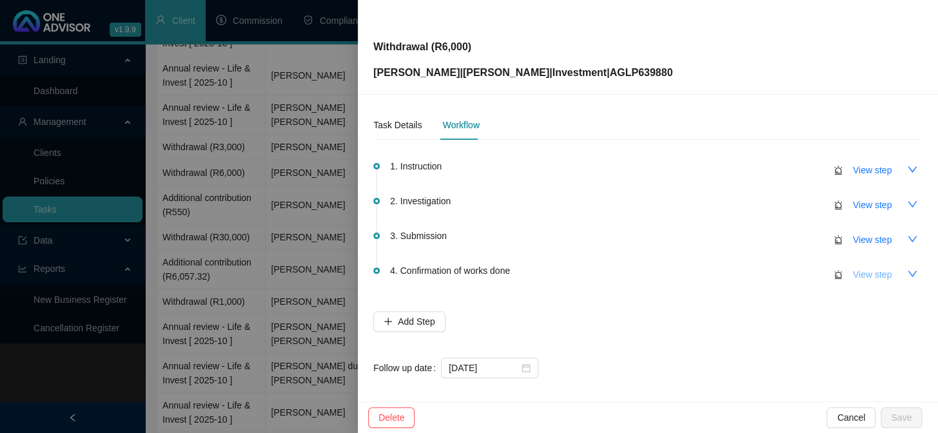
click at [872, 277] on span "View step" at bounding box center [872, 275] width 39 height 14
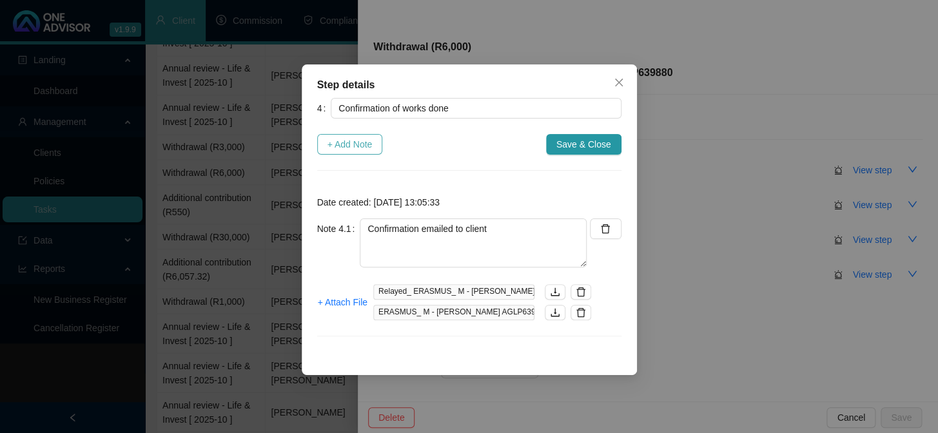
click at [362, 140] on span "+ Add Note" at bounding box center [350, 144] width 45 height 14
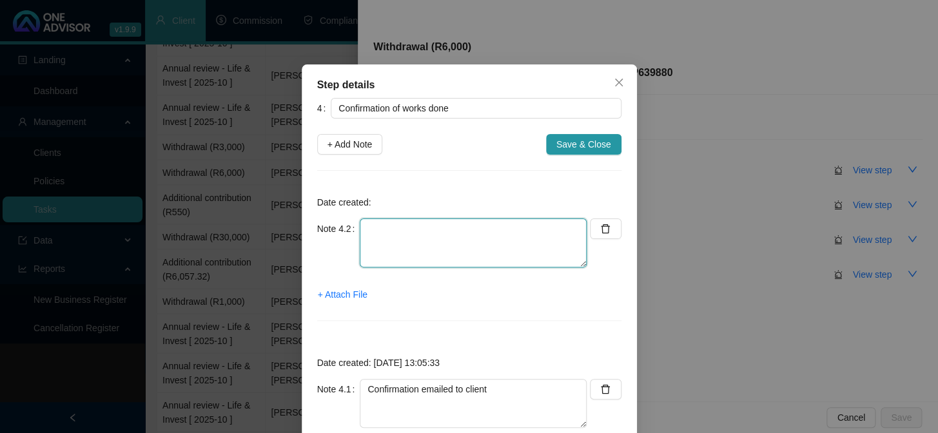
click at [427, 248] on textarea at bounding box center [473, 243] width 227 height 49
type textarea "Completed"
click at [342, 290] on span "+ Attach File" at bounding box center [343, 295] width 50 height 14
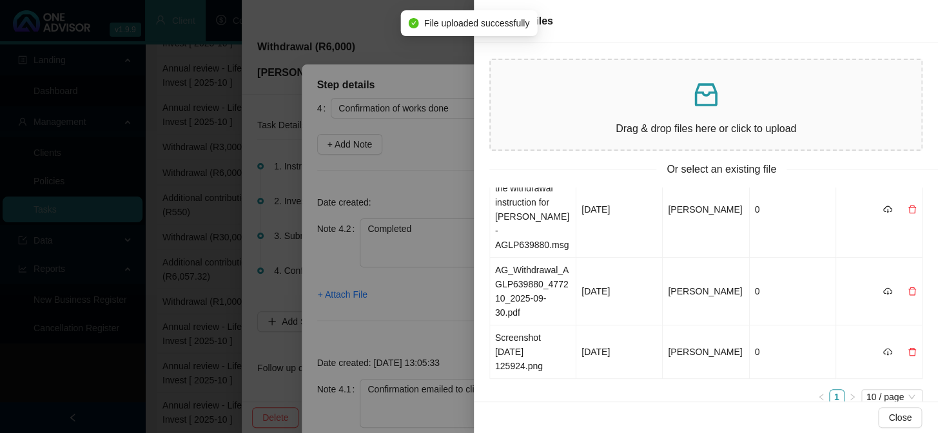
scroll to position [0, 0]
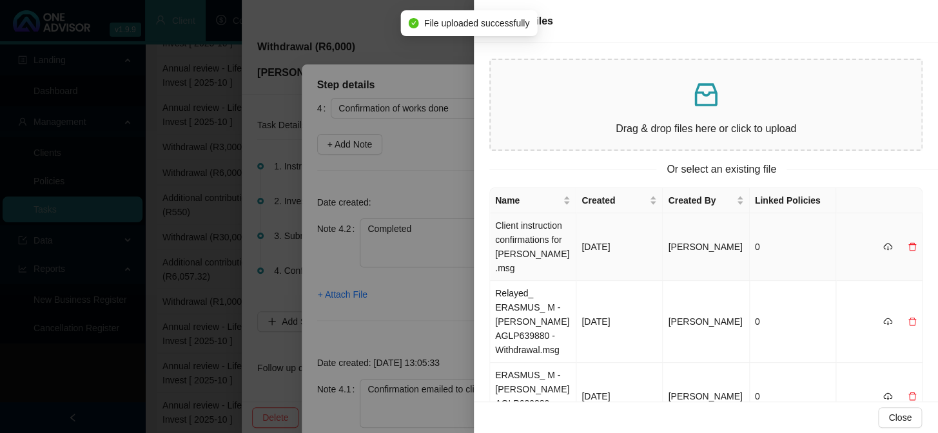
click at [518, 246] on td "Client instruction confirmations for [PERSON_NAME].msg" at bounding box center [533, 247] width 86 height 68
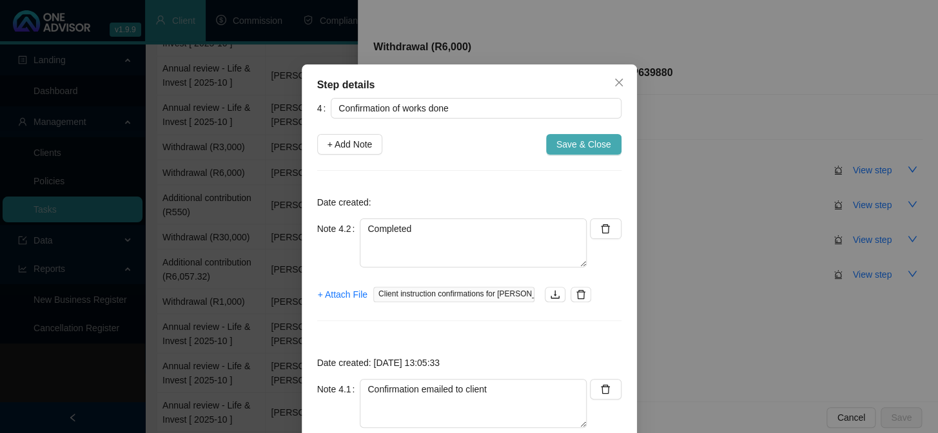
click at [574, 146] on span "Save & Close" at bounding box center [583, 144] width 55 height 14
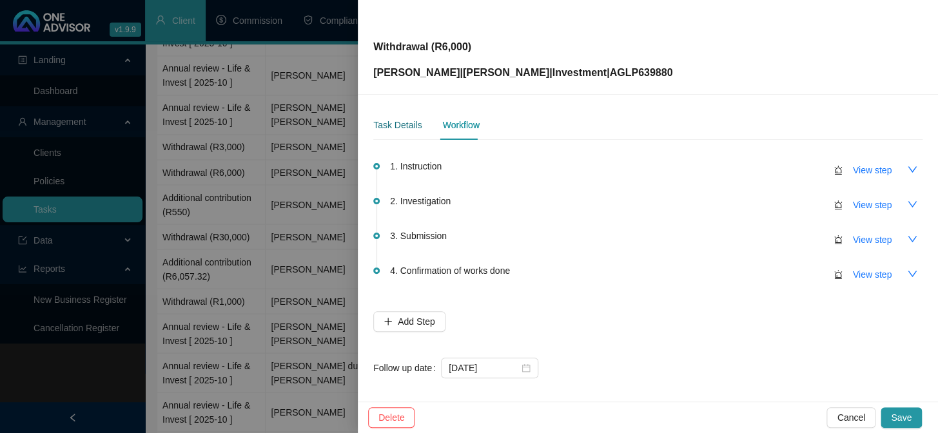
click at [374, 124] on div "Task Details" at bounding box center [397, 125] width 48 height 14
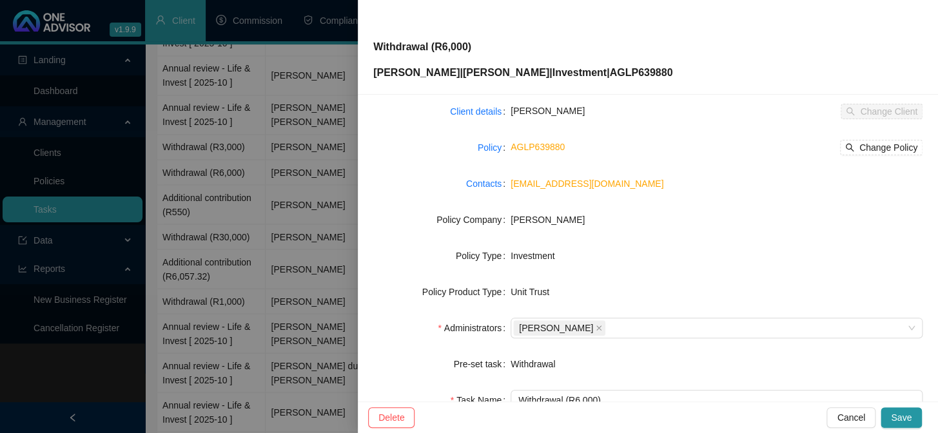
scroll to position [197, 0]
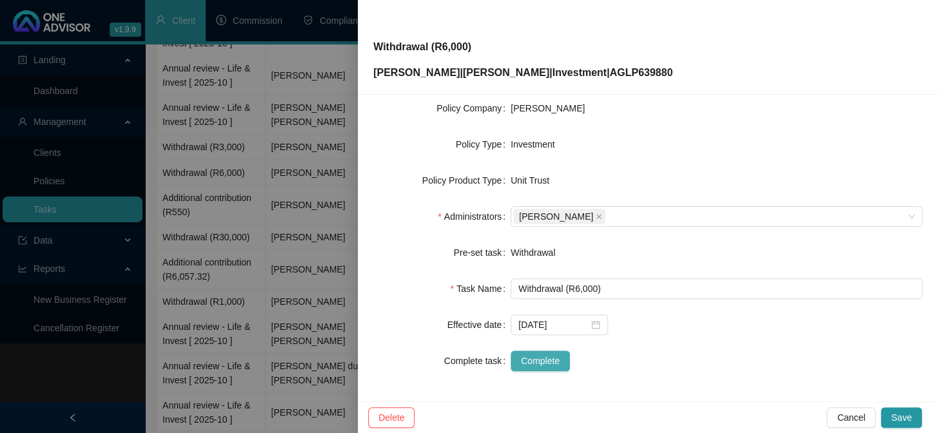
click at [534, 365] on span "Complete" at bounding box center [540, 361] width 39 height 14
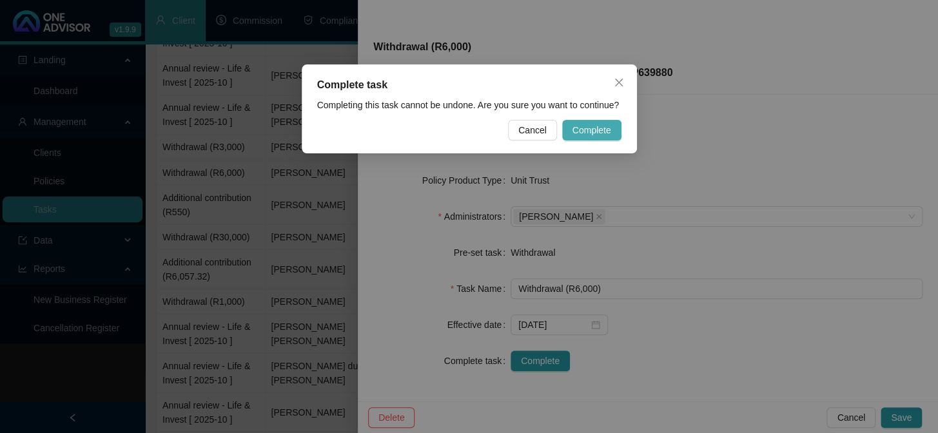
click at [596, 133] on span "Complete" at bounding box center [591, 130] width 39 height 14
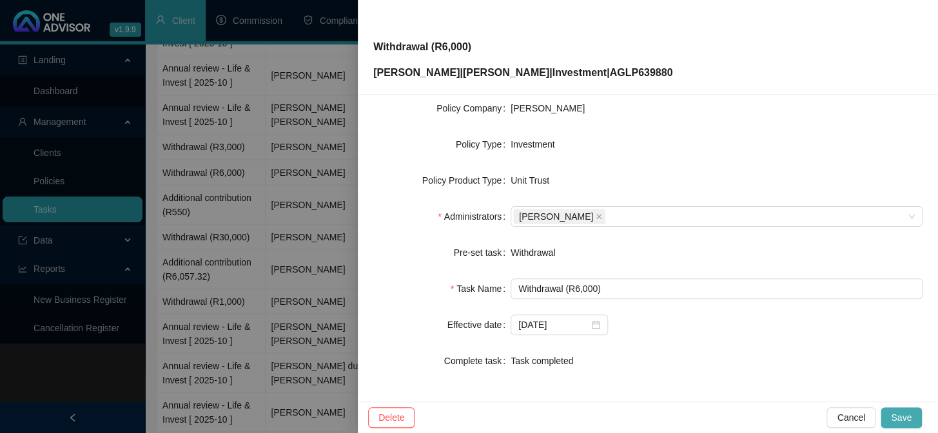
click at [907, 416] on span "Save" at bounding box center [901, 418] width 21 height 14
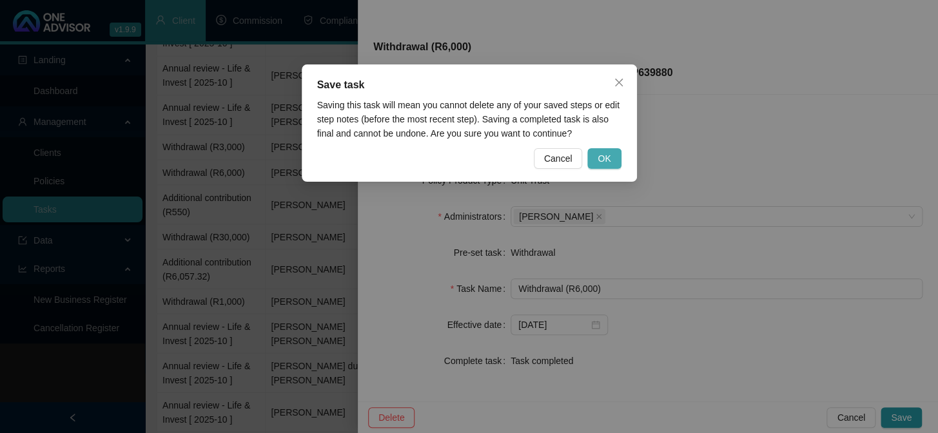
click at [598, 156] on span "OK" at bounding box center [604, 159] width 13 height 14
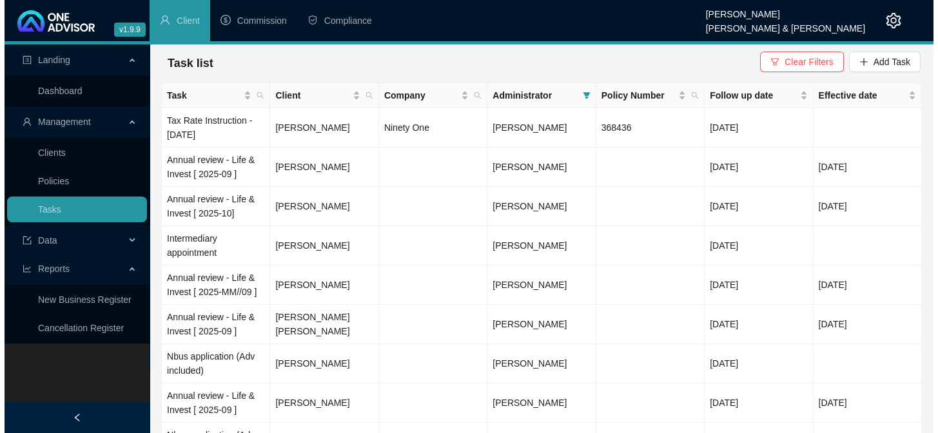
scroll to position [0, 0]
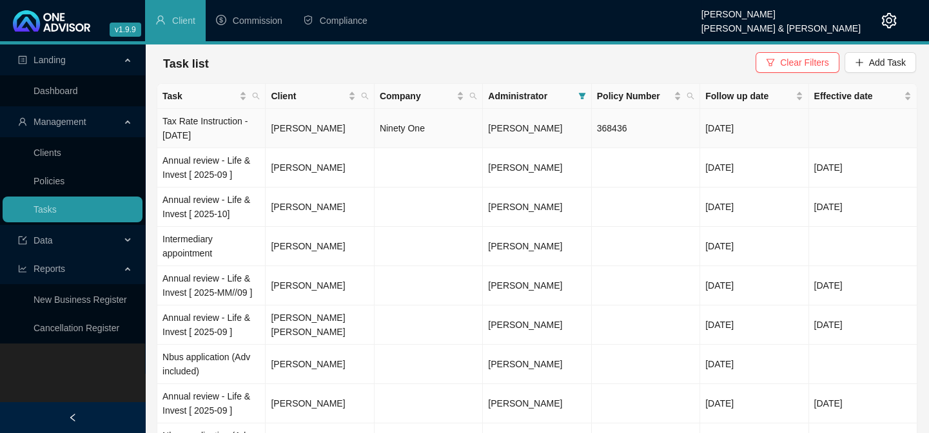
click at [286, 129] on td "[PERSON_NAME]" at bounding box center [320, 128] width 108 height 39
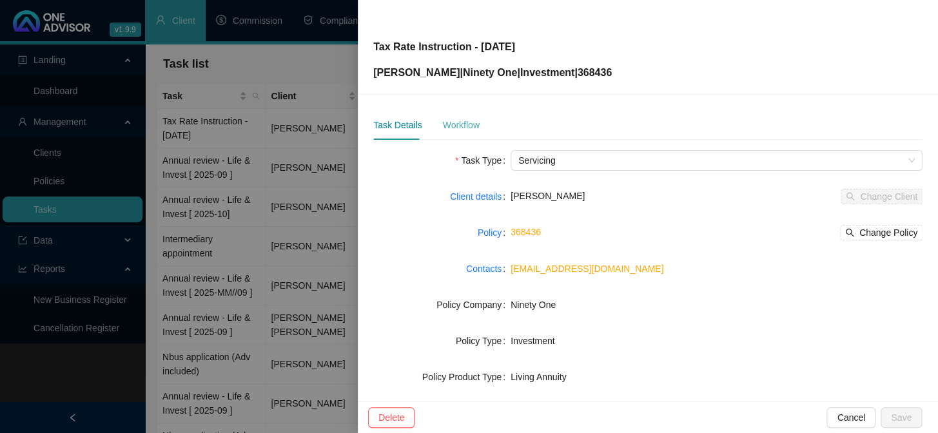
click at [474, 133] on div "Workflow" at bounding box center [460, 125] width 37 height 30
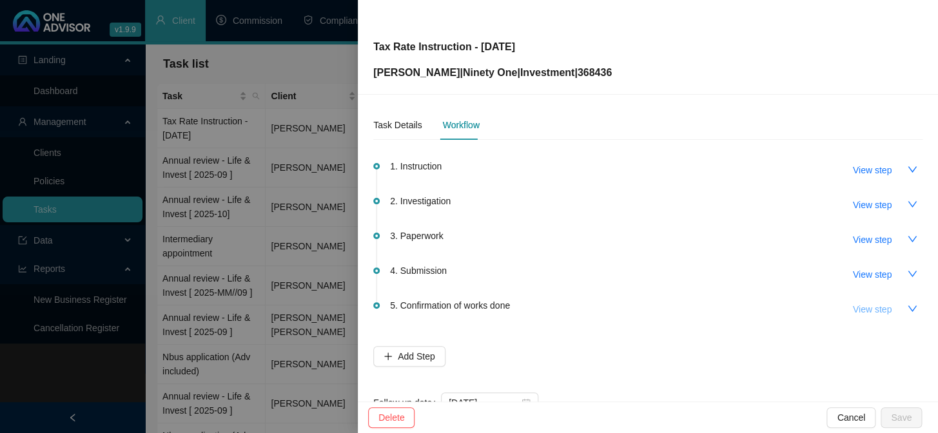
click at [856, 309] on span "View step" at bounding box center [872, 309] width 39 height 14
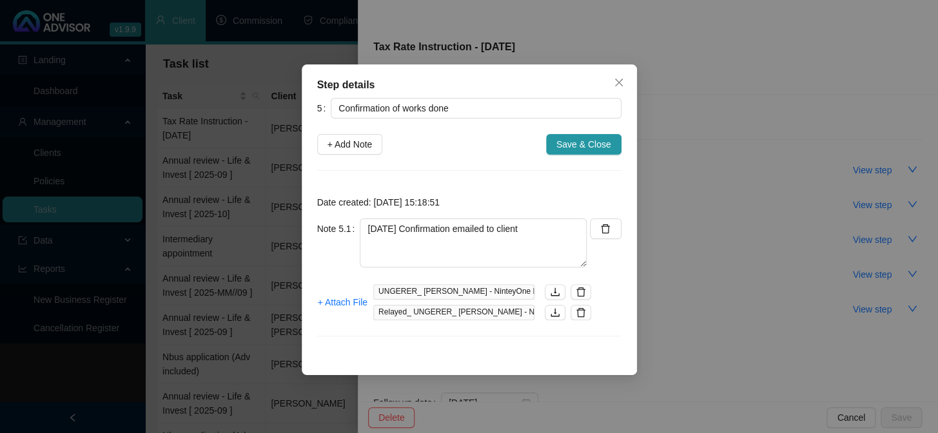
click at [808, 284] on div "Step details 5 Confirmation of works done + Add Note Save & Close Date created:…" at bounding box center [469, 216] width 938 height 433
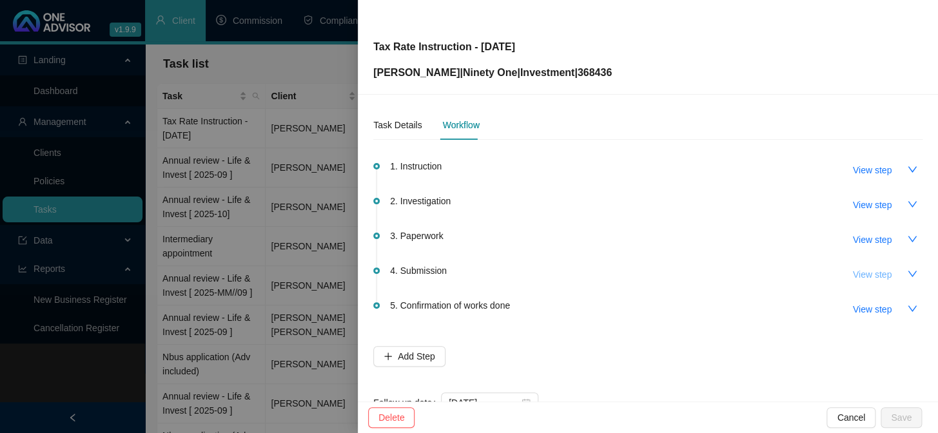
click at [858, 277] on span "View step" at bounding box center [872, 275] width 39 height 14
type input "Submission"
type textarea "[DATE] Called 91 and spoke with Iggie - Checked and the instruction has been pr…"
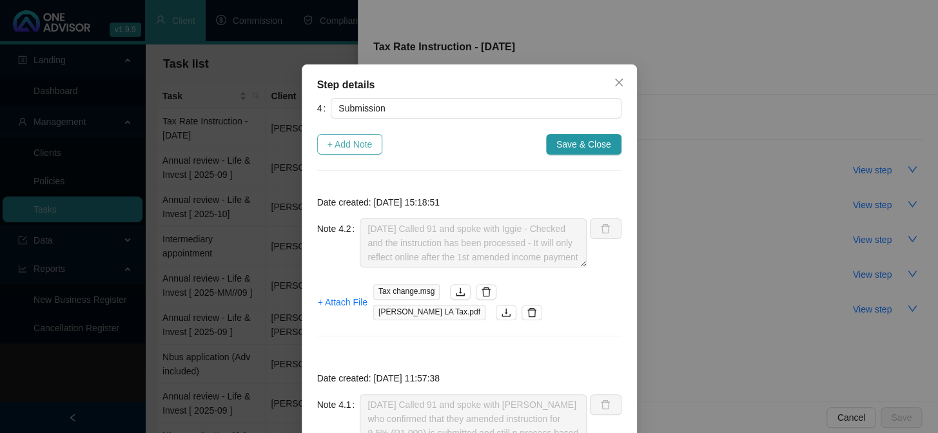
click at [347, 142] on span "+ Add Note" at bounding box center [350, 144] width 45 height 14
type textarea "[DATE] Called 91 and spoke with Iggie - Checked and the instruction has been pr…"
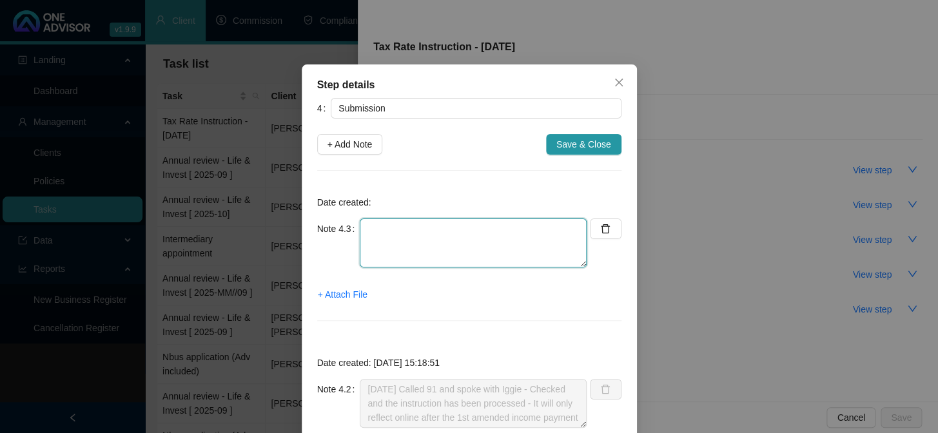
click at [397, 239] on textarea at bounding box center [473, 243] width 227 height 49
type textarea "Checked - R1,000 tax applied"
click at [344, 291] on span "+ Attach File" at bounding box center [343, 295] width 50 height 14
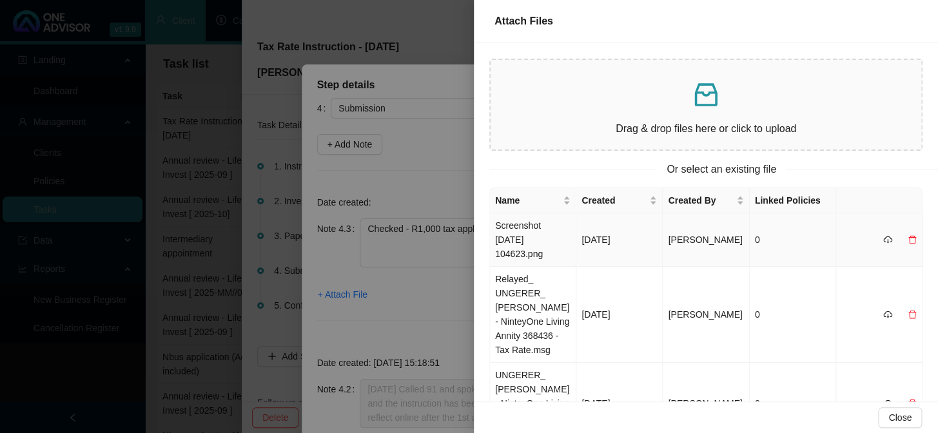
click at [528, 230] on td "Screenshot [DATE] 104623.png" at bounding box center [533, 240] width 86 height 54
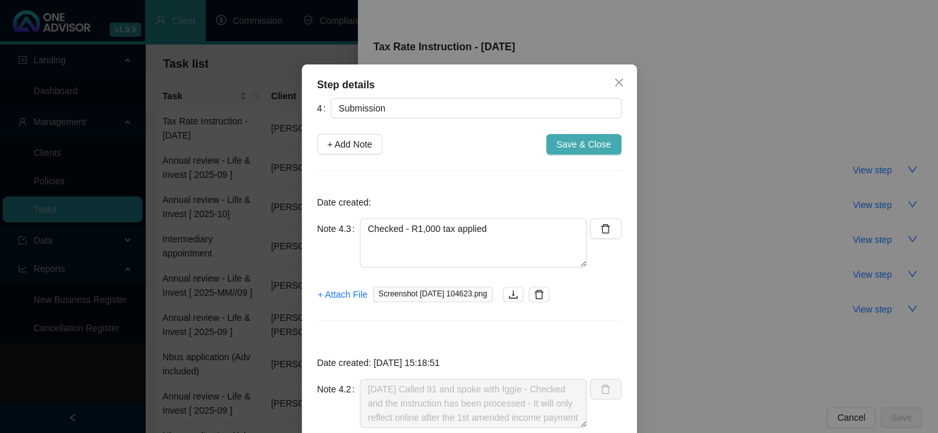
click at [577, 144] on span "Save & Close" at bounding box center [583, 144] width 55 height 14
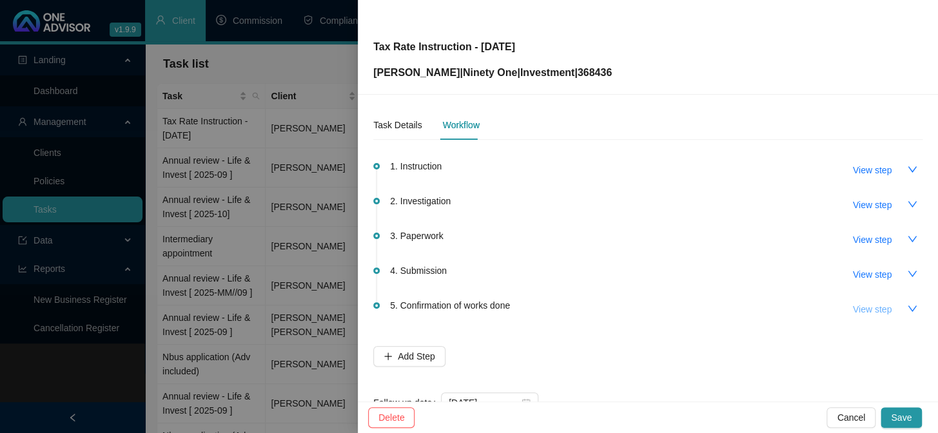
click at [856, 309] on span "View step" at bounding box center [872, 309] width 39 height 14
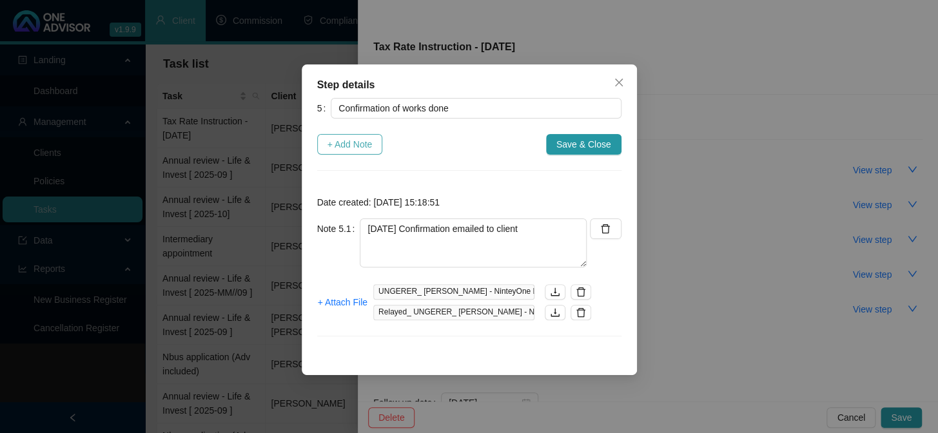
click at [362, 143] on span "+ Add Note" at bounding box center [350, 144] width 45 height 14
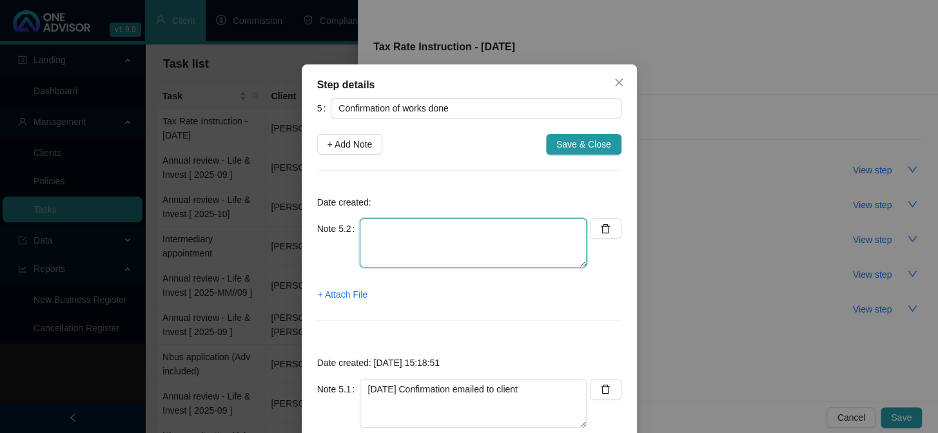
click at [407, 233] on textarea at bounding box center [473, 243] width 227 height 49
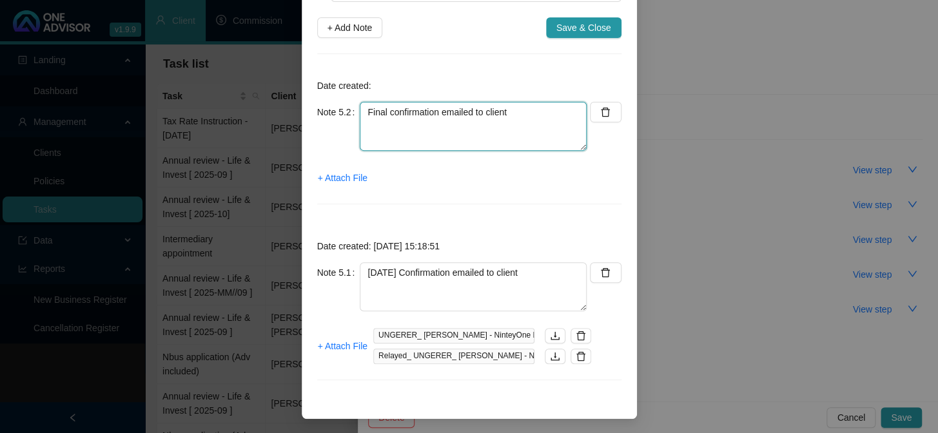
type textarea "Final confirmation emailed to client"
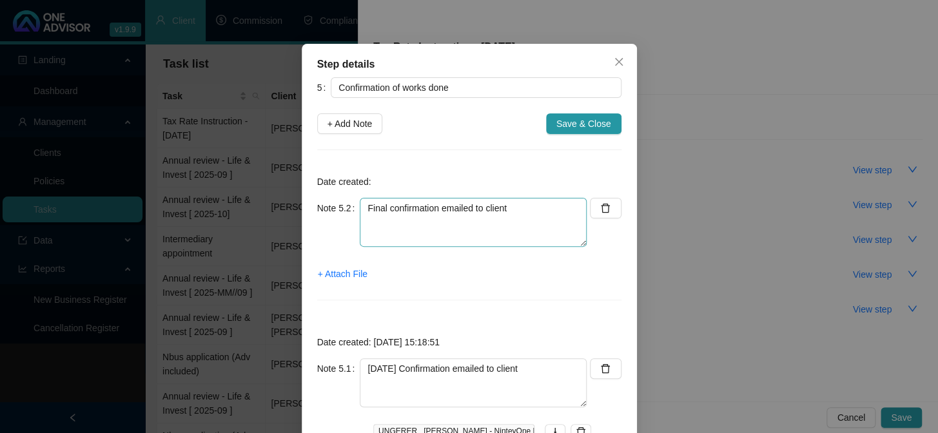
scroll to position [58, 0]
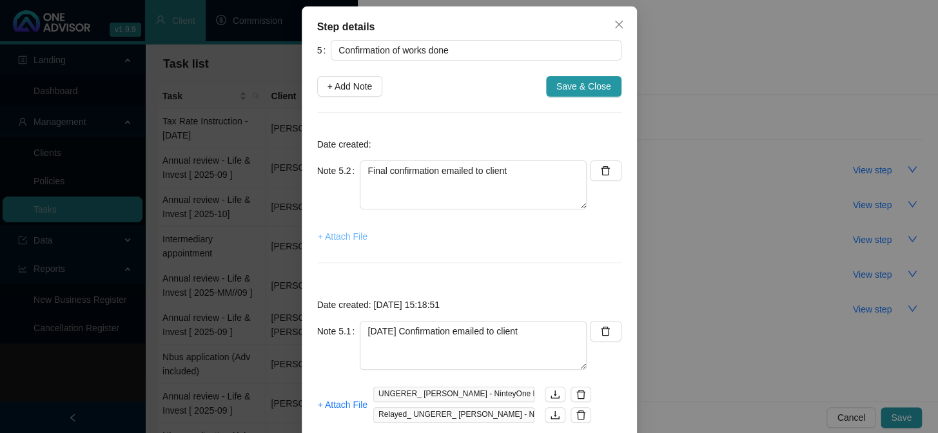
click at [346, 239] on span "+ Attach File" at bounding box center [343, 237] width 50 height 14
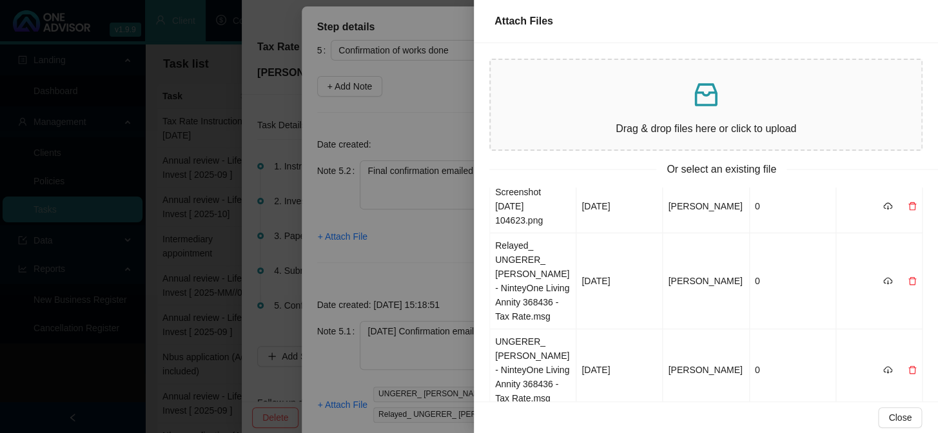
scroll to position [0, 0]
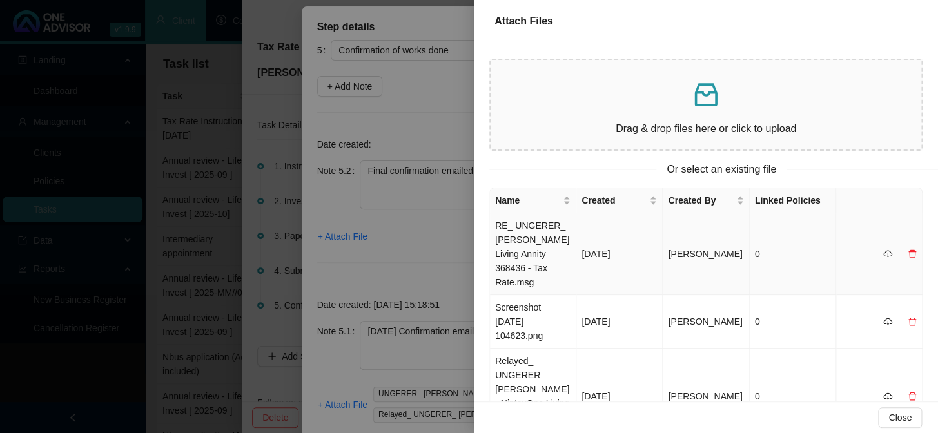
click at [529, 237] on td "RE_ UNGERER_ [PERSON_NAME] Living Annity 368436 - Tax Rate.msg" at bounding box center [533, 254] width 86 height 82
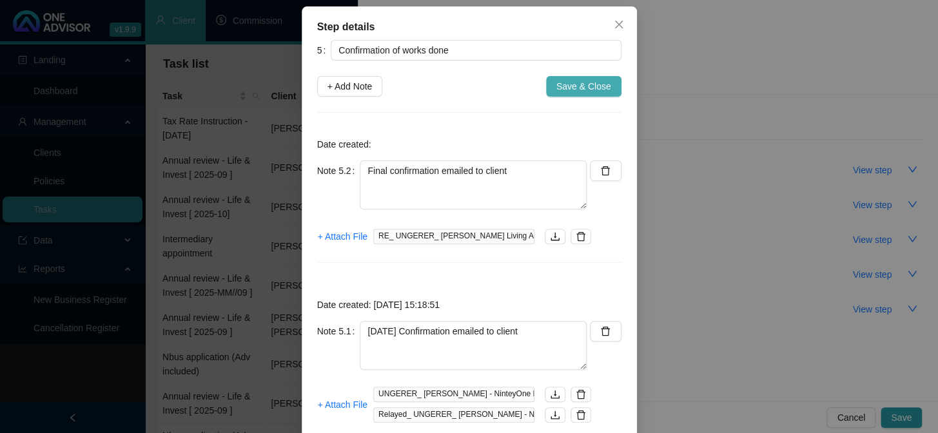
click at [585, 79] on span "Save & Close" at bounding box center [583, 86] width 55 height 14
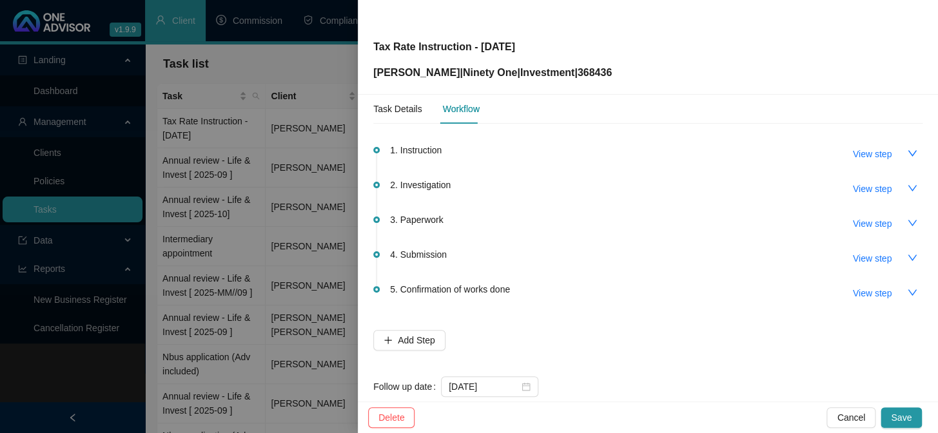
scroll to position [41, 0]
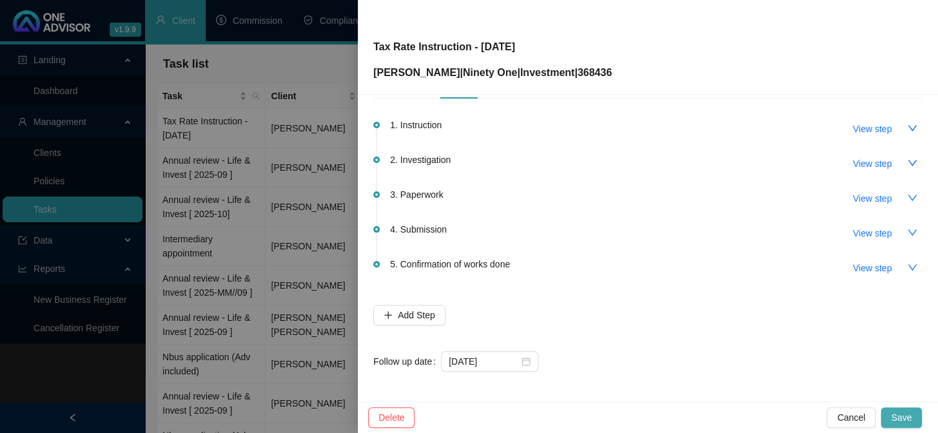
click at [899, 419] on span "Save" at bounding box center [901, 418] width 21 height 14
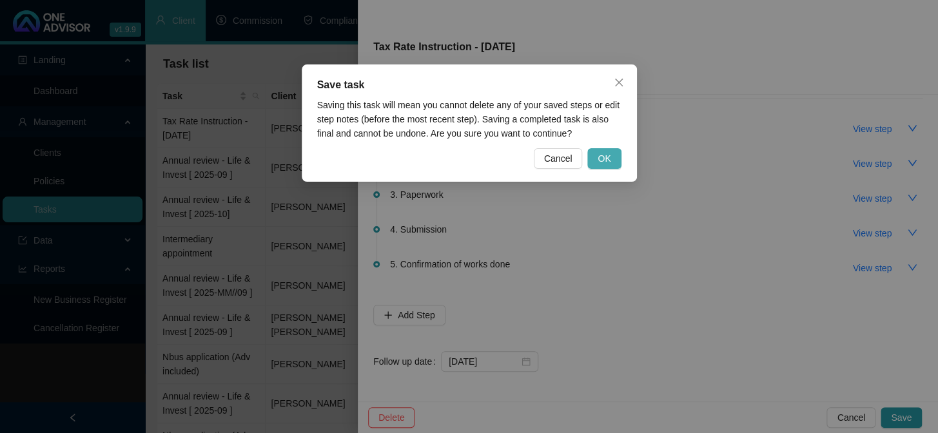
click at [603, 154] on span "OK" at bounding box center [604, 159] width 13 height 14
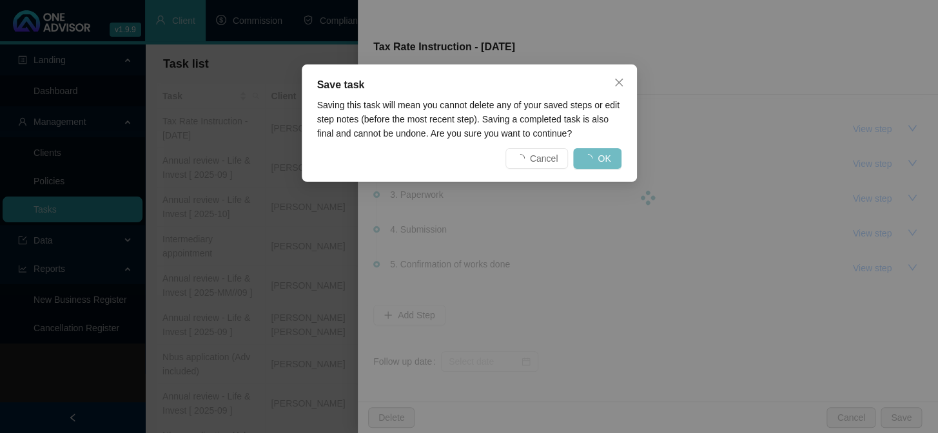
scroll to position [0, 0]
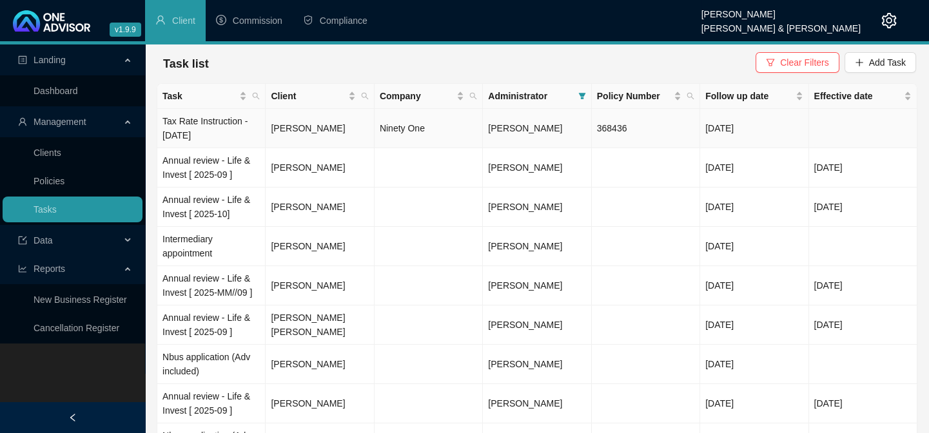
click at [279, 127] on td "[PERSON_NAME]" at bounding box center [320, 128] width 108 height 39
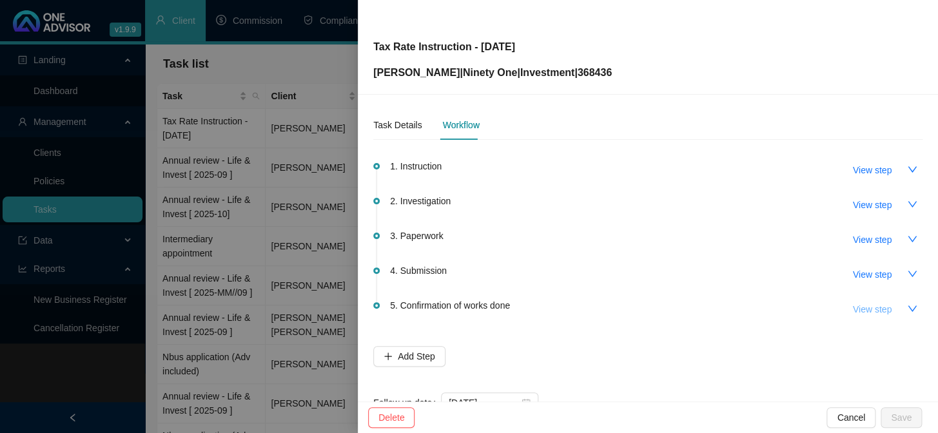
click at [867, 315] on button "View step" at bounding box center [872, 309] width 59 height 21
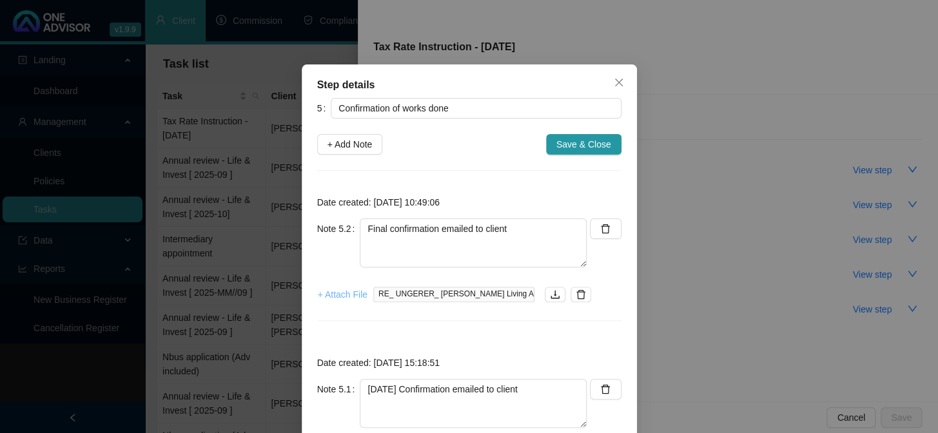
click at [334, 299] on span "+ Attach File" at bounding box center [343, 295] width 50 height 14
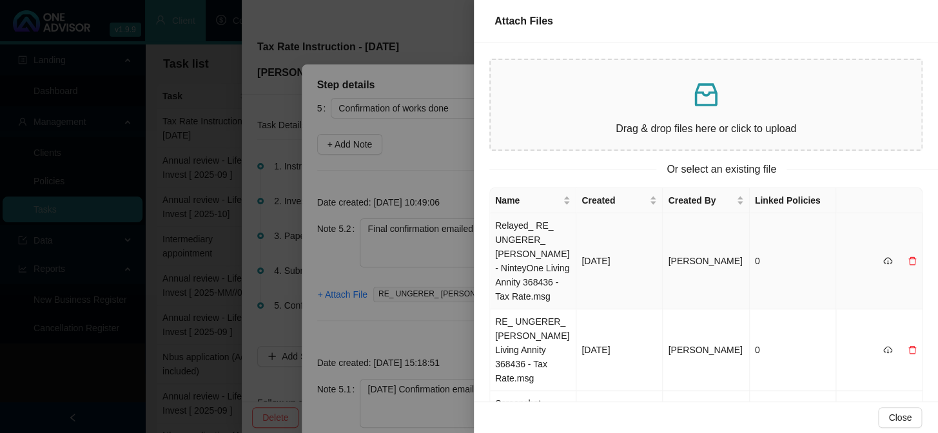
click at [519, 256] on td "Relayed_ RE_ UNGERER_ [PERSON_NAME] - NinteyOne Living Annity 368436 - Tax Rate…" at bounding box center [533, 261] width 86 height 96
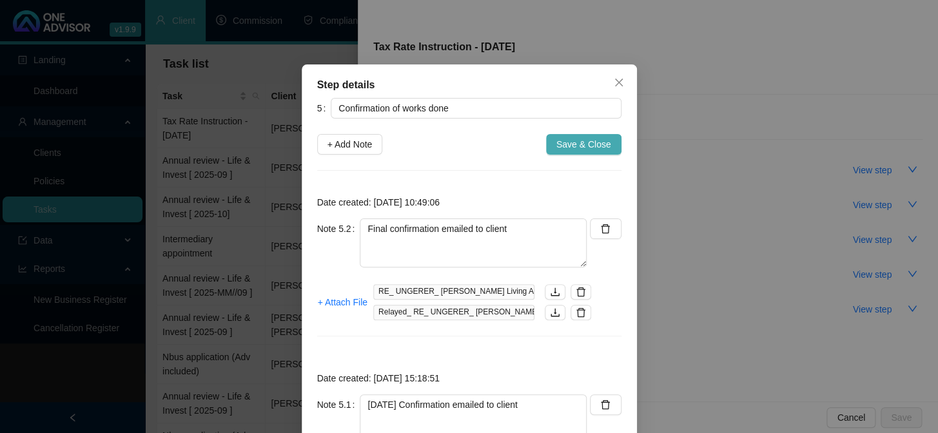
click at [580, 138] on span "Save & Close" at bounding box center [583, 144] width 55 height 14
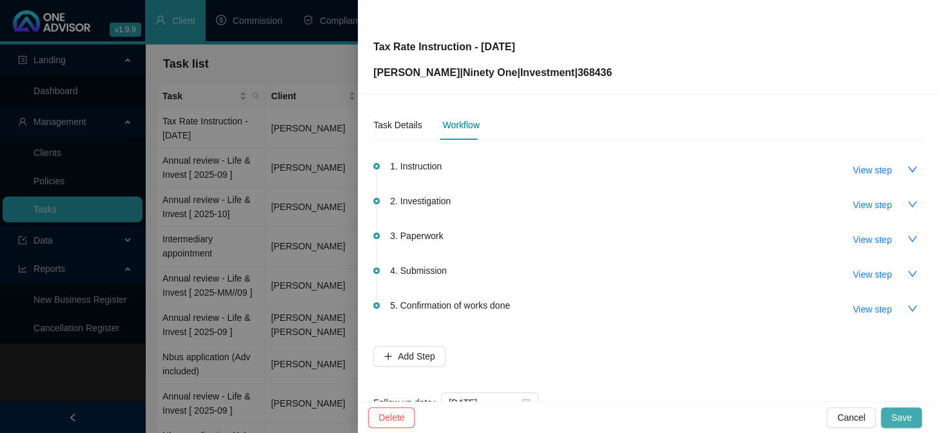
click at [910, 424] on span "Save" at bounding box center [901, 418] width 21 height 14
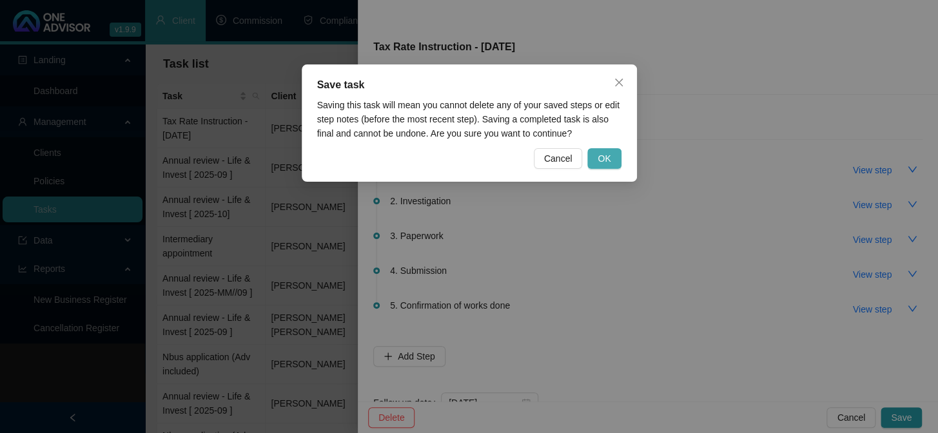
click at [606, 155] on span "OK" at bounding box center [604, 159] width 13 height 14
